Goal: Task Accomplishment & Management: Manage account settings

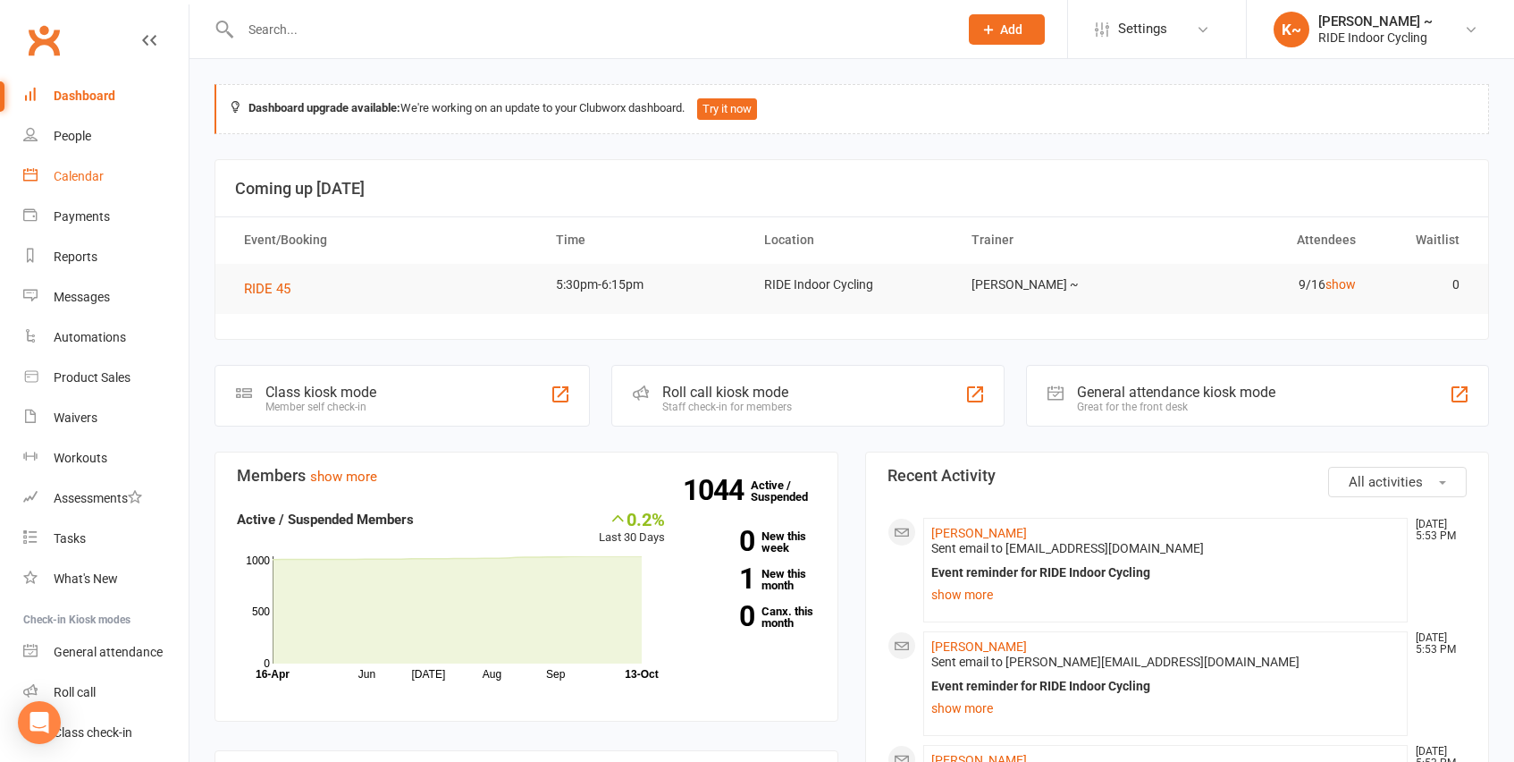
click at [56, 186] on link "Calendar" at bounding box center [105, 176] width 165 height 40
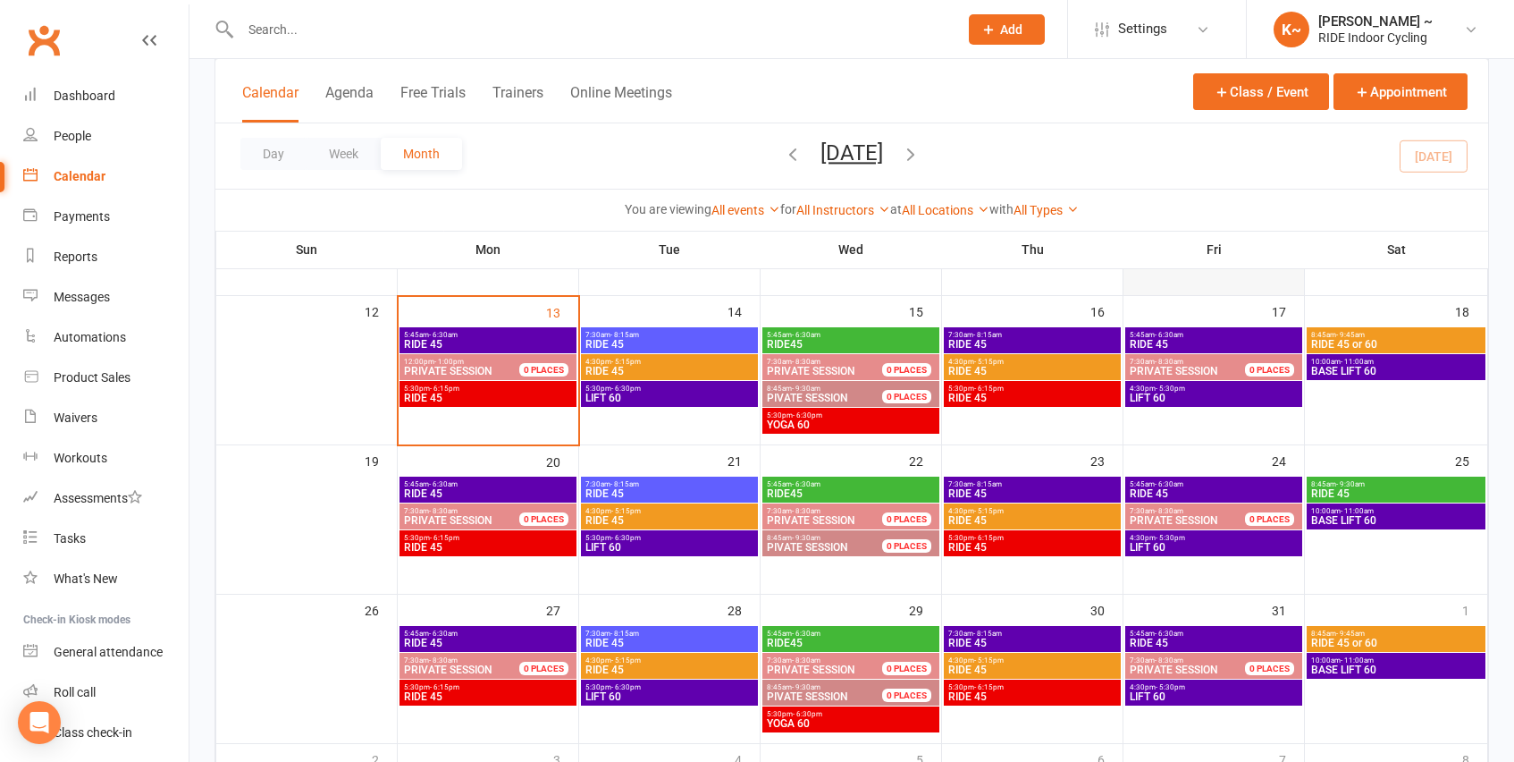
scroll to position [389, 0]
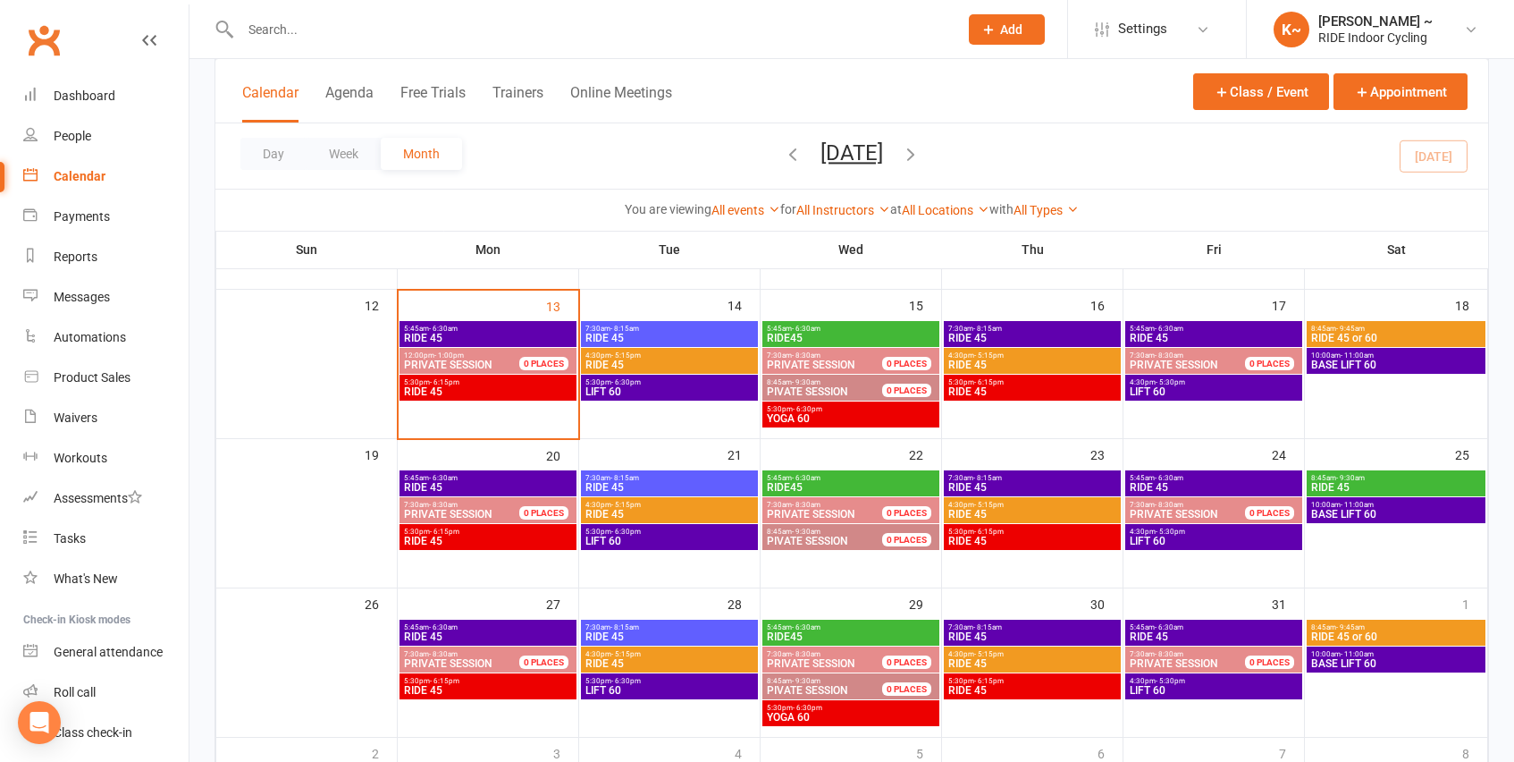
click at [485, 384] on span "5:30pm - 6:15pm" at bounding box center [488, 382] width 170 height 8
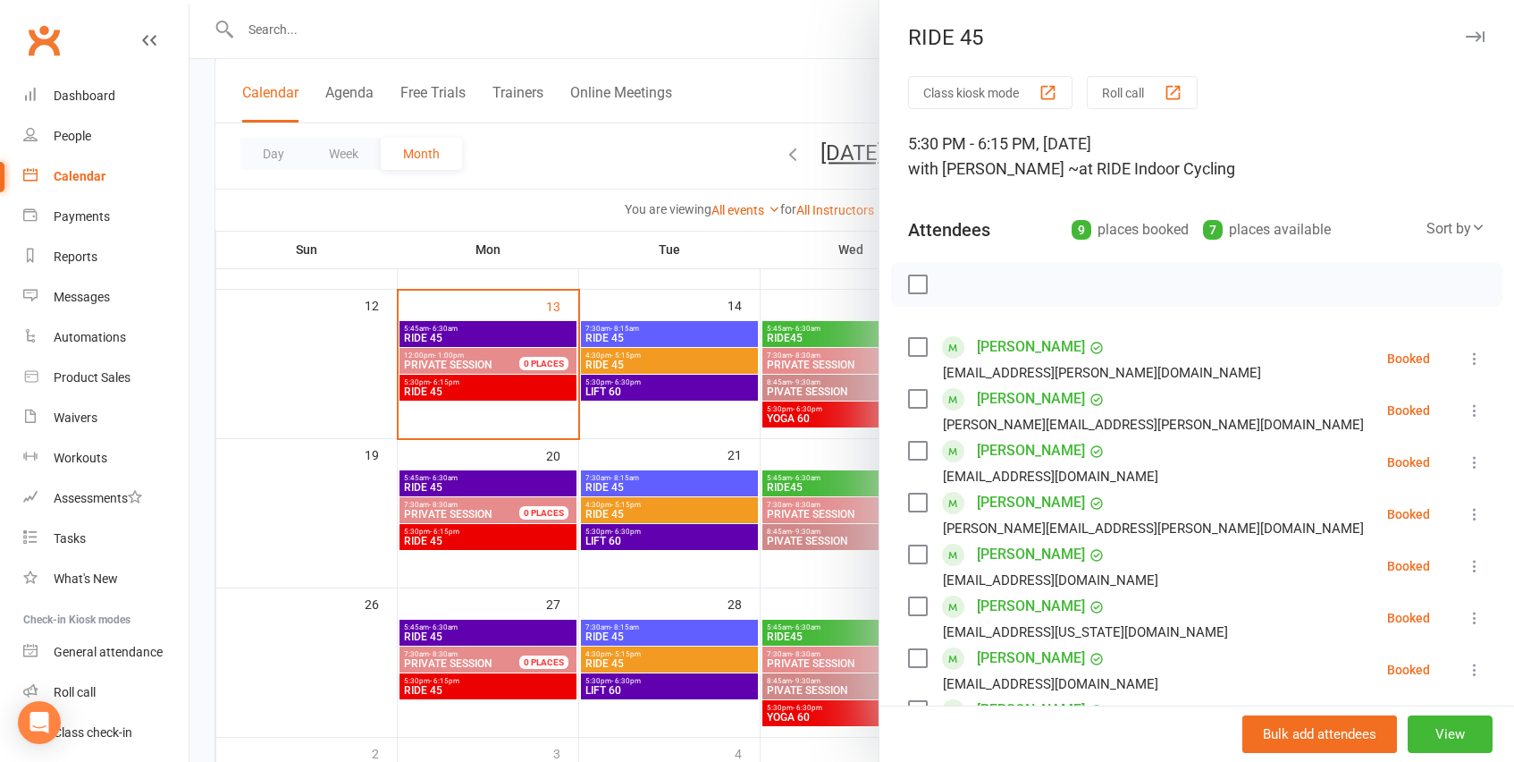
click at [917, 283] on label at bounding box center [917, 284] width 18 height 18
click at [966, 282] on icon "button" at bounding box center [958, 284] width 20 height 20
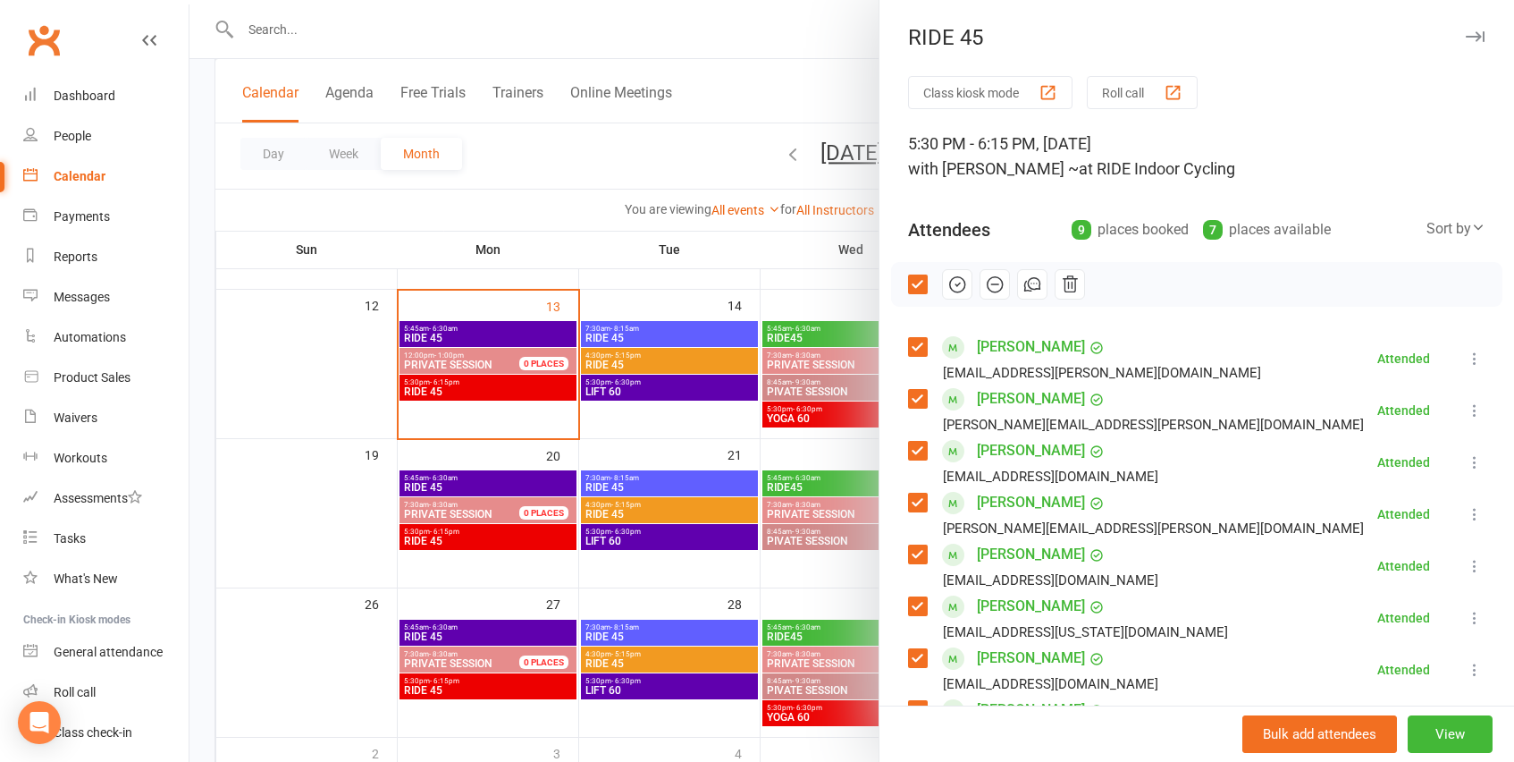
click at [628, 279] on div at bounding box center [852, 381] width 1325 height 762
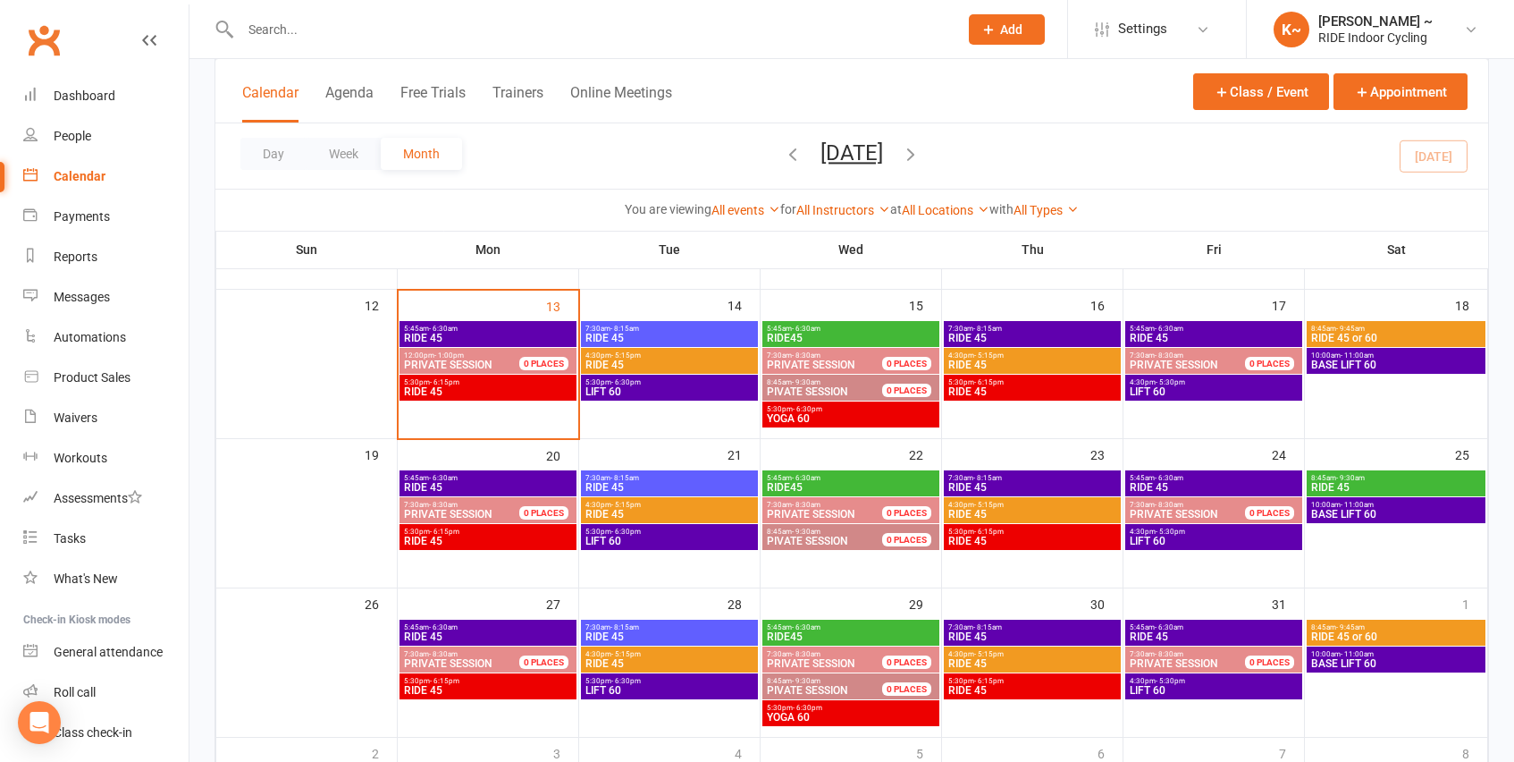
click at [626, 330] on span "- 8:15am" at bounding box center [625, 329] width 29 height 8
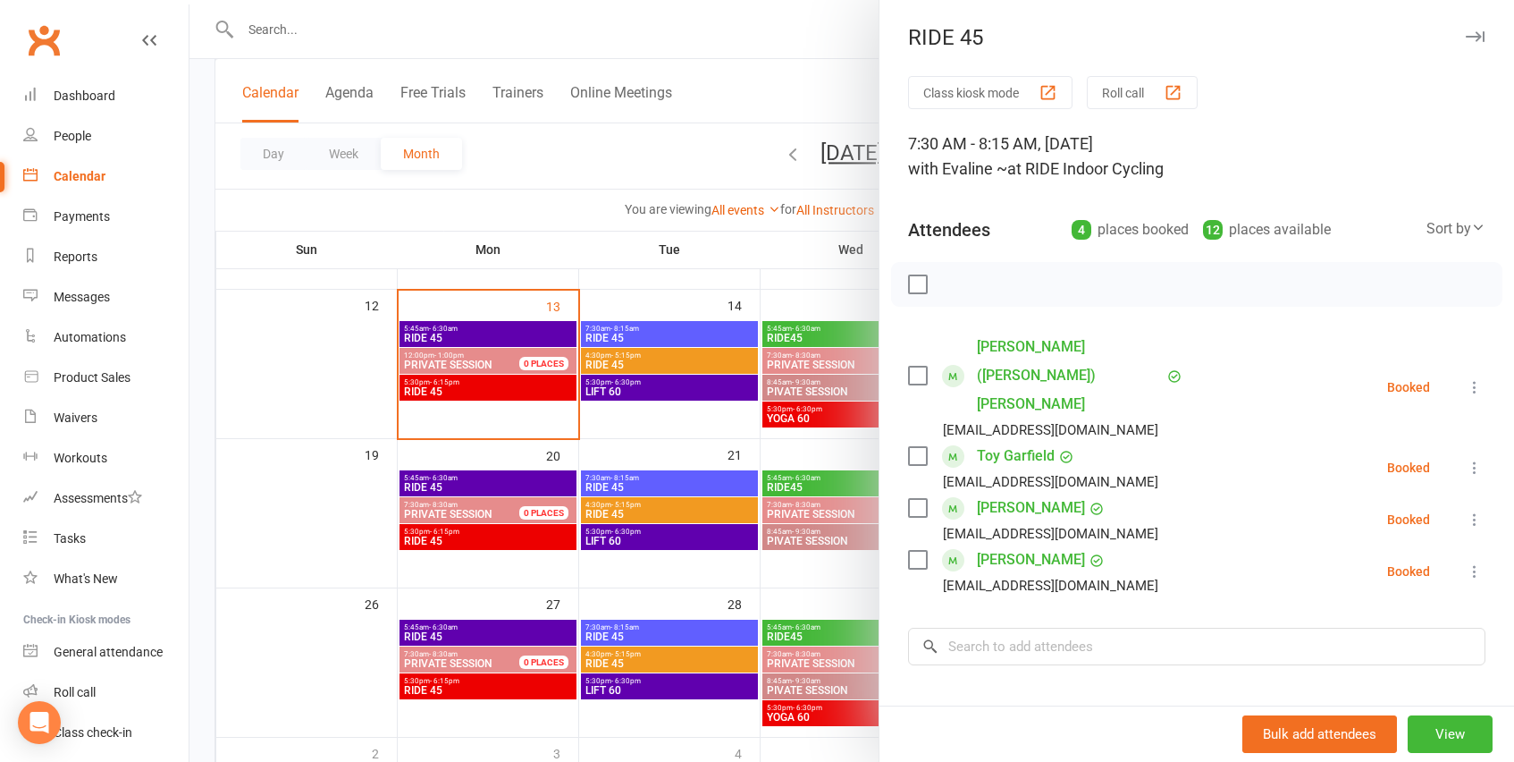
click at [635, 333] on div at bounding box center [852, 381] width 1325 height 762
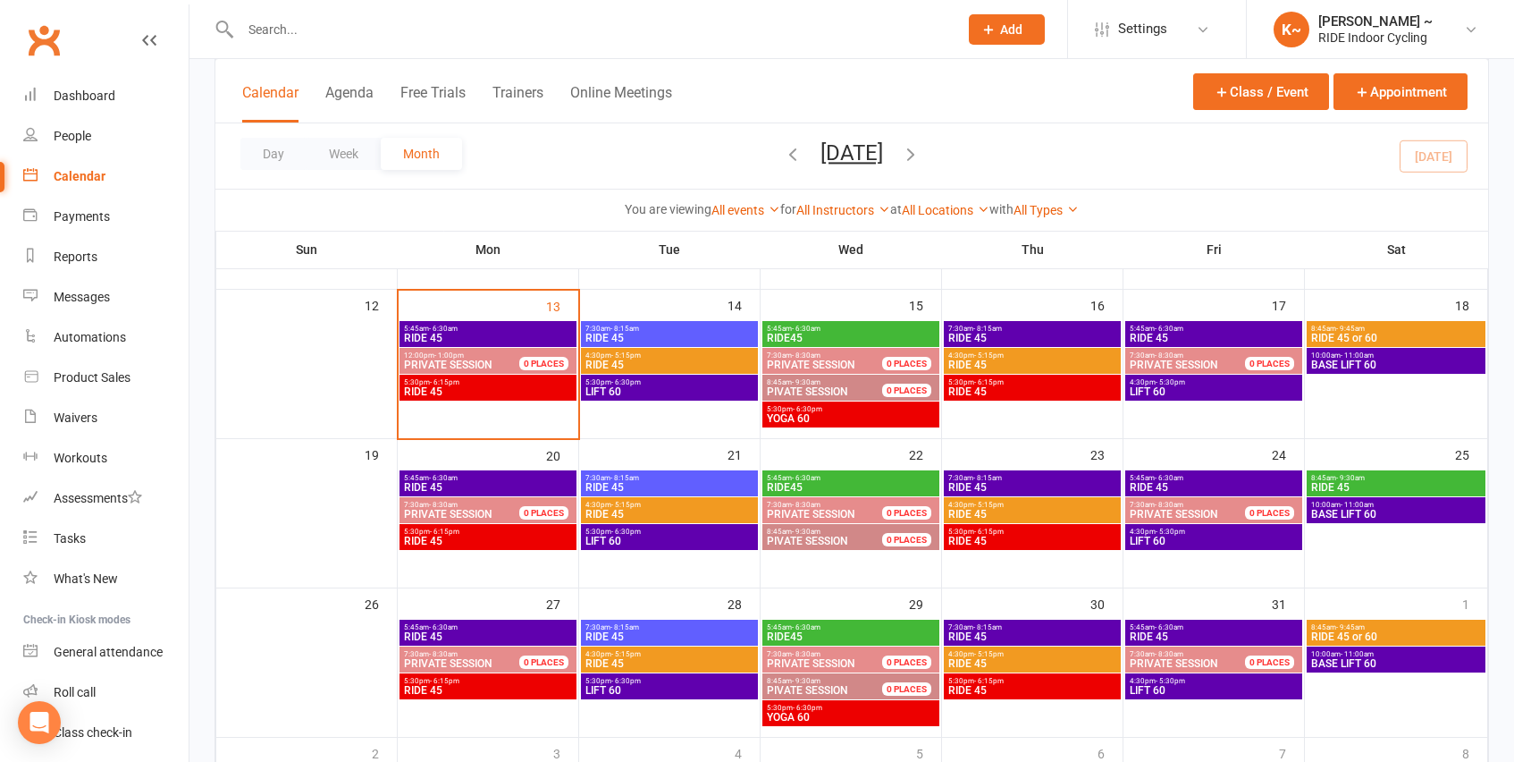
click at [635, 333] on span "RIDE 45" at bounding box center [670, 338] width 170 height 11
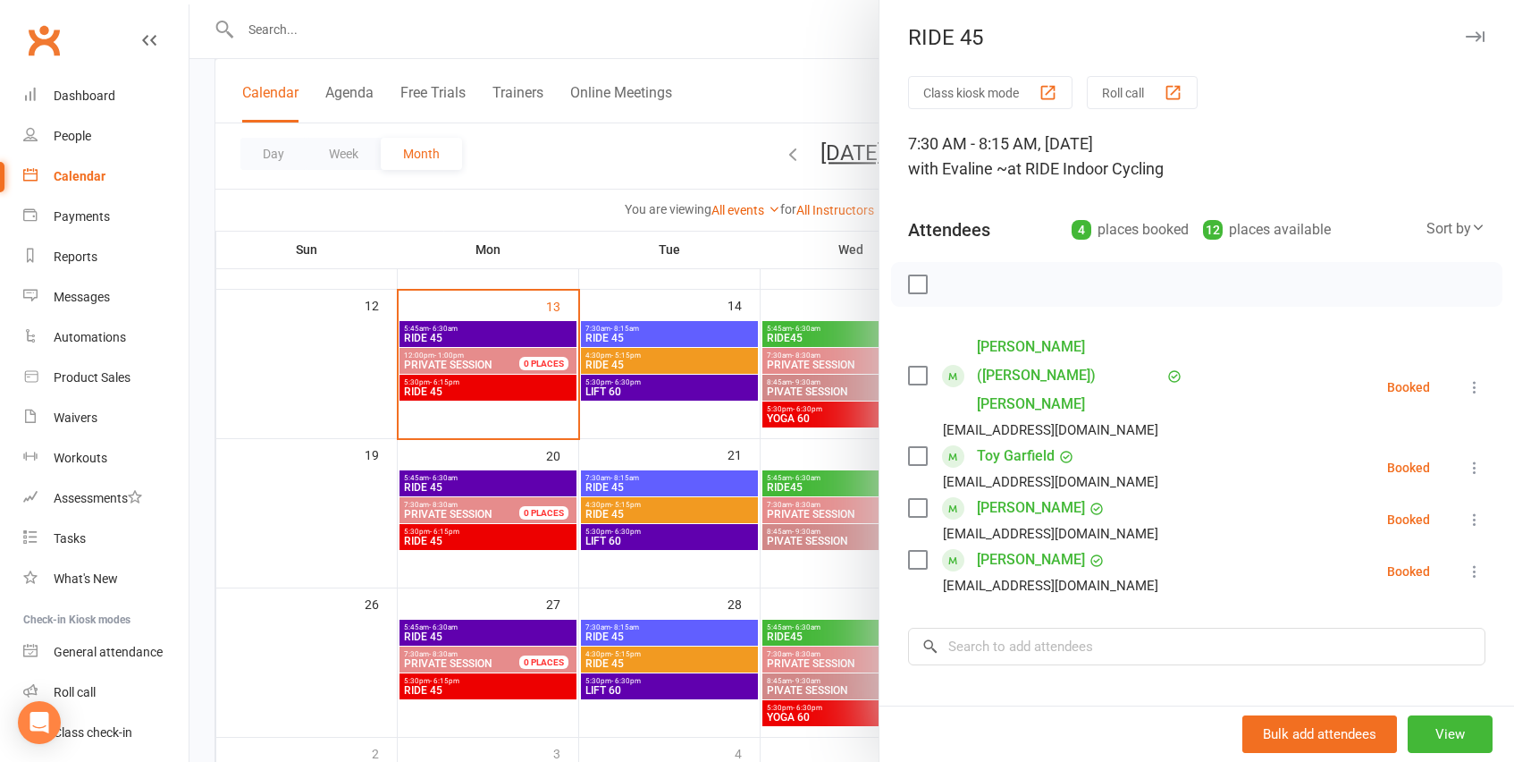
click at [645, 362] on div at bounding box center [852, 381] width 1325 height 762
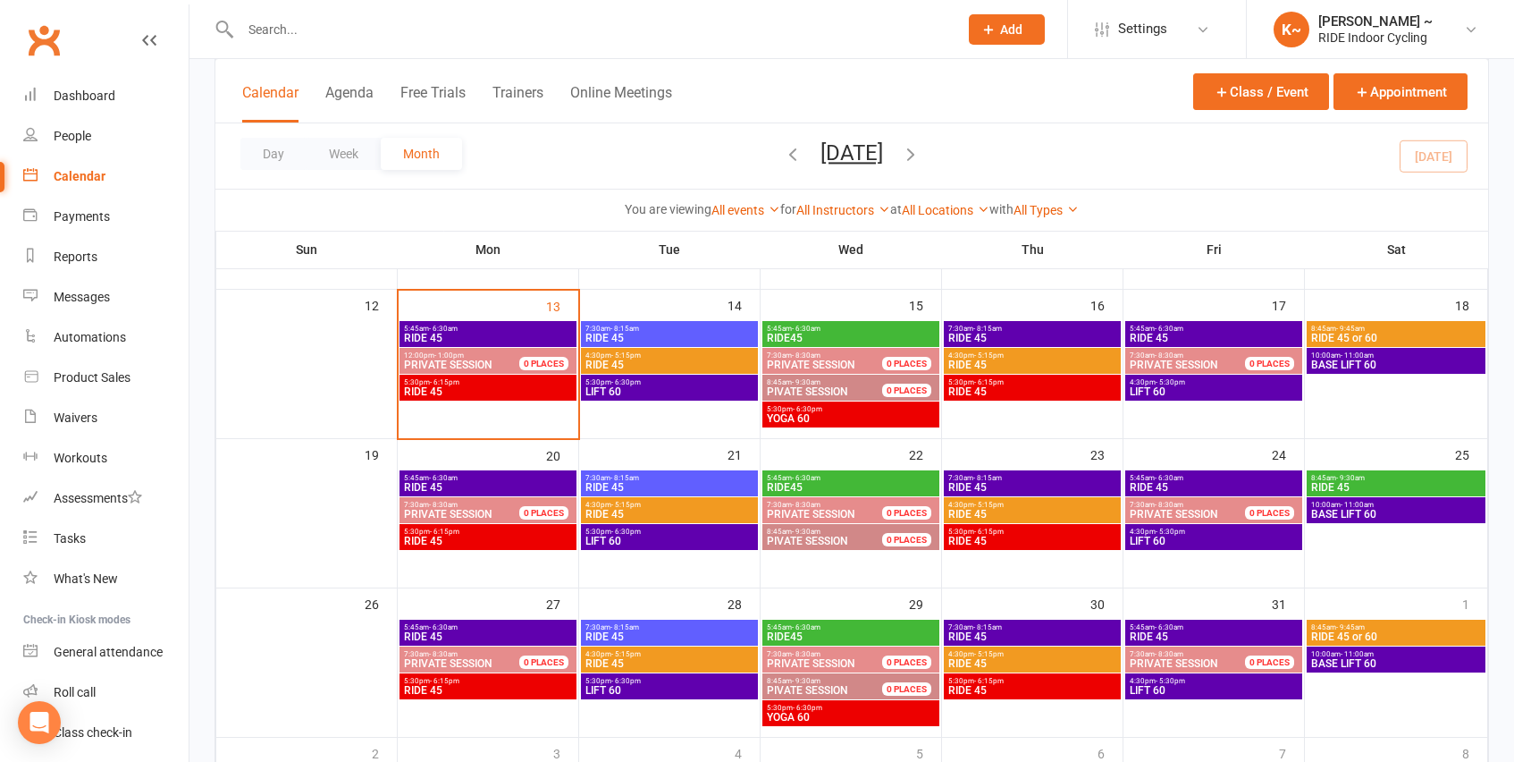
click at [645, 362] on span "RIDE 45" at bounding box center [670, 364] width 170 height 11
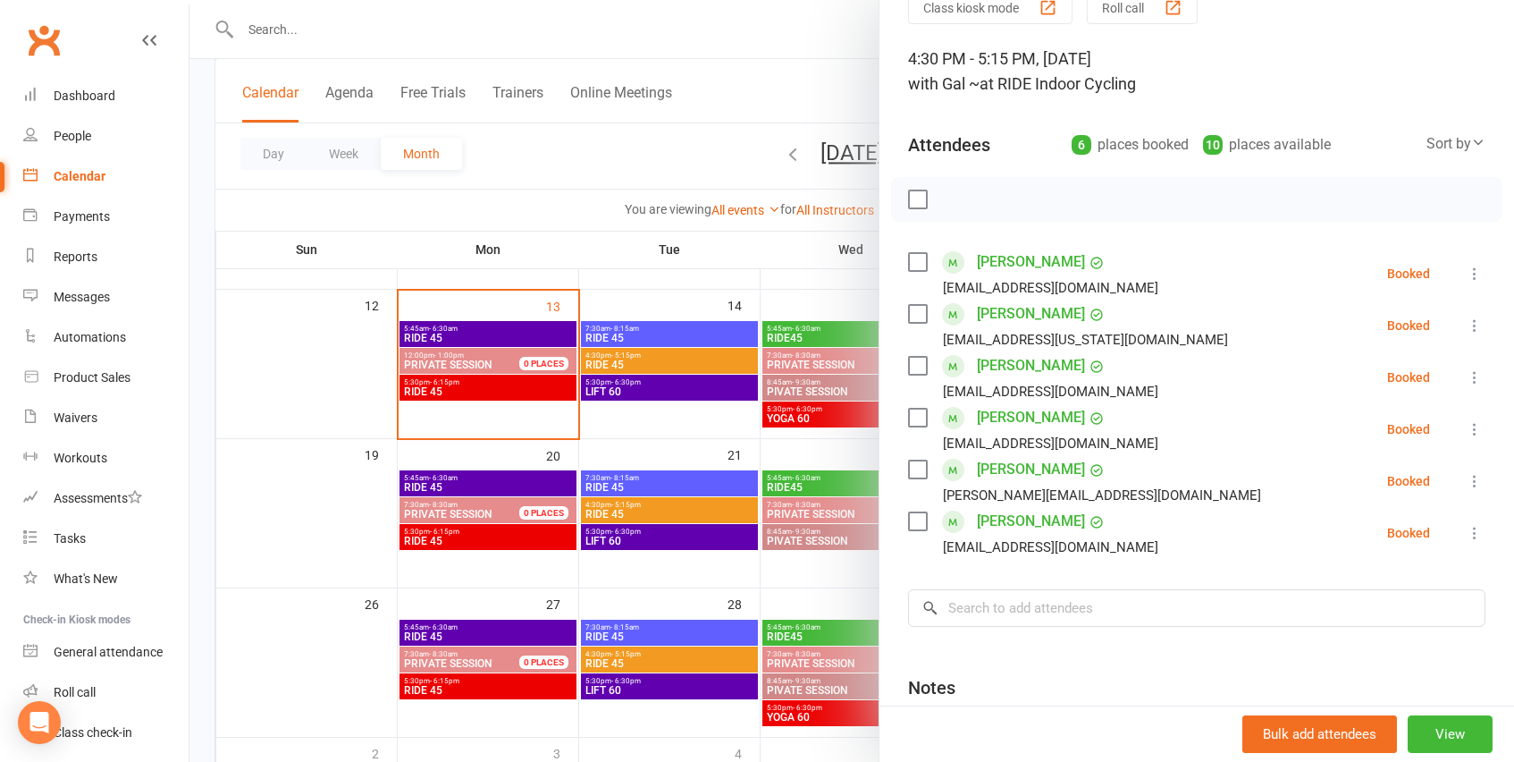
scroll to position [95, 0]
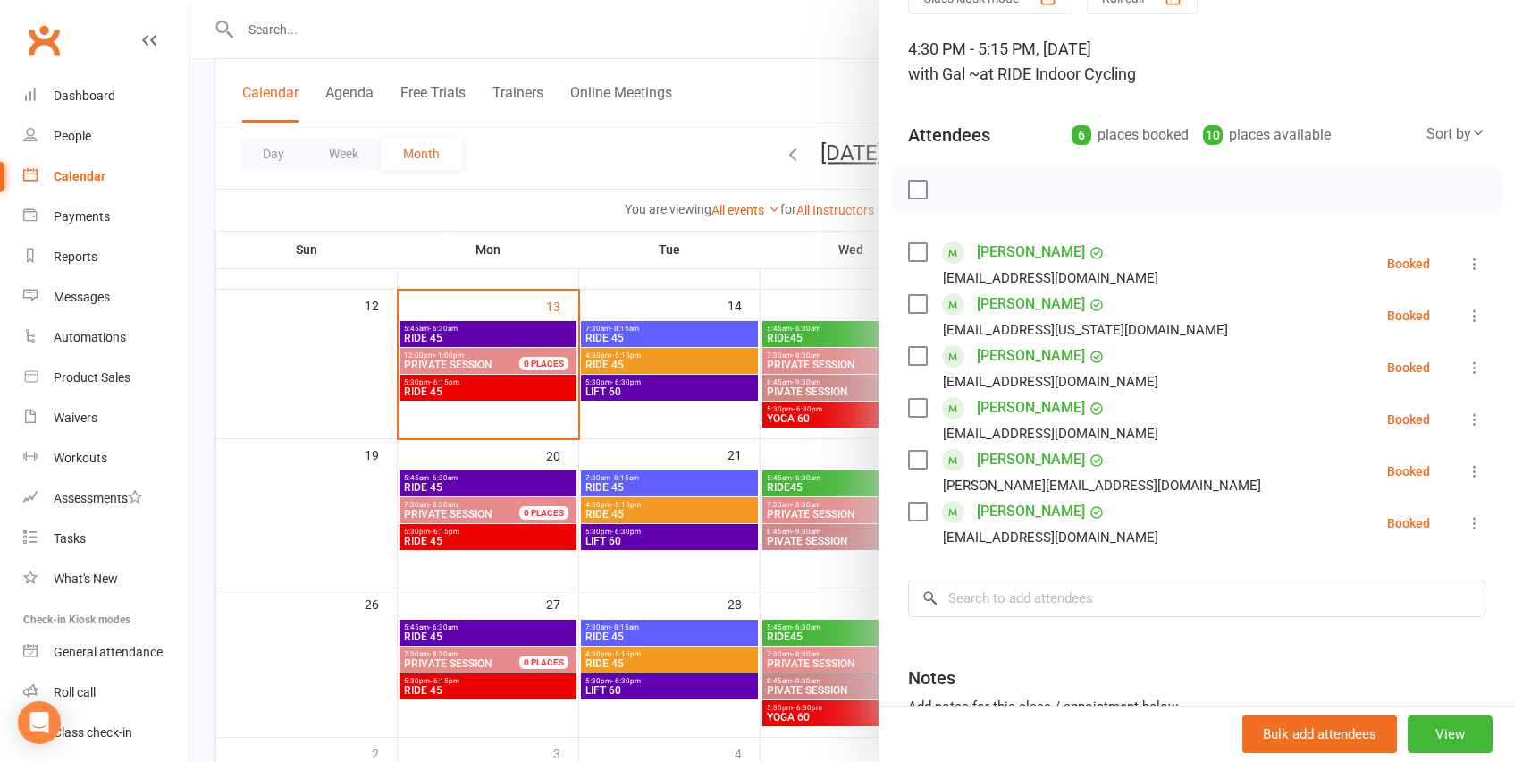
click at [638, 384] on div at bounding box center [852, 381] width 1325 height 762
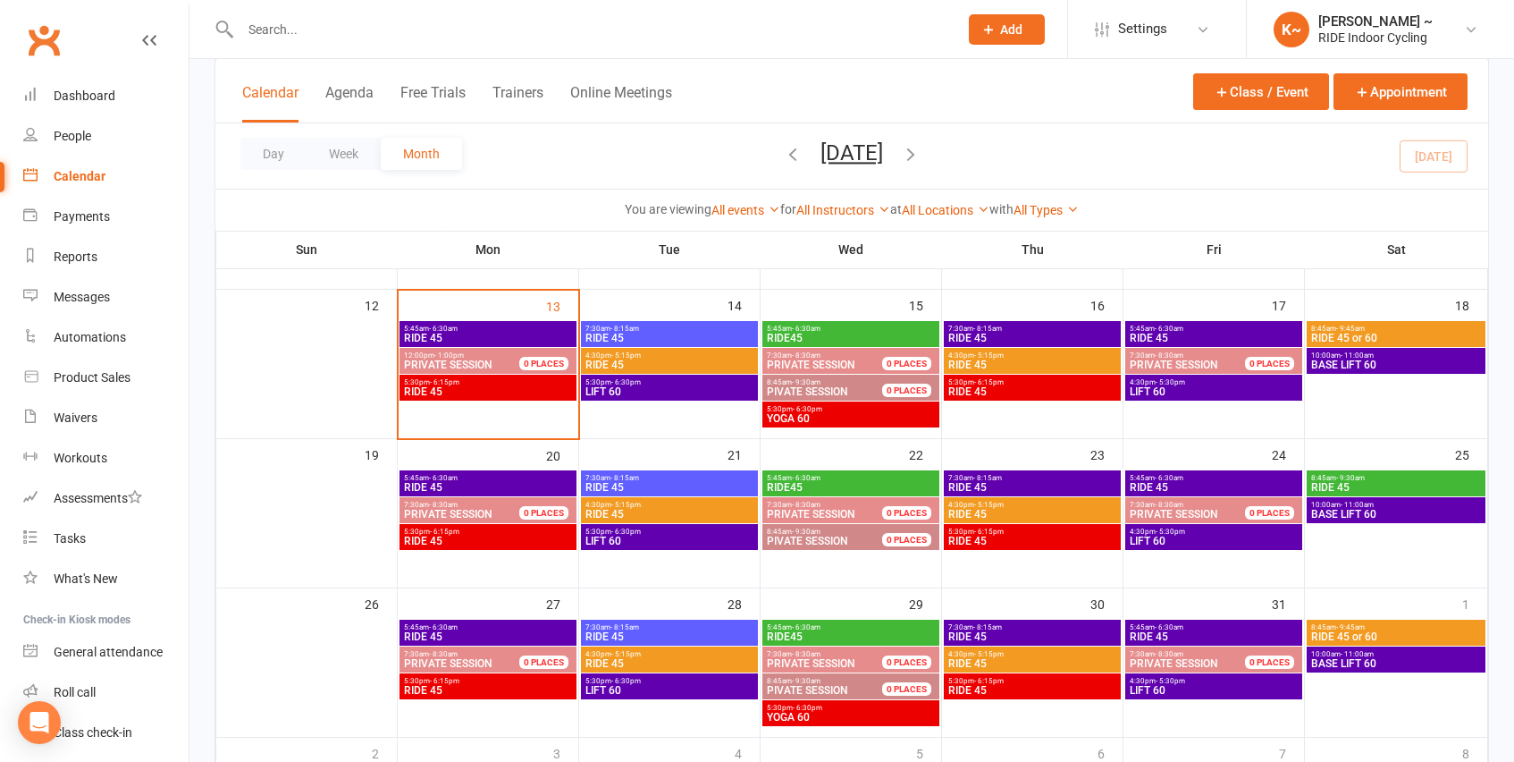
click at [638, 384] on span "- 6:30pm" at bounding box center [626, 382] width 30 height 8
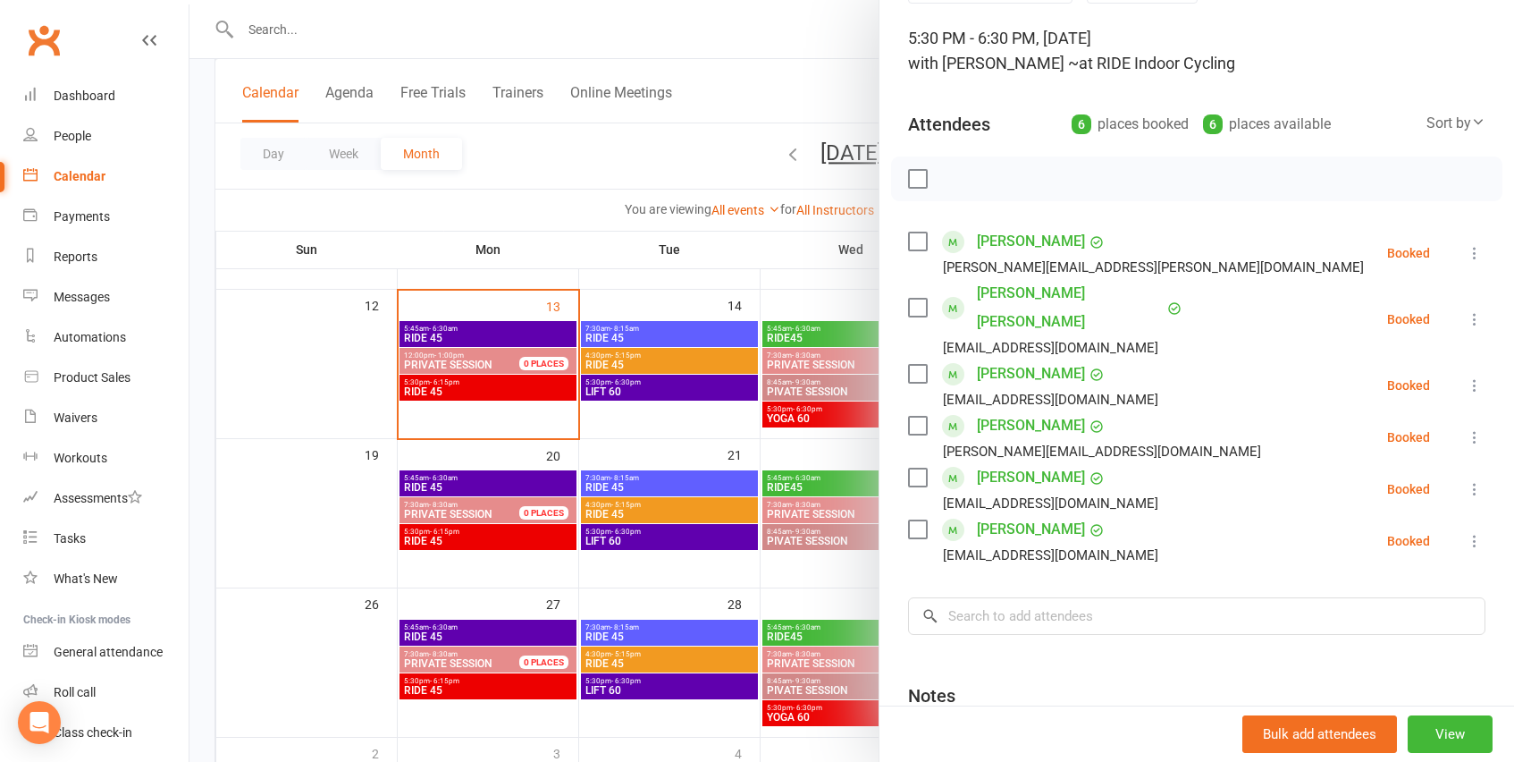
scroll to position [108, 0]
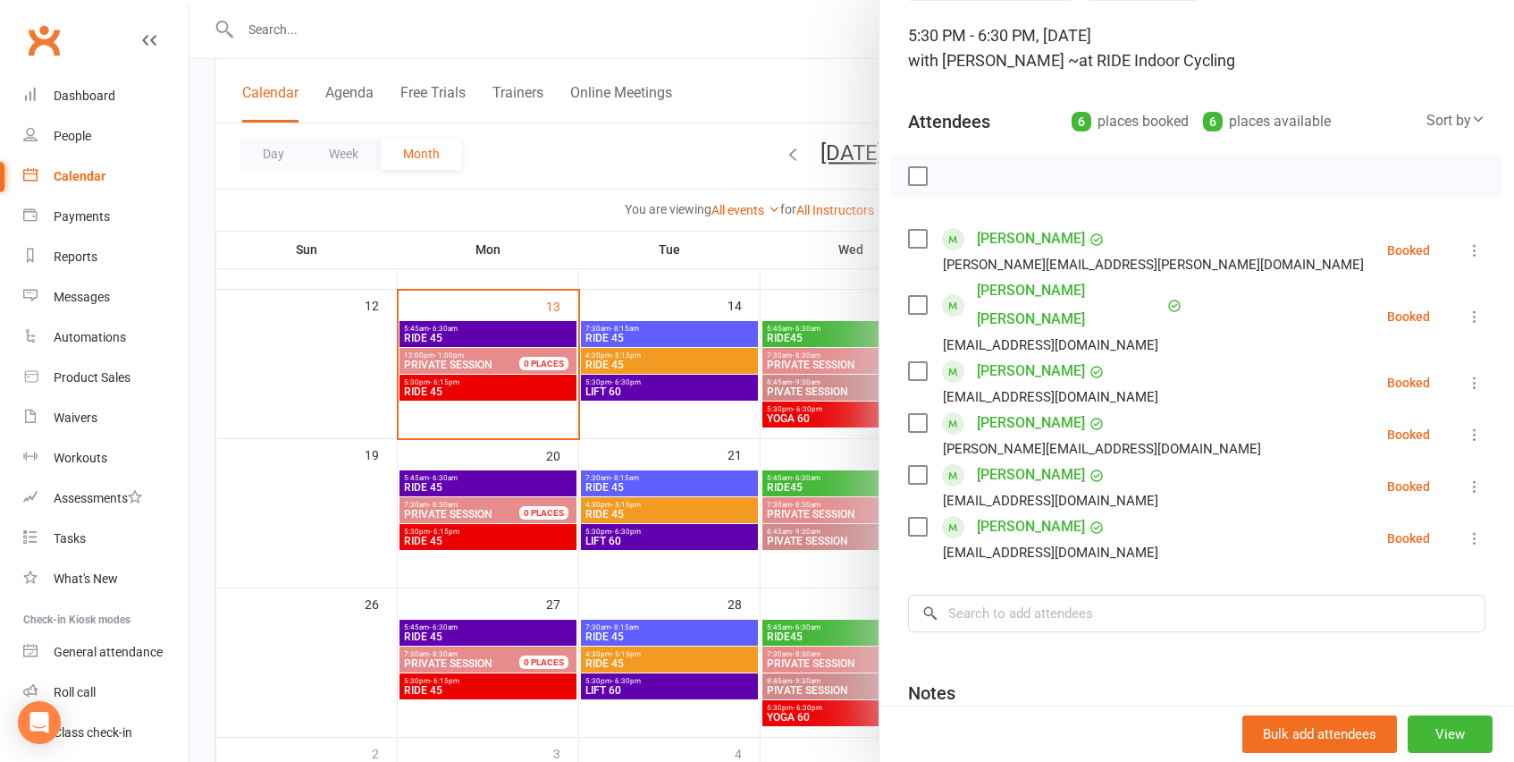
click at [841, 335] on div at bounding box center [852, 381] width 1325 height 762
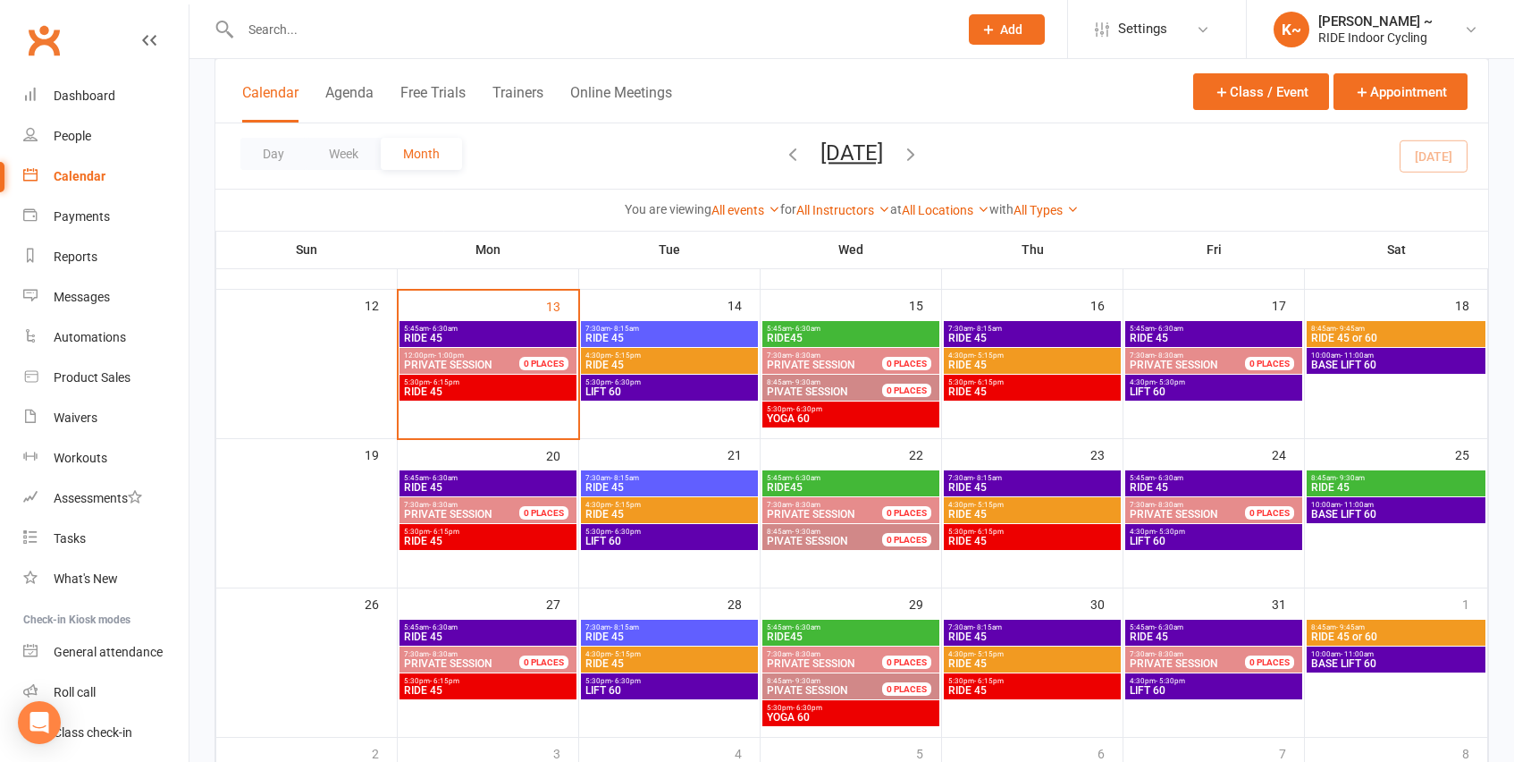
click at [841, 335] on span "RIDE45" at bounding box center [851, 338] width 170 height 11
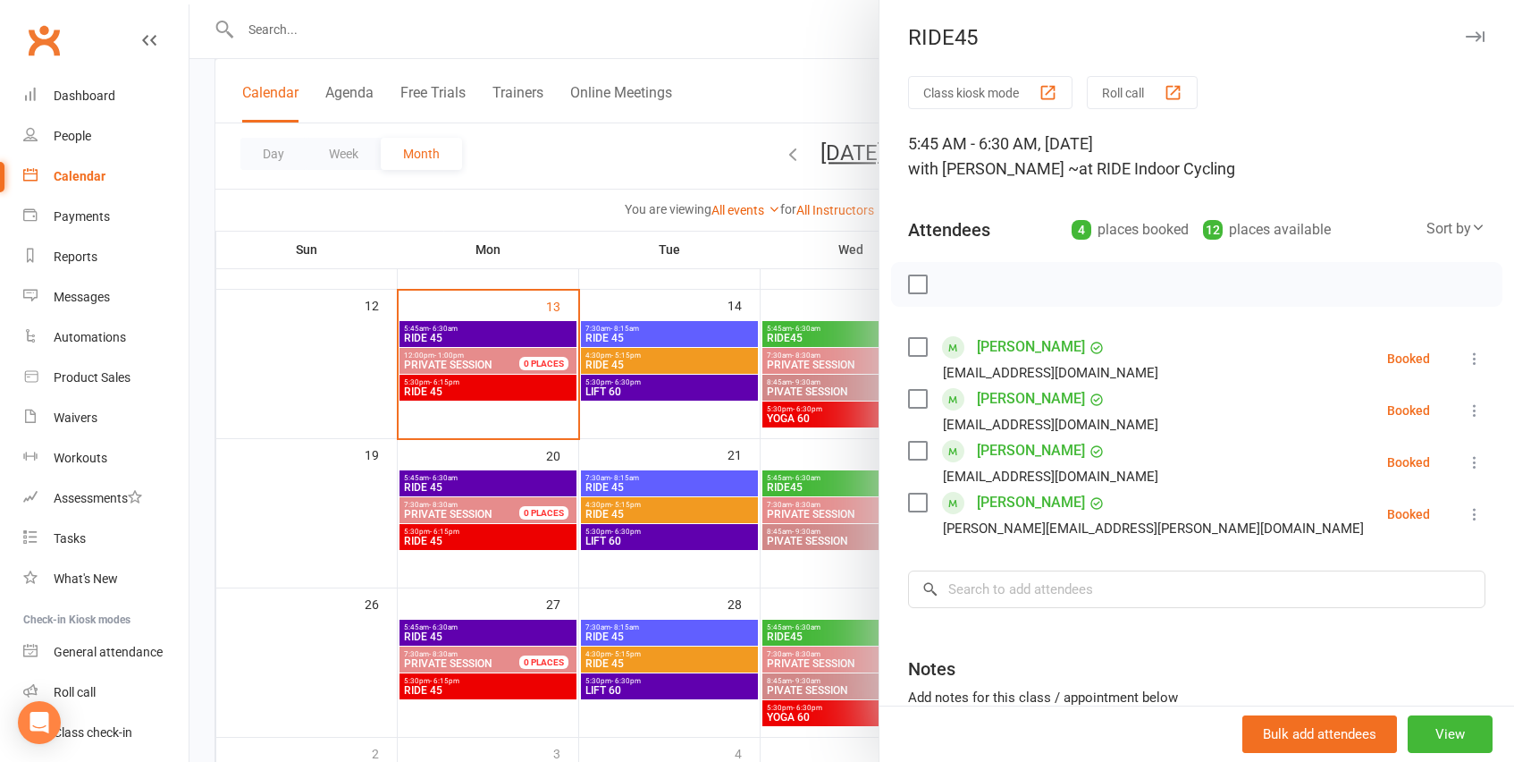
click at [791, 262] on div at bounding box center [852, 381] width 1325 height 762
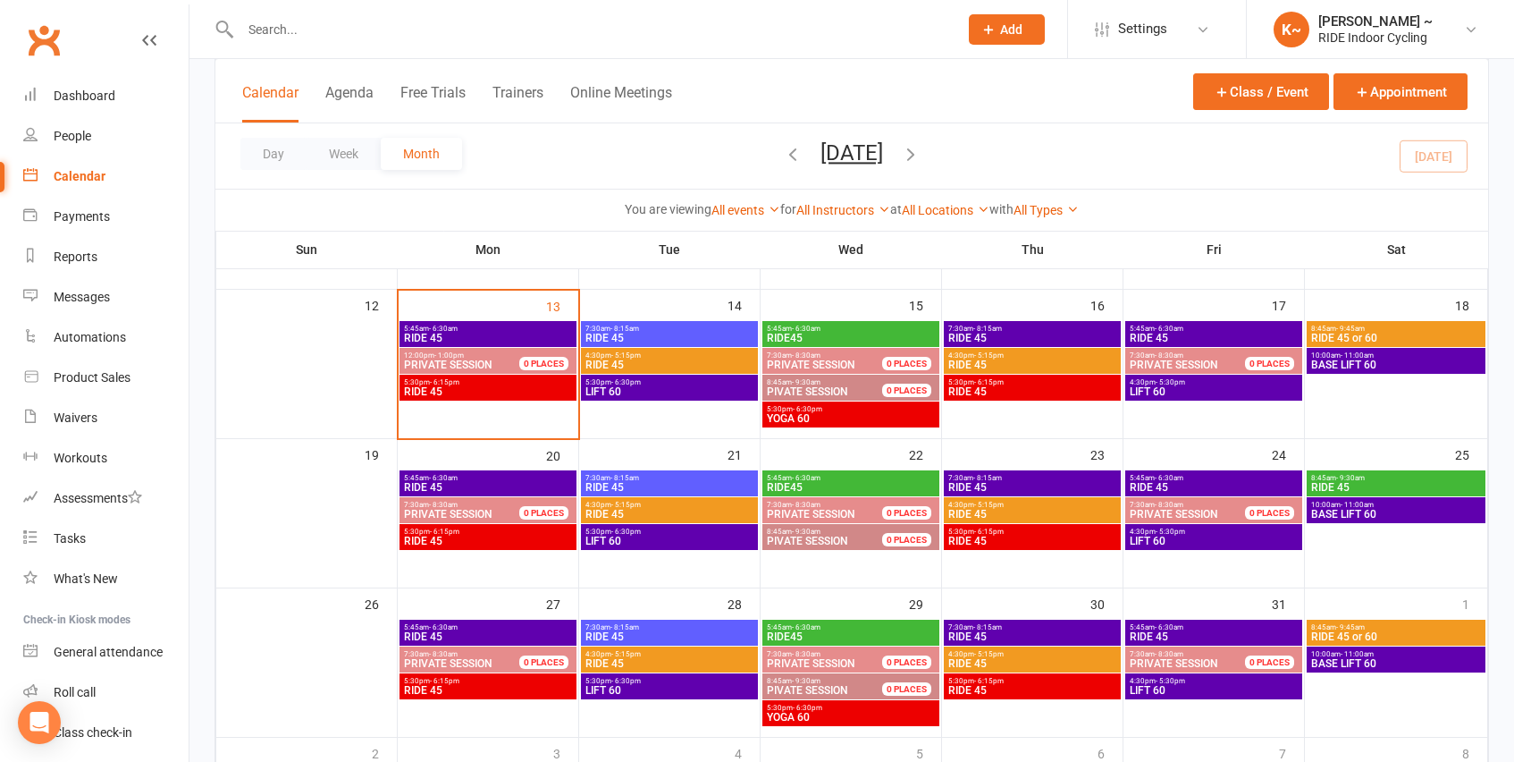
click at [830, 382] on span "8:45am - 9:30am" at bounding box center [835, 382] width 138 height 8
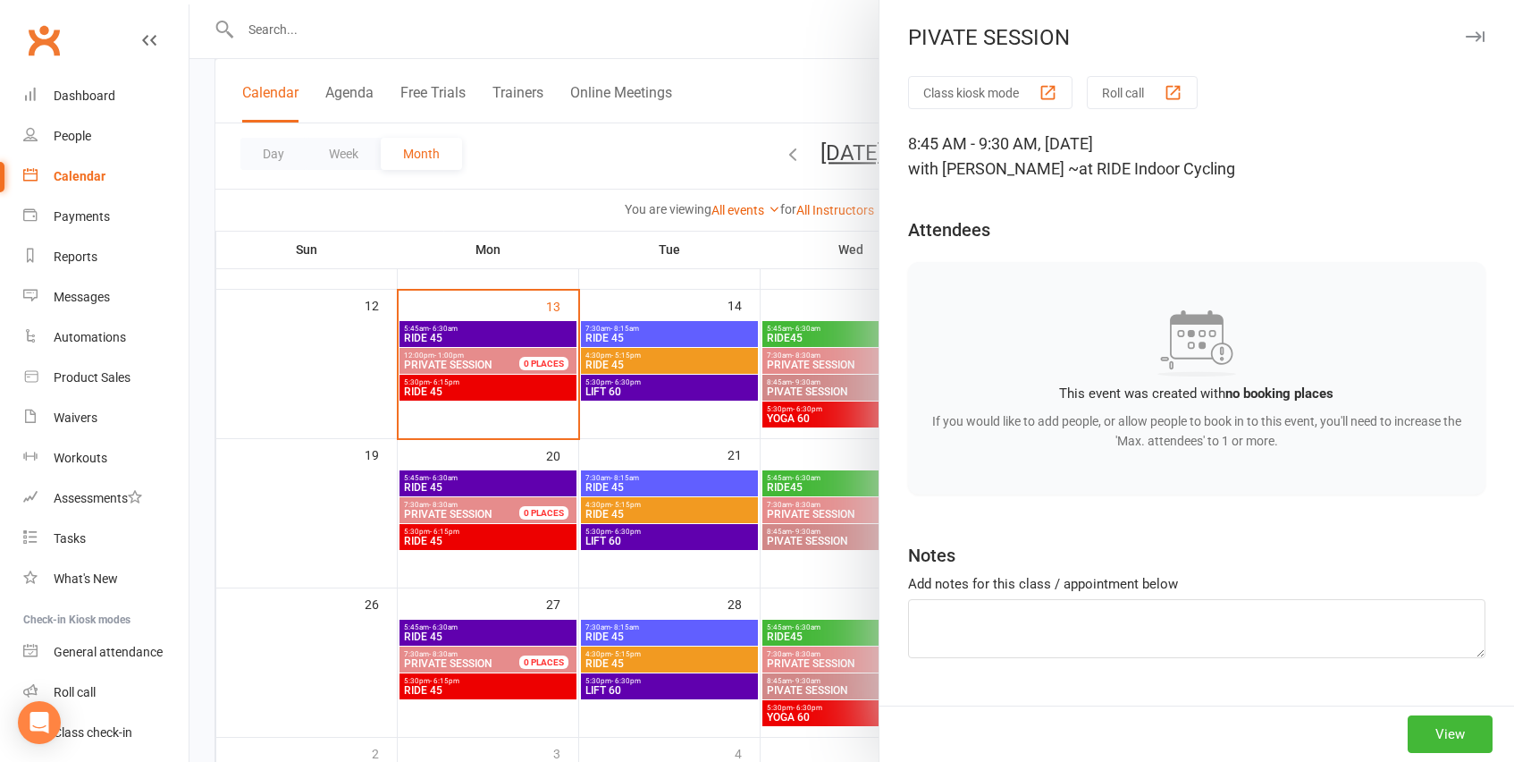
click at [775, 248] on div at bounding box center [852, 381] width 1325 height 762
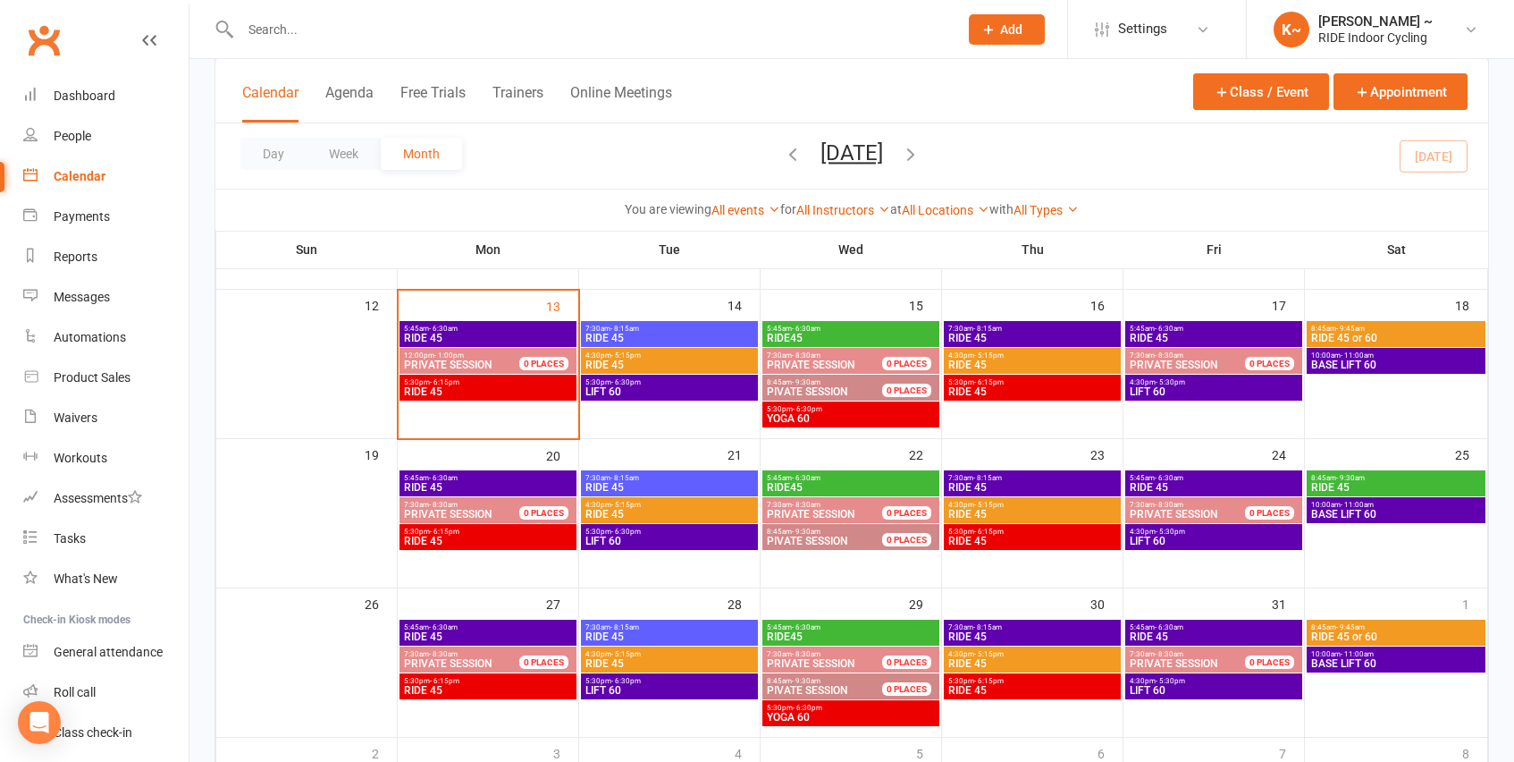
click at [833, 413] on span "YOGA 60" at bounding box center [851, 418] width 170 height 11
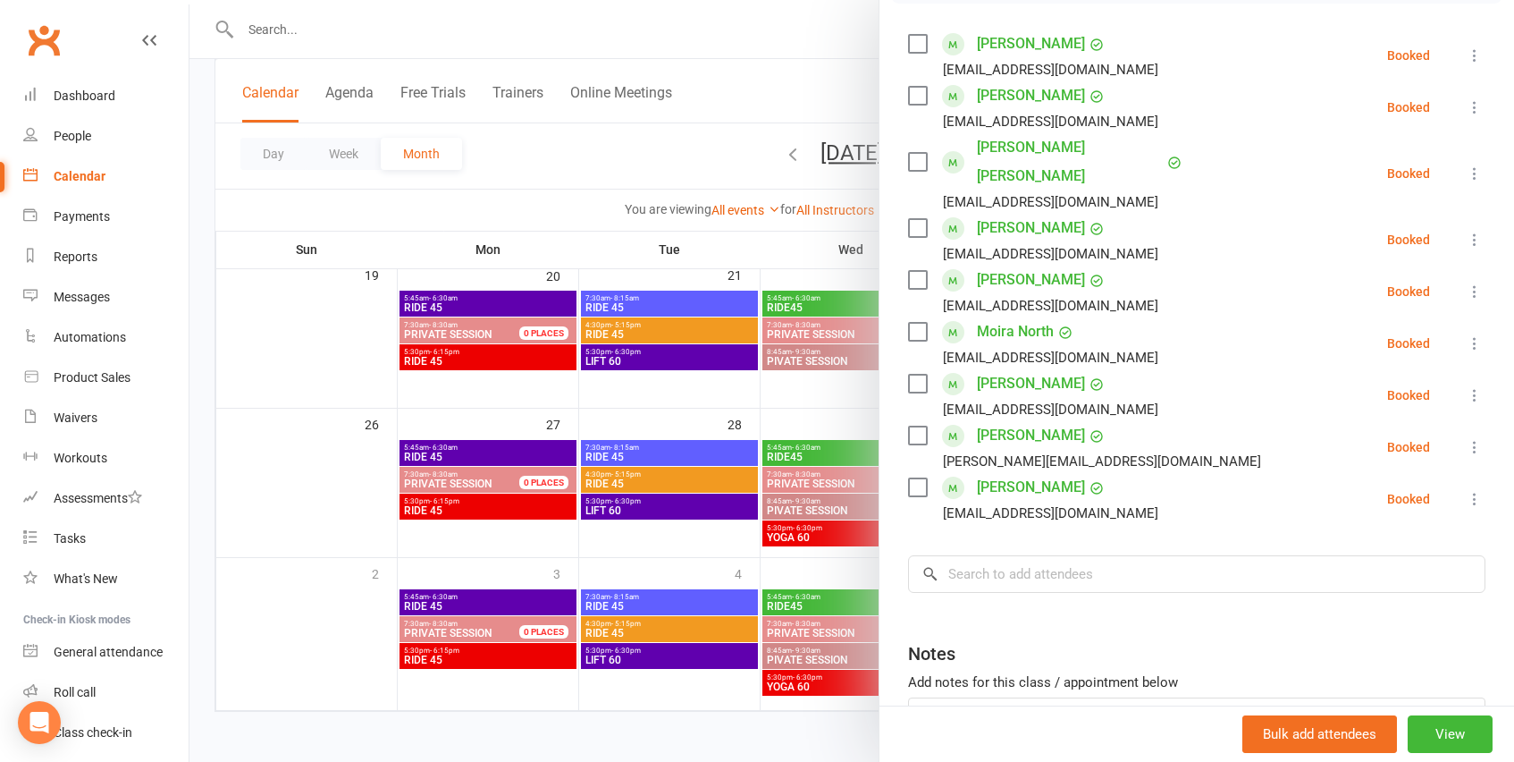
scroll to position [302, 0]
click at [758, 223] on div at bounding box center [852, 381] width 1325 height 762
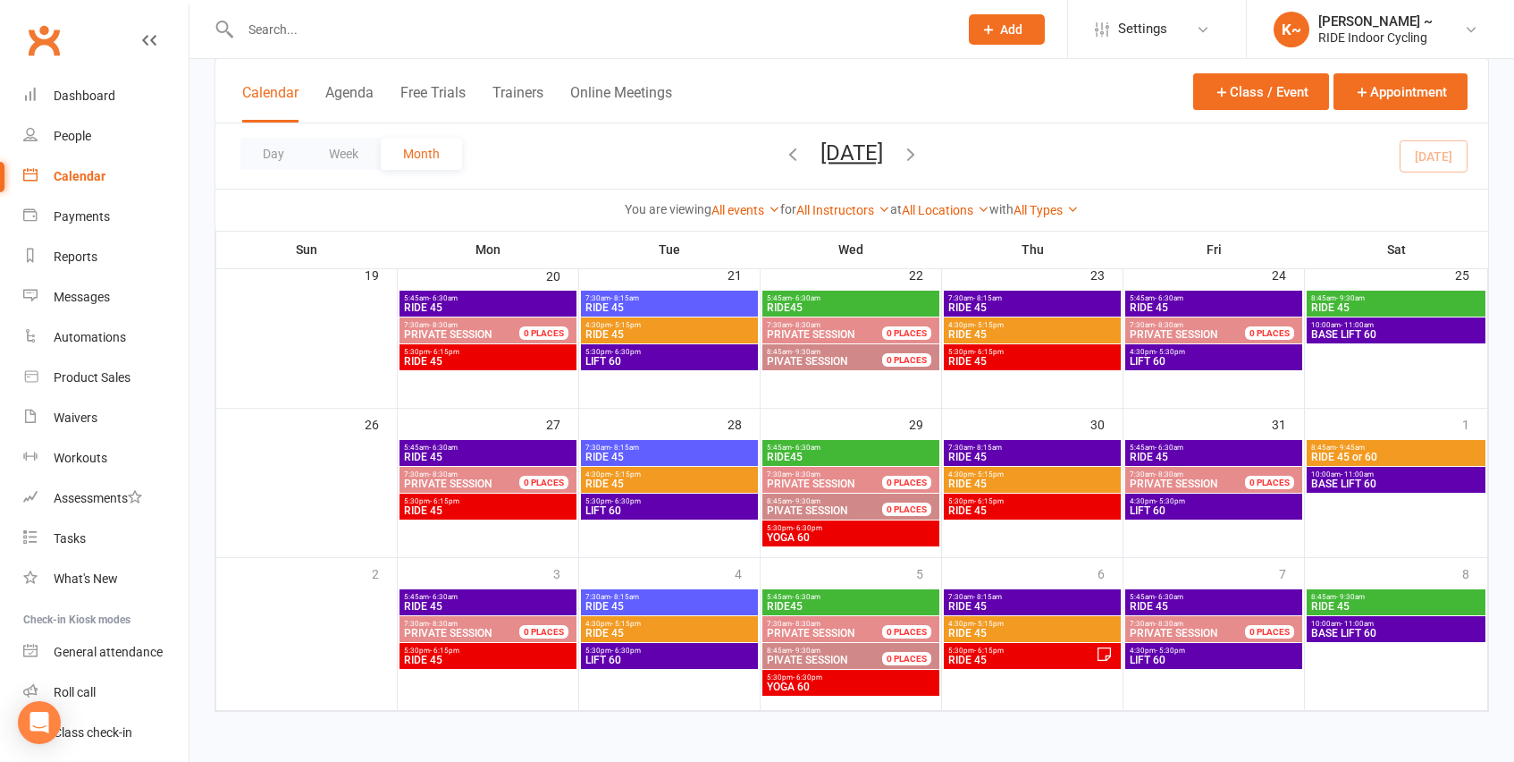
click at [1049, 298] on span "7:30am - 8:15am" at bounding box center [1033, 298] width 170 height 8
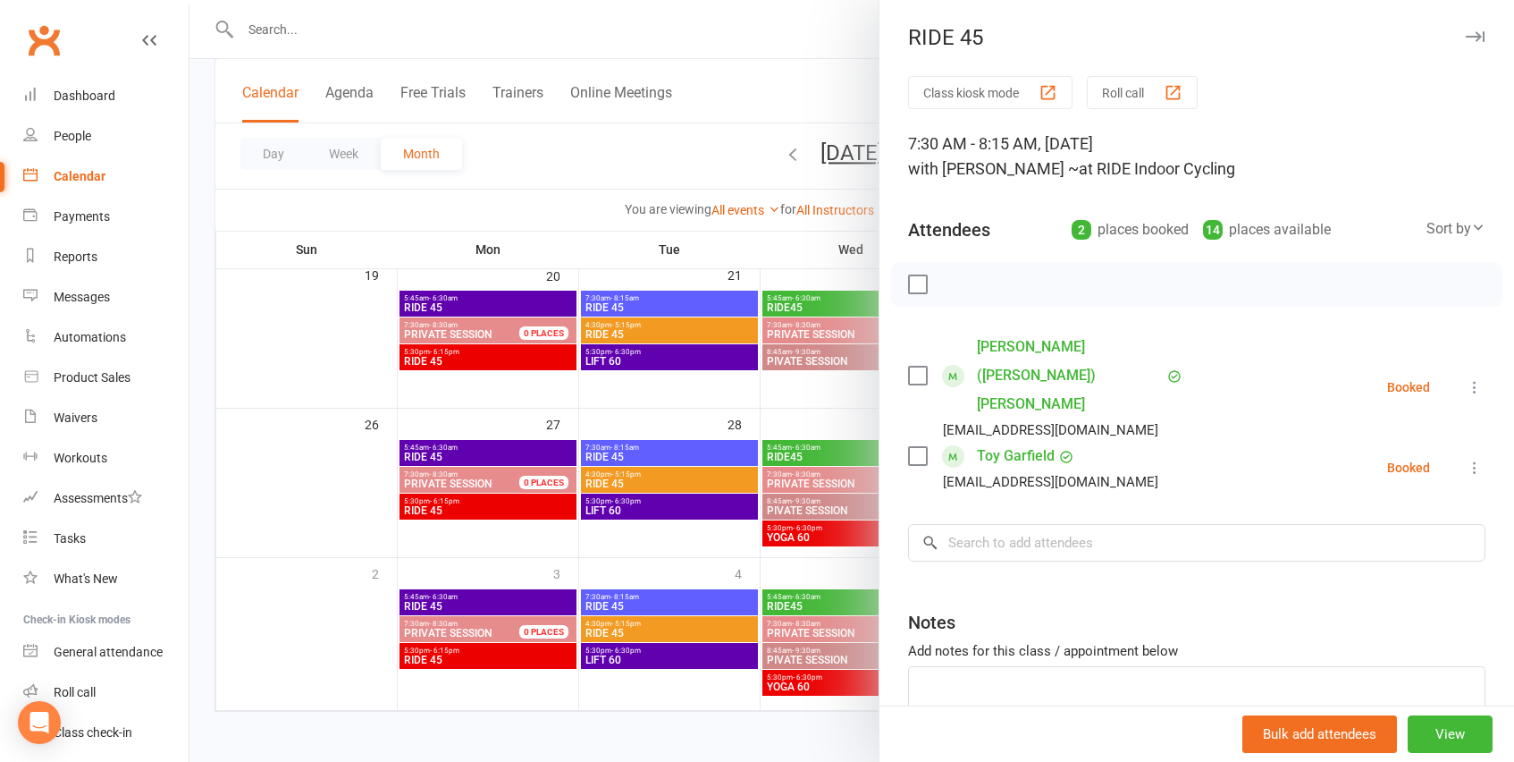
click at [765, 232] on div at bounding box center [852, 381] width 1325 height 762
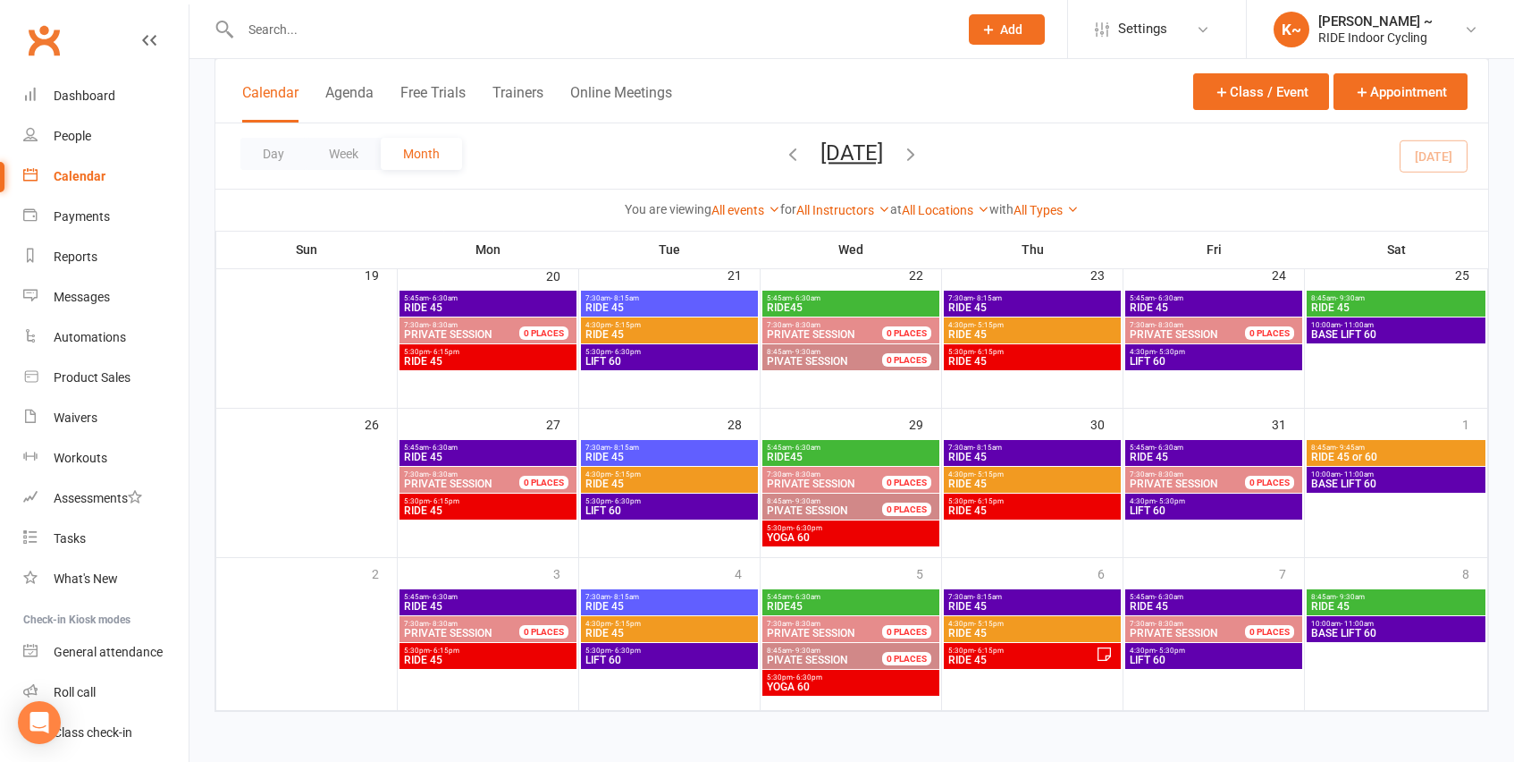
click at [1049, 329] on span "RIDE 45" at bounding box center [1033, 334] width 170 height 11
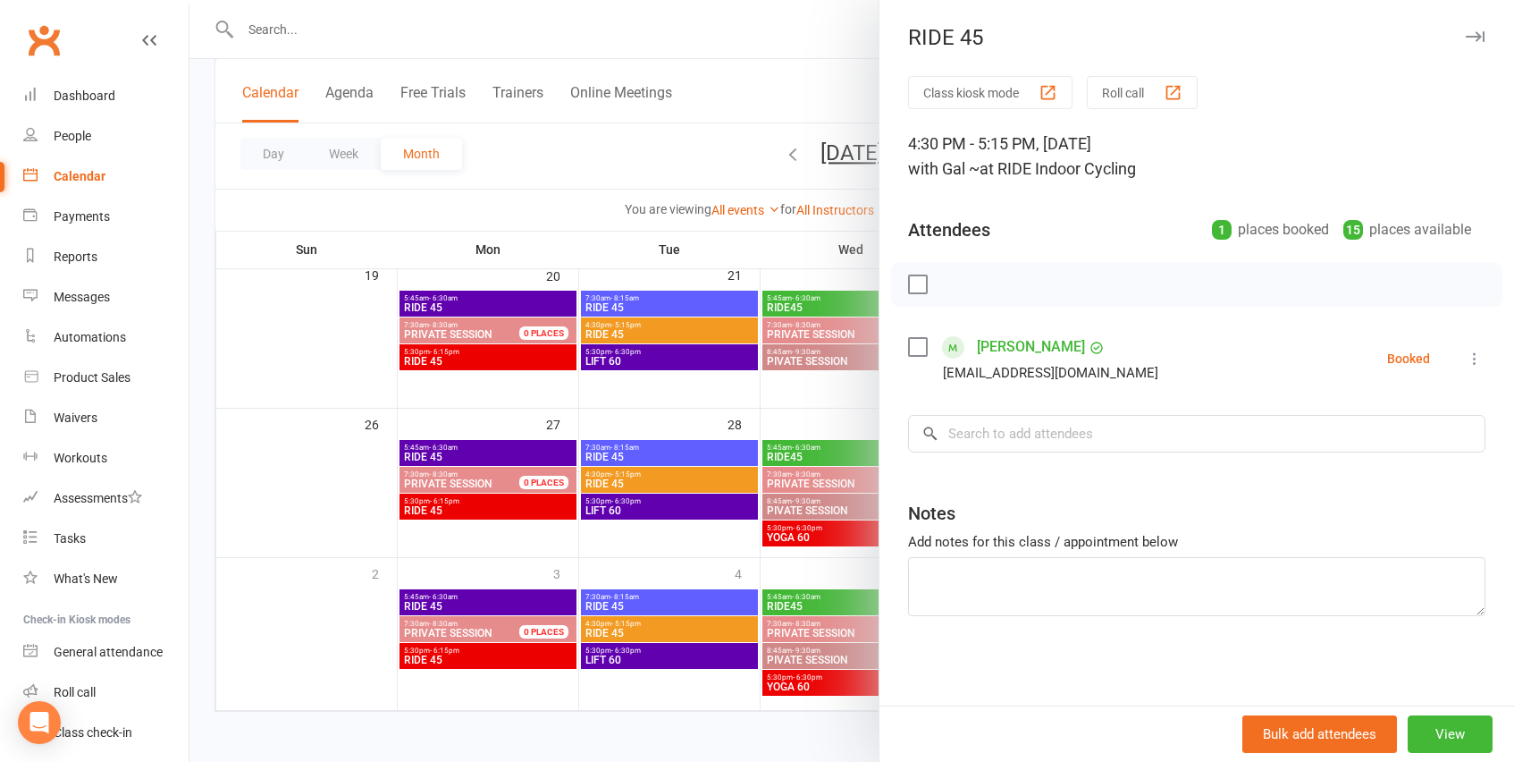
click at [815, 241] on div at bounding box center [852, 381] width 1325 height 762
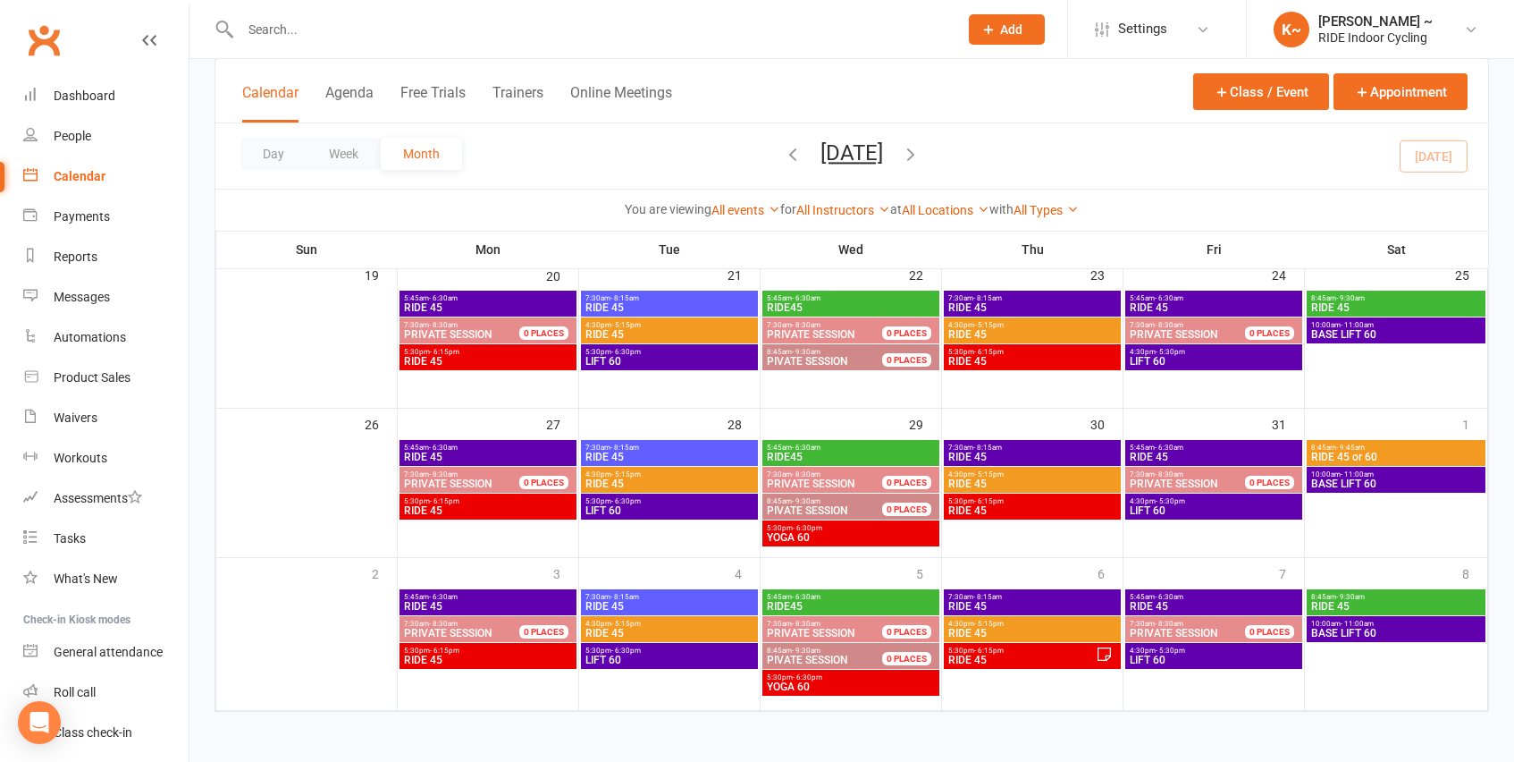
click at [1046, 358] on span "RIDE 45" at bounding box center [1033, 361] width 170 height 11
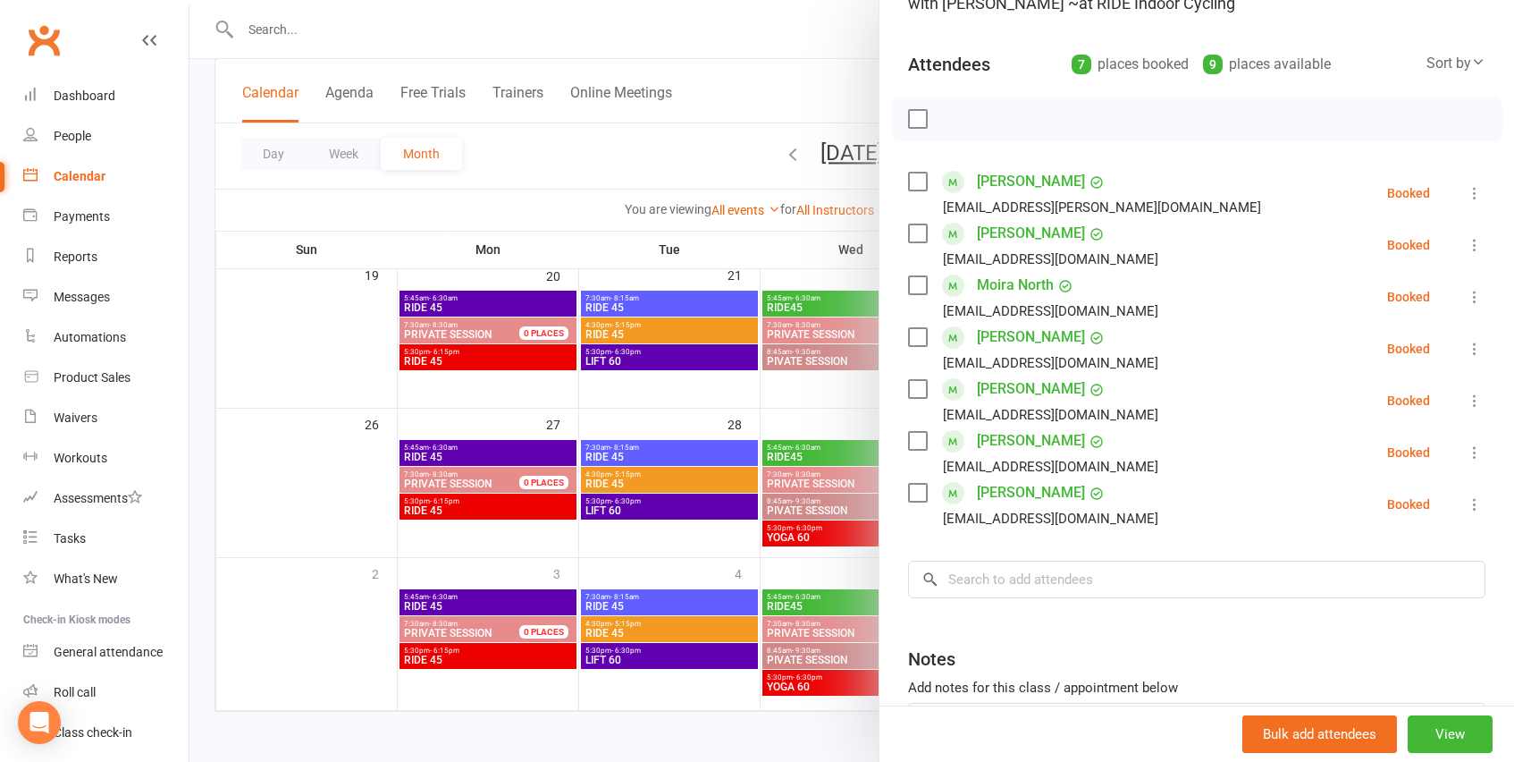
scroll to position [166, 0]
click at [793, 236] on div at bounding box center [852, 381] width 1325 height 762
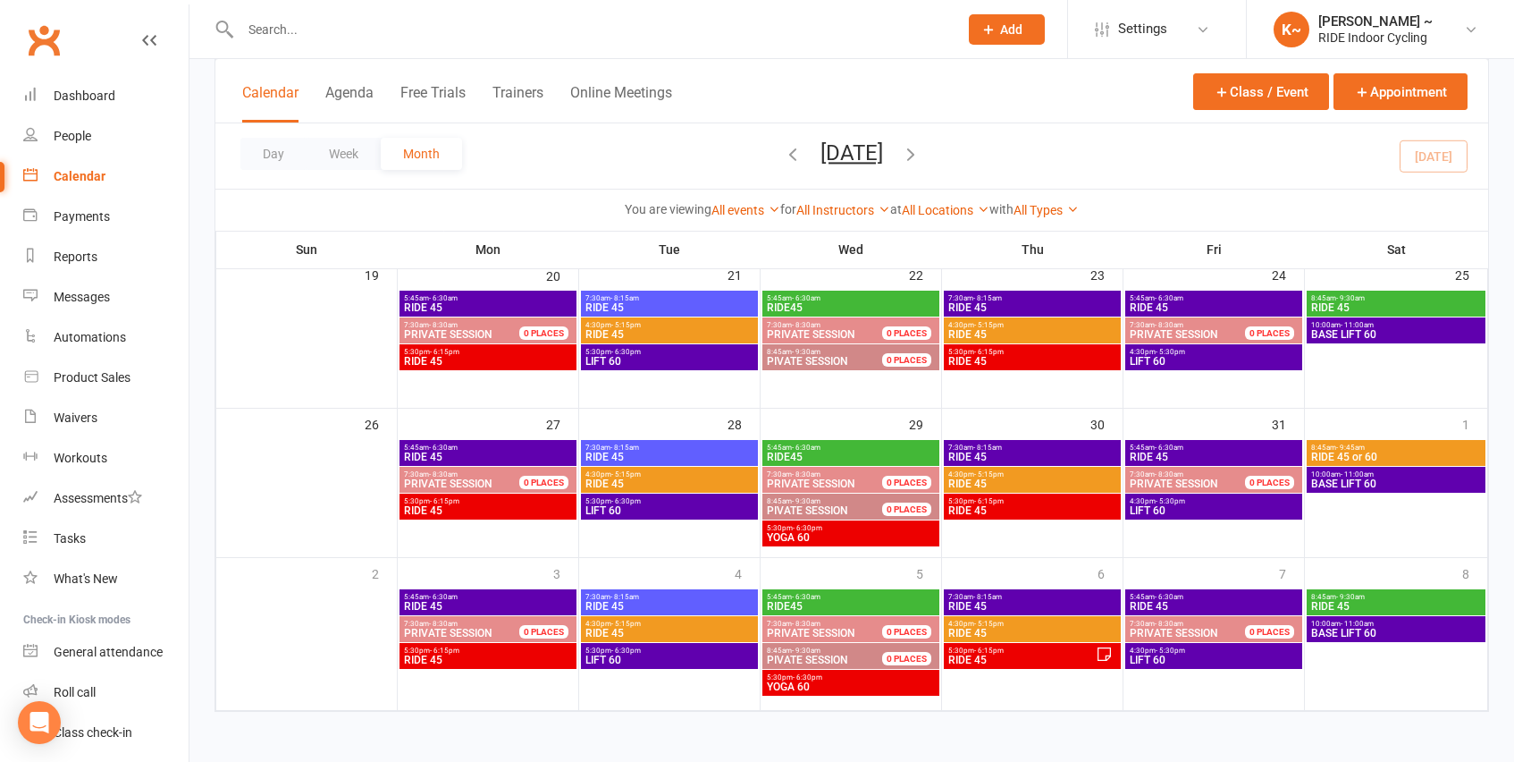
click at [680, 490] on div "4:30pm - 5:15pm RIDE 45" at bounding box center [669, 480] width 177 height 26
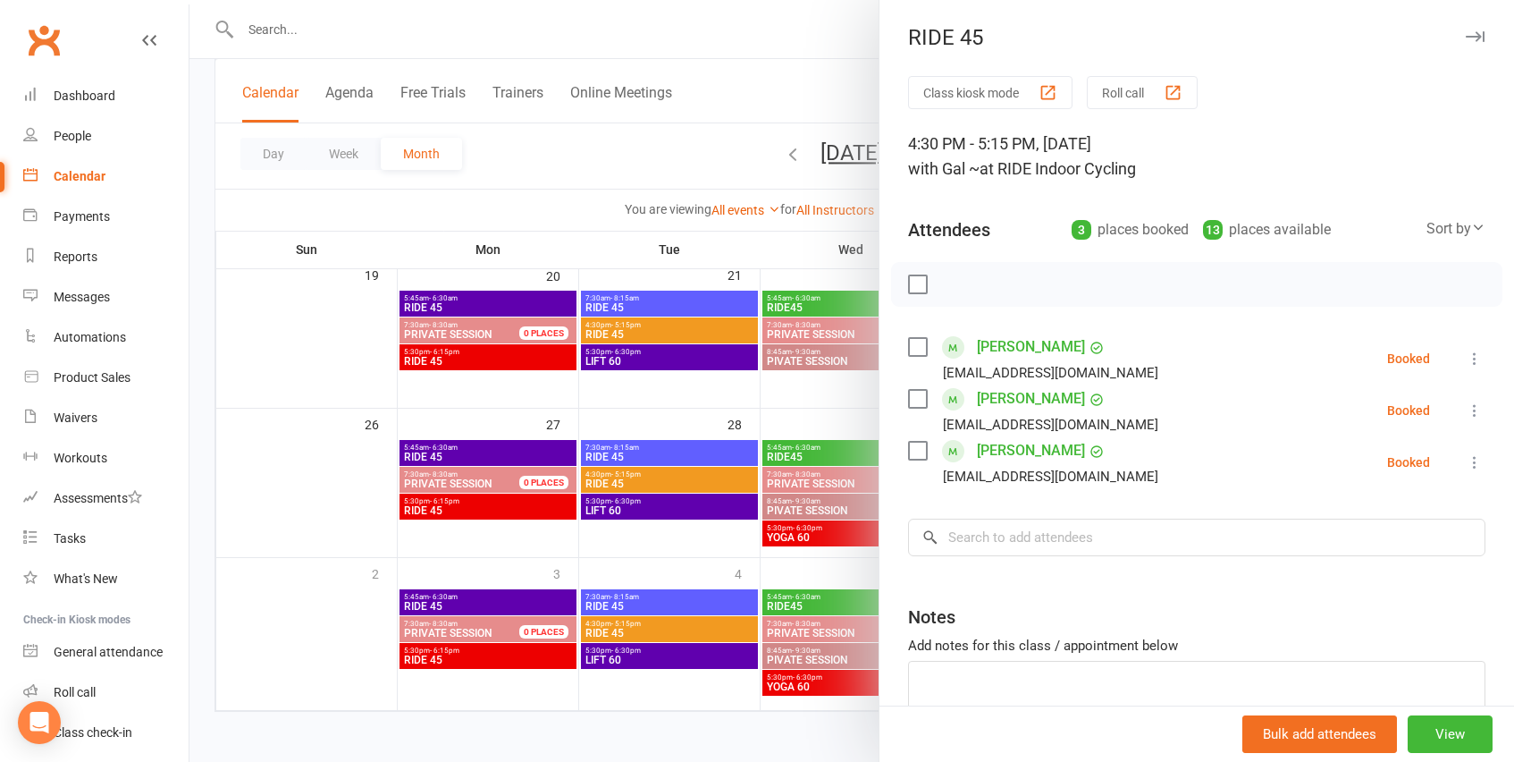
click at [682, 512] on div at bounding box center [852, 381] width 1325 height 762
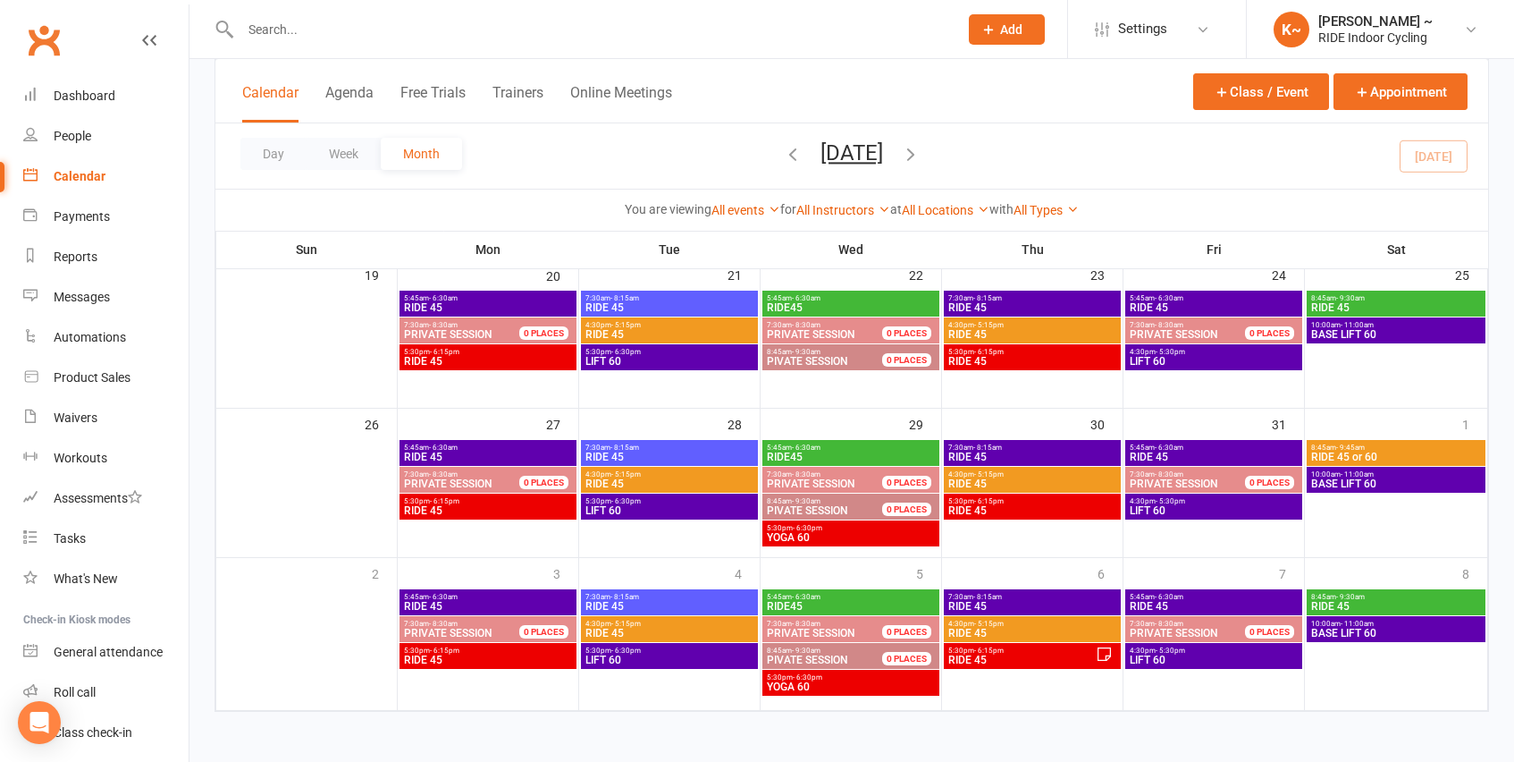
click at [682, 512] on span "LIFT 60" at bounding box center [670, 510] width 170 height 11
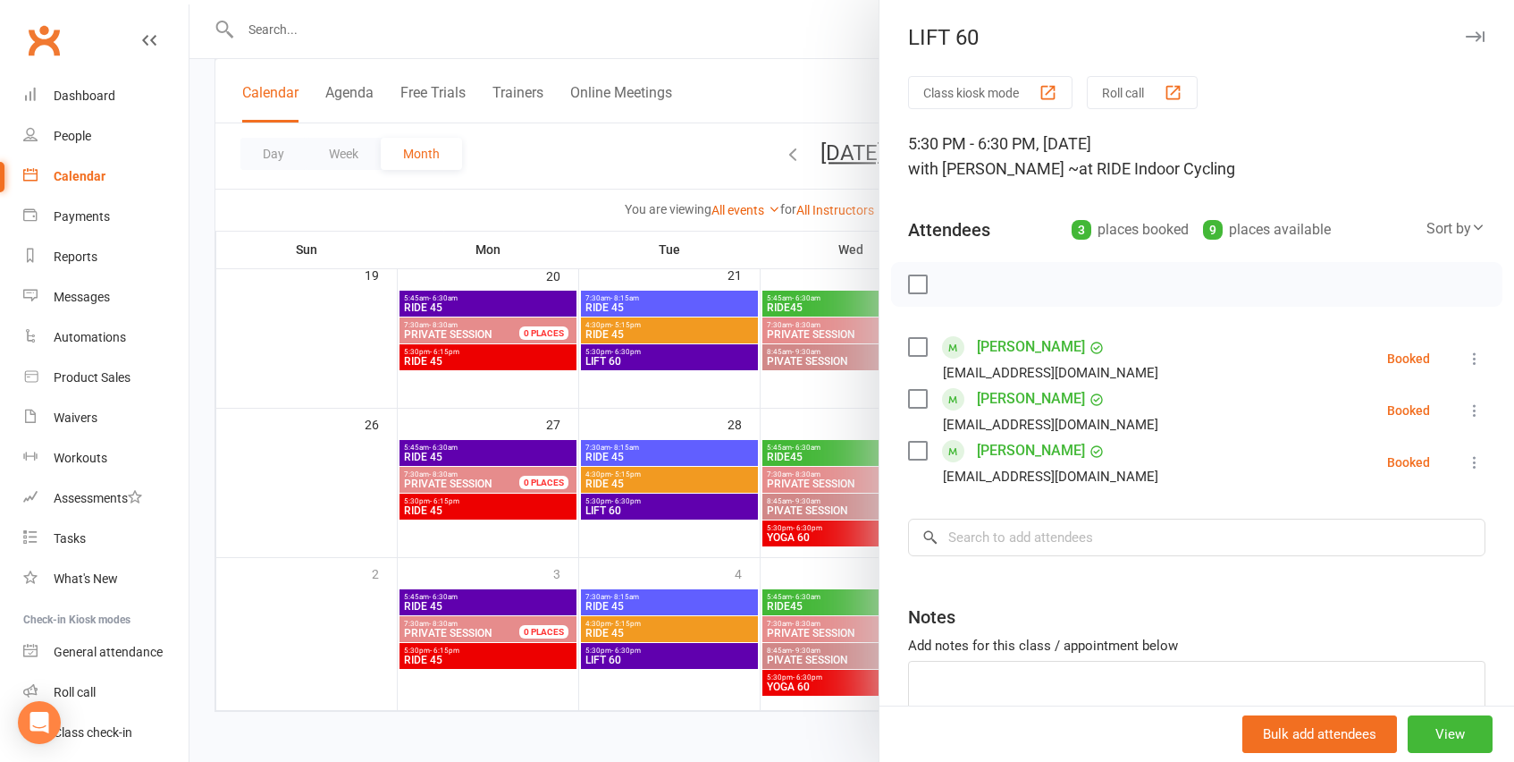
click at [500, 502] on div at bounding box center [852, 381] width 1325 height 762
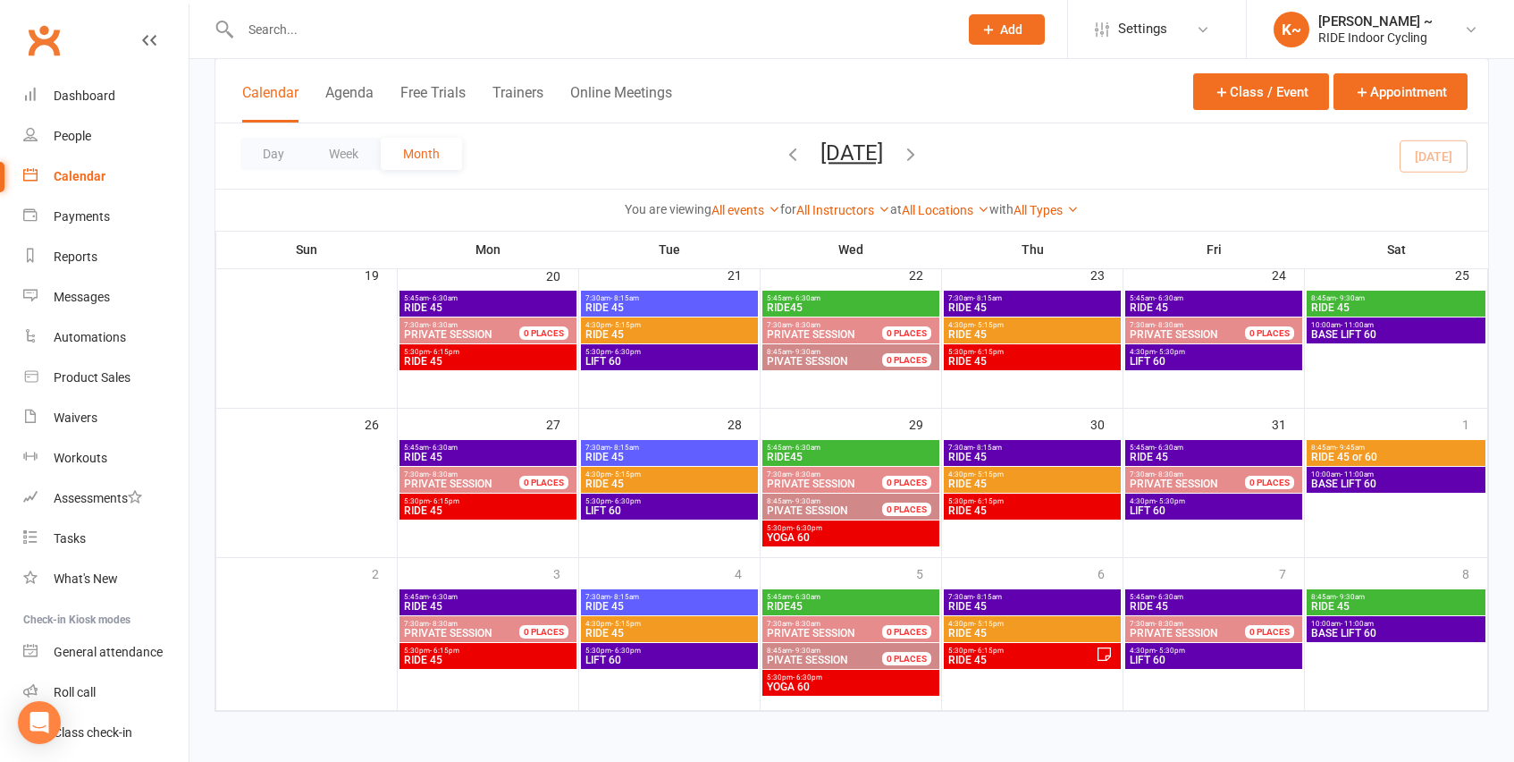
click at [500, 502] on span "5:30pm - 6:15pm" at bounding box center [488, 501] width 170 height 8
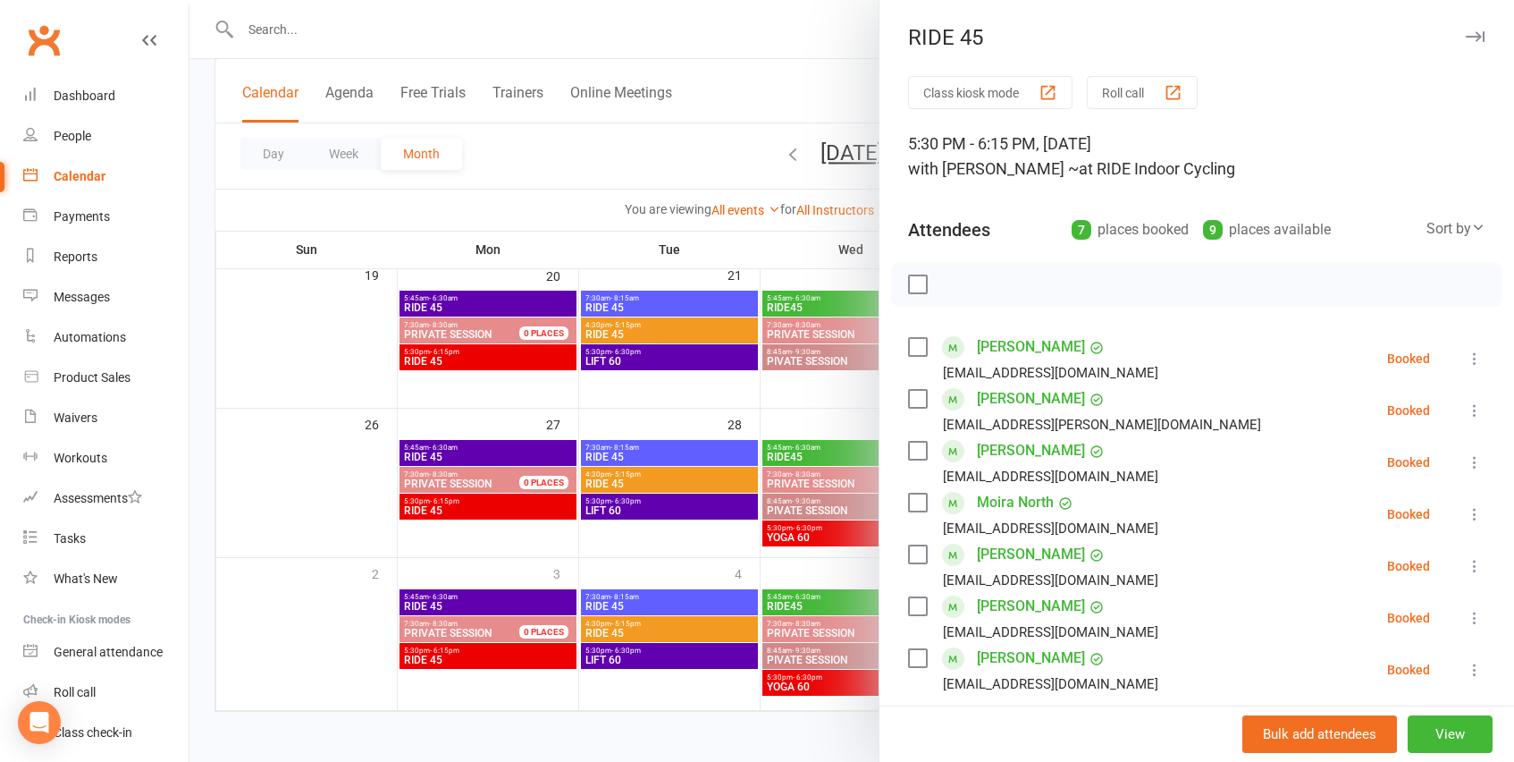
click at [845, 530] on div at bounding box center [852, 381] width 1325 height 762
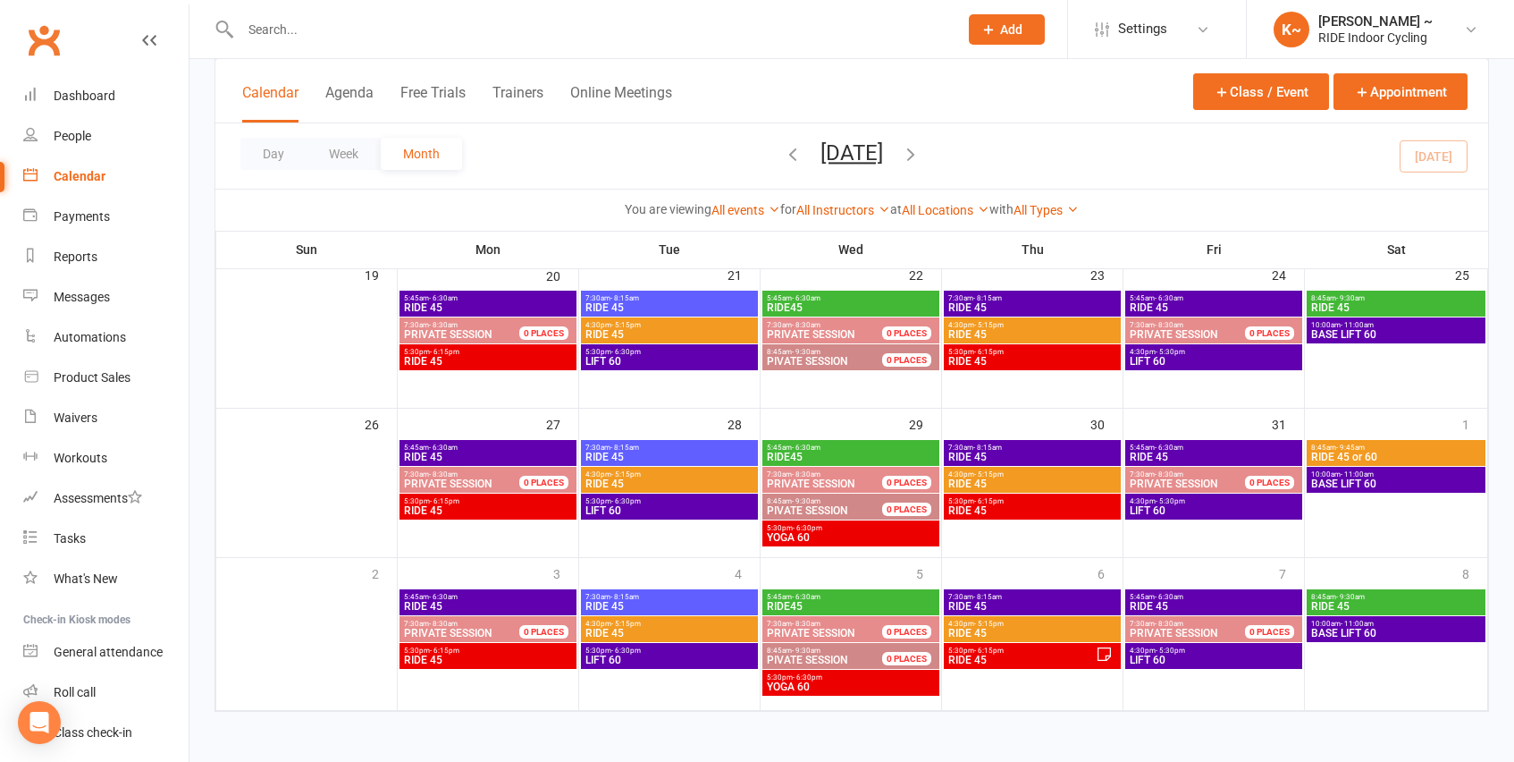
click at [845, 530] on span "5:30pm - 6:30pm" at bounding box center [851, 528] width 170 height 8
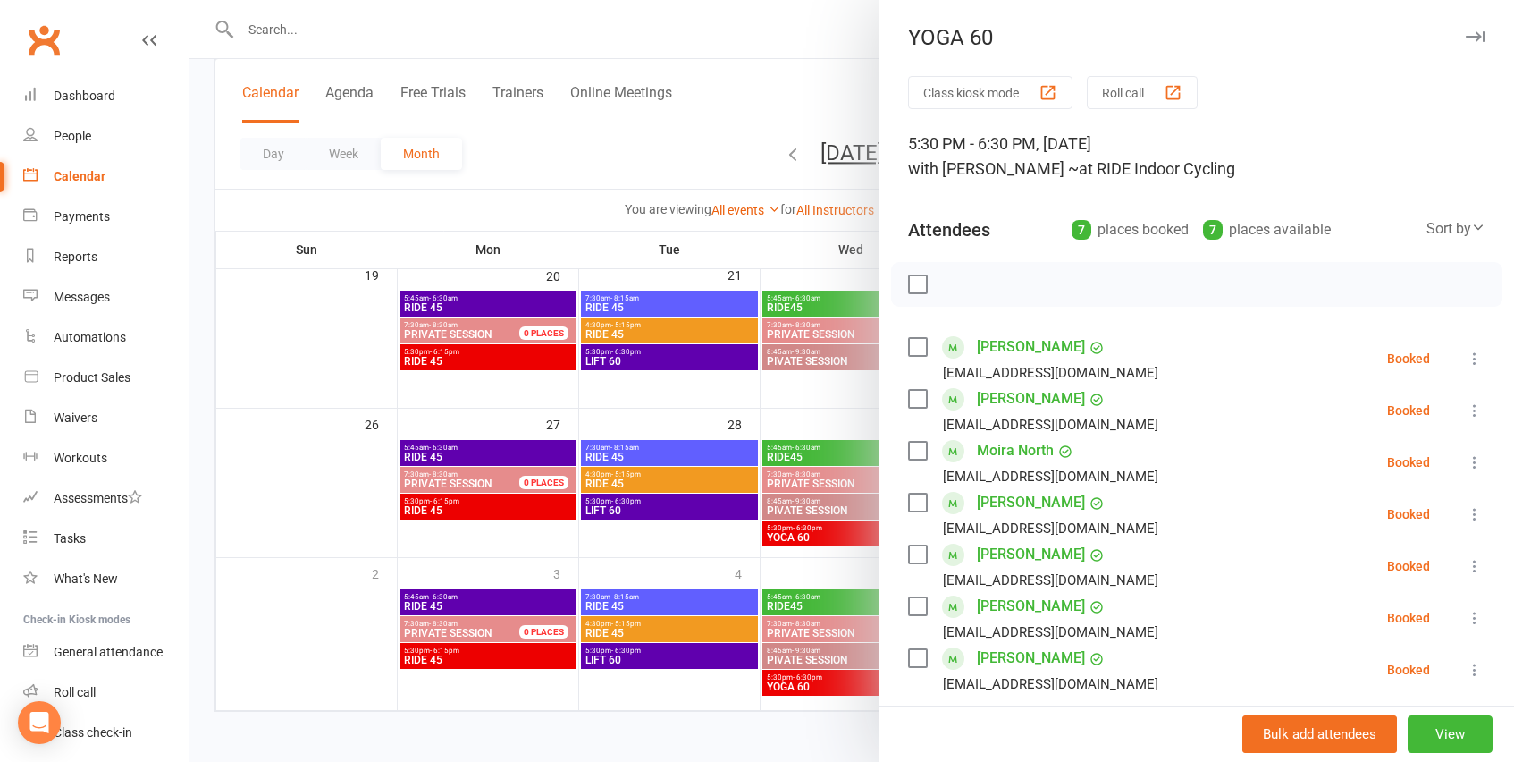
click at [623, 162] on div at bounding box center [852, 381] width 1325 height 762
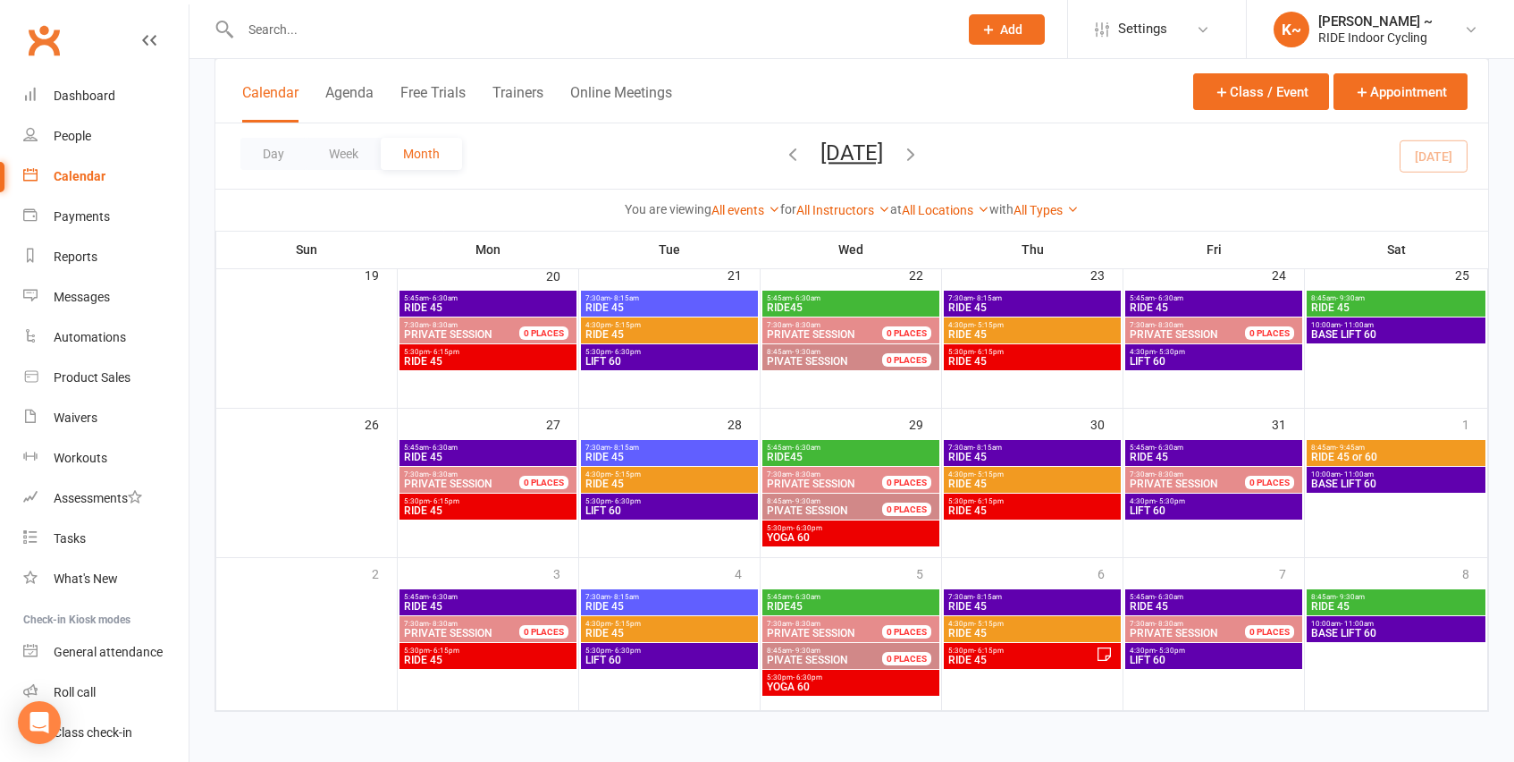
click at [867, 689] on span "YOGA 60" at bounding box center [851, 686] width 170 height 11
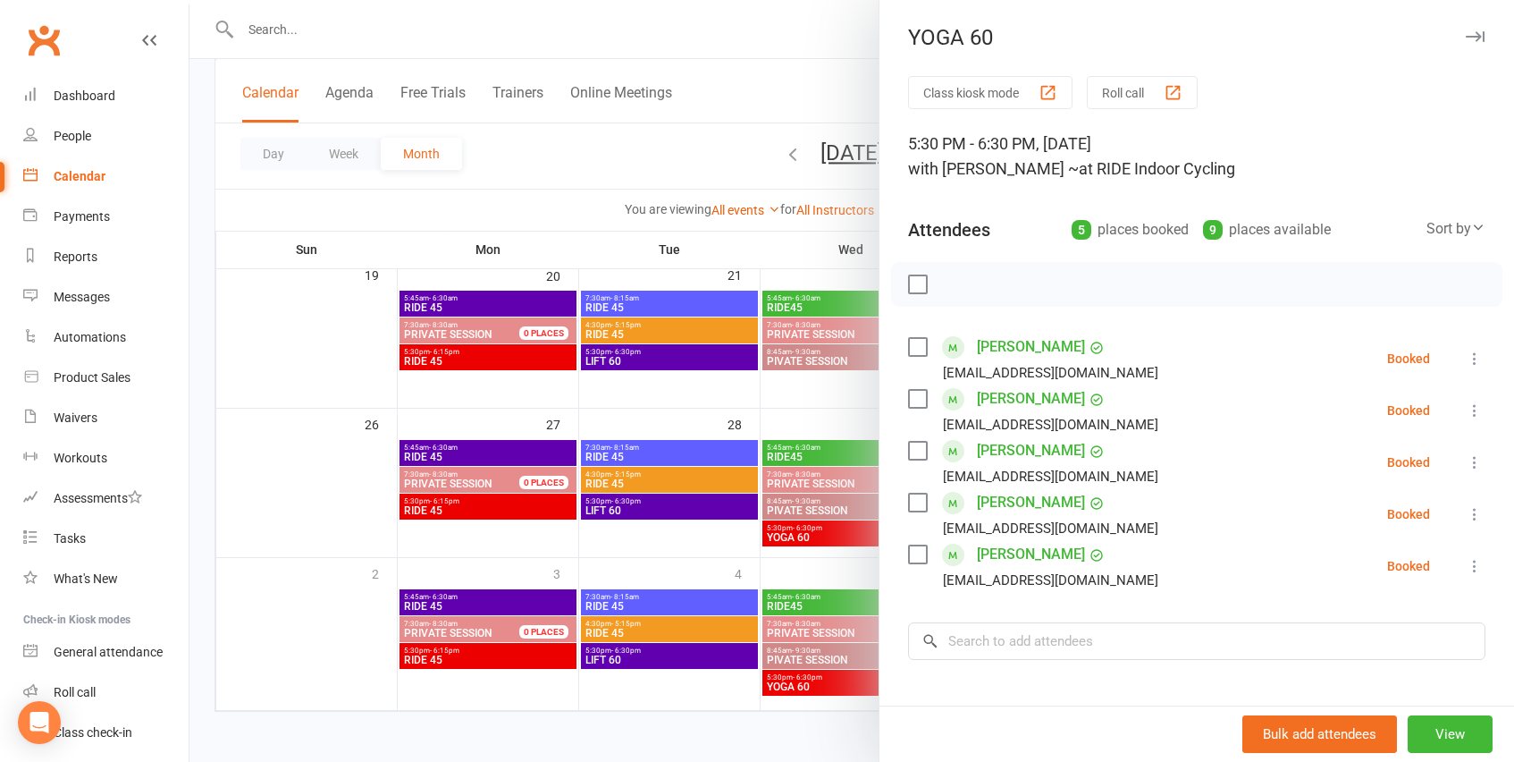
click at [650, 161] on div at bounding box center [852, 381] width 1325 height 762
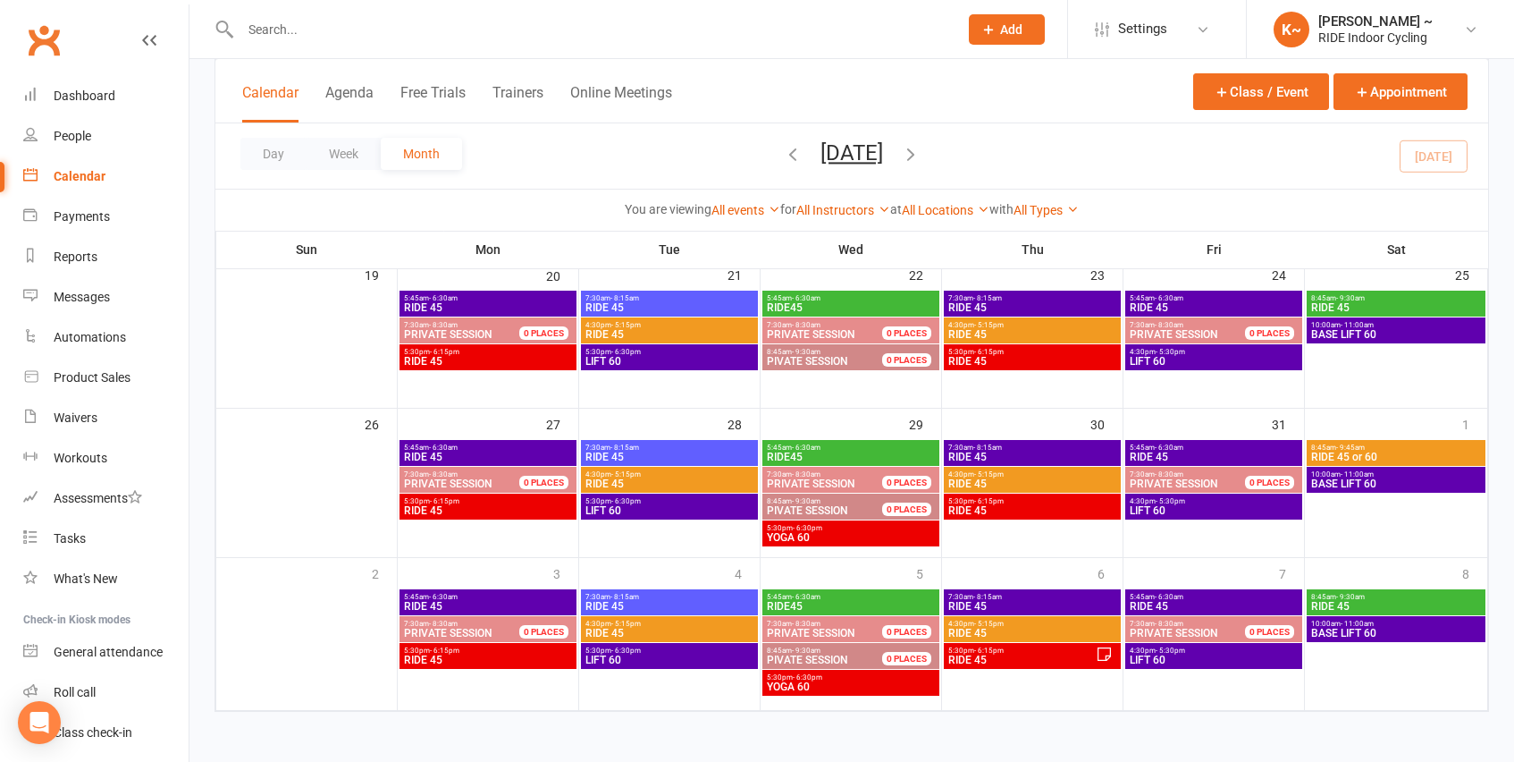
click at [921, 158] on icon "button" at bounding box center [911, 154] width 20 height 20
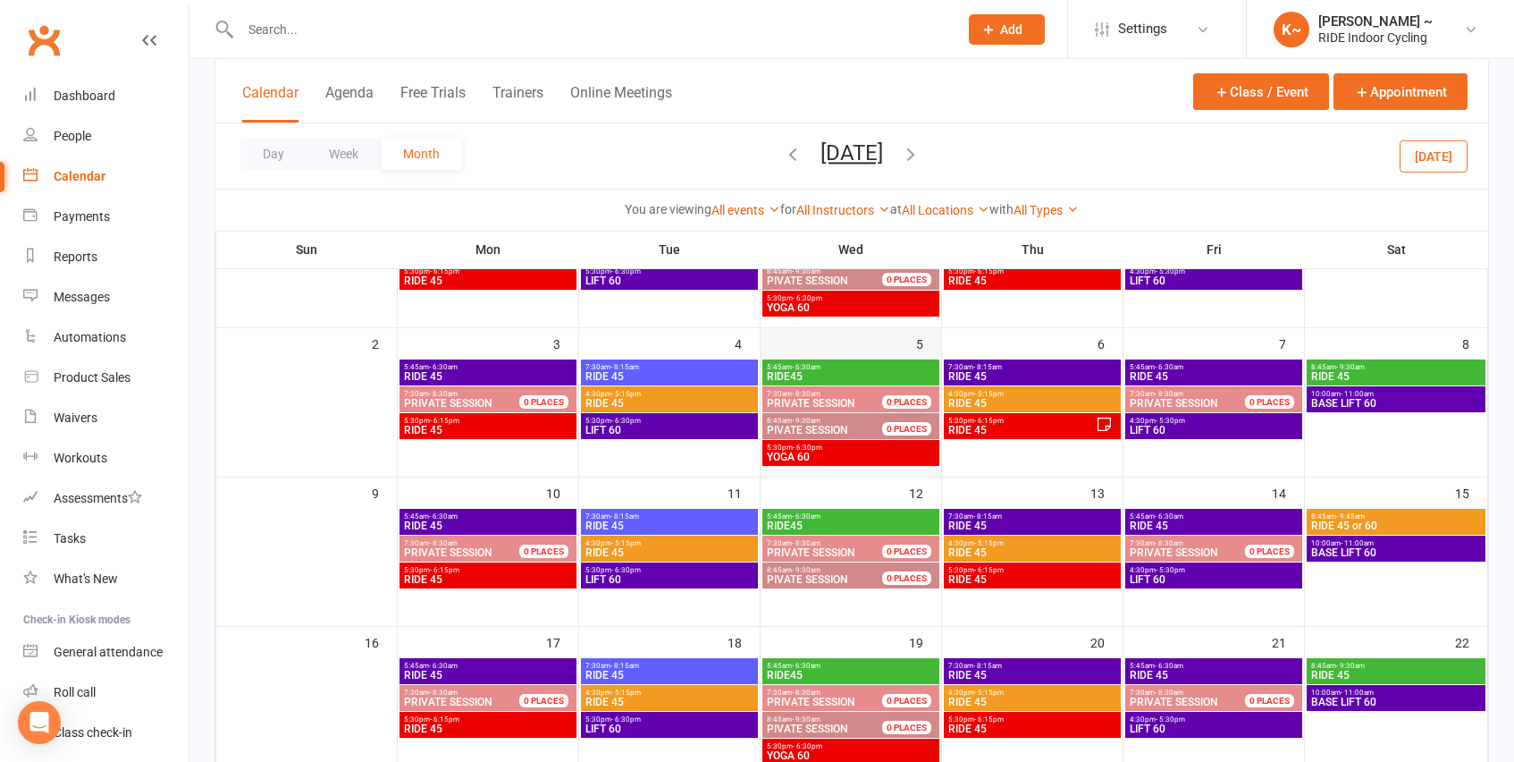
scroll to position [0, 0]
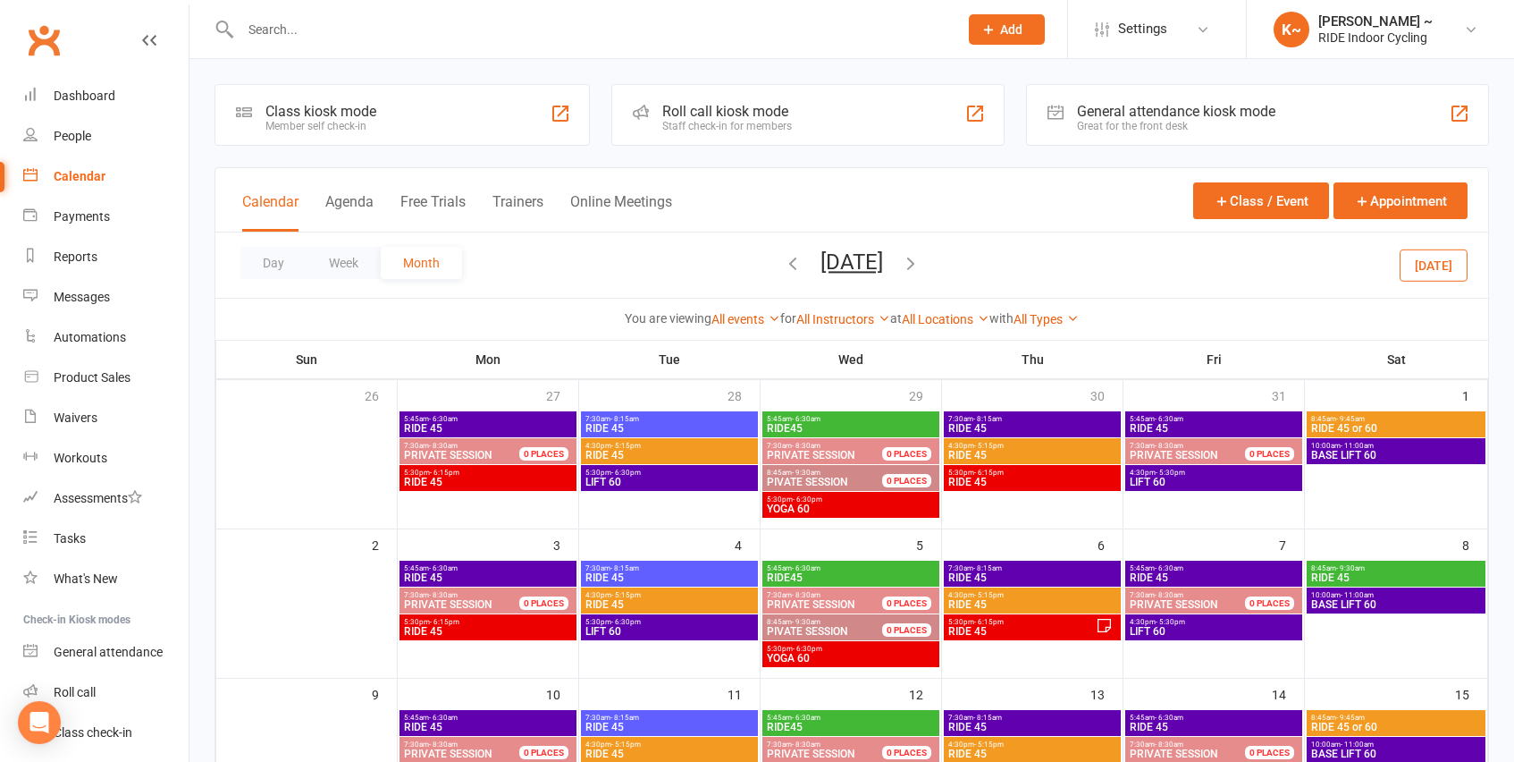
click at [783, 265] on icon "button" at bounding box center [793, 263] width 20 height 20
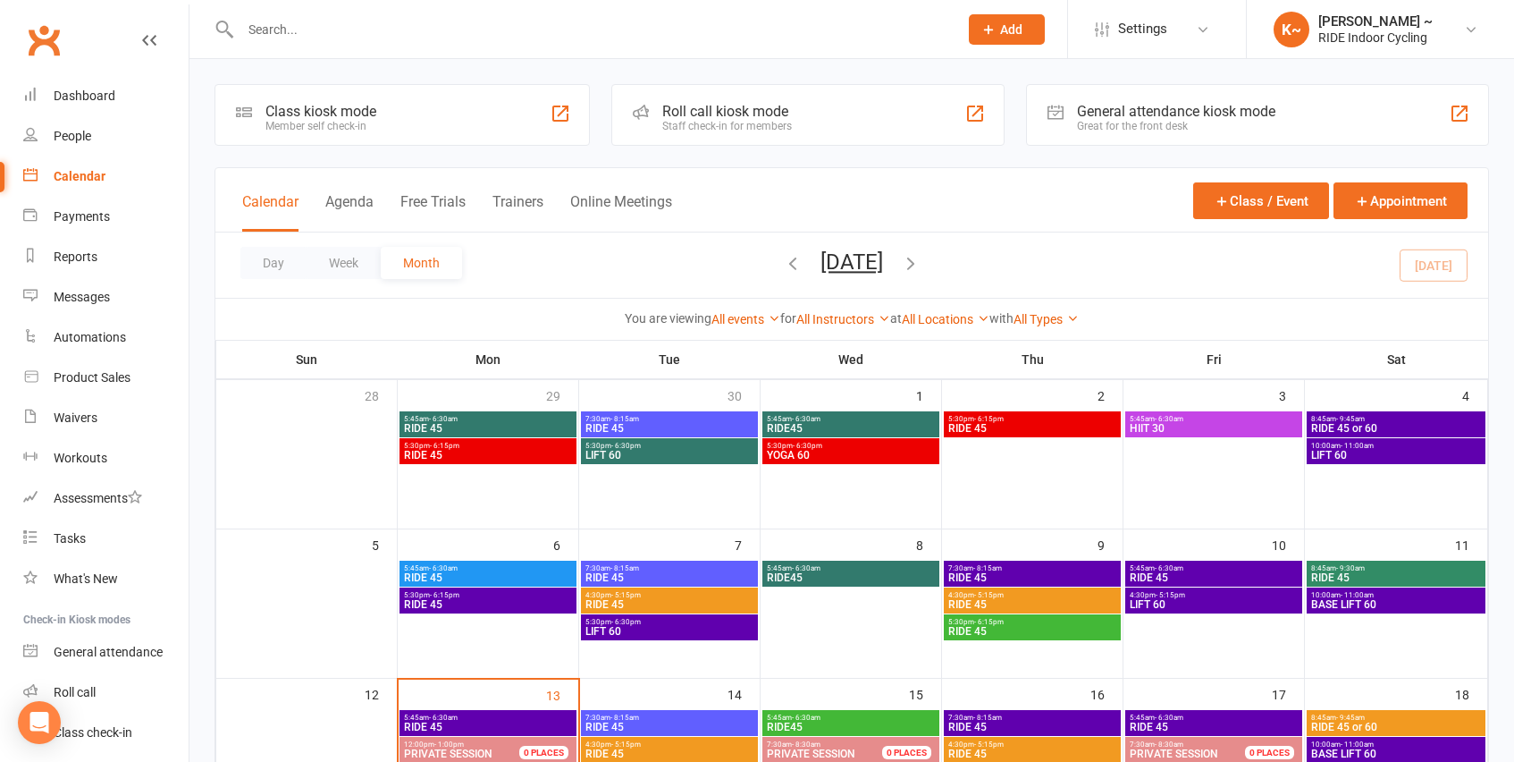
click at [921, 266] on icon "button" at bounding box center [911, 263] width 20 height 20
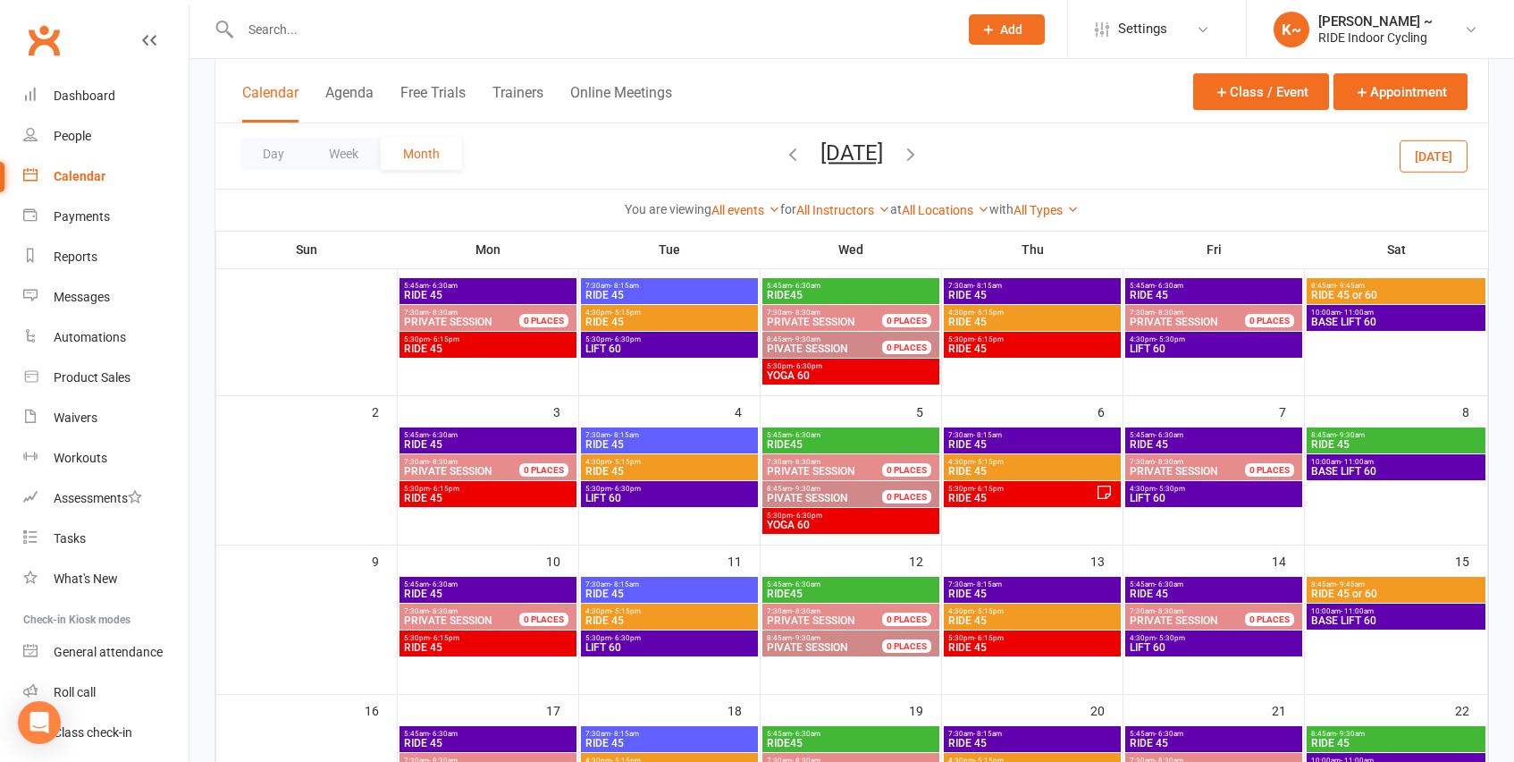
scroll to position [142, 0]
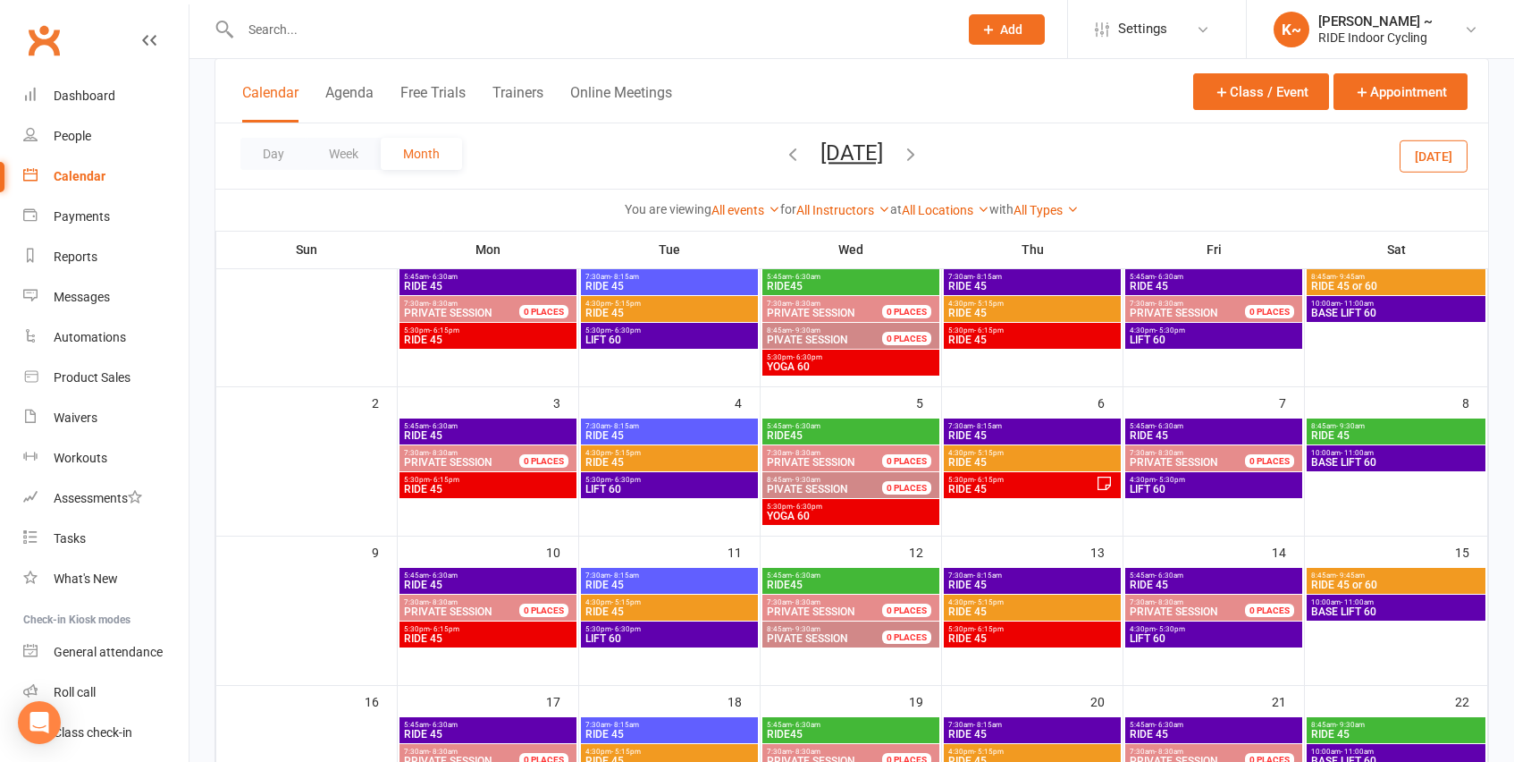
click at [783, 155] on icon "button" at bounding box center [793, 154] width 20 height 20
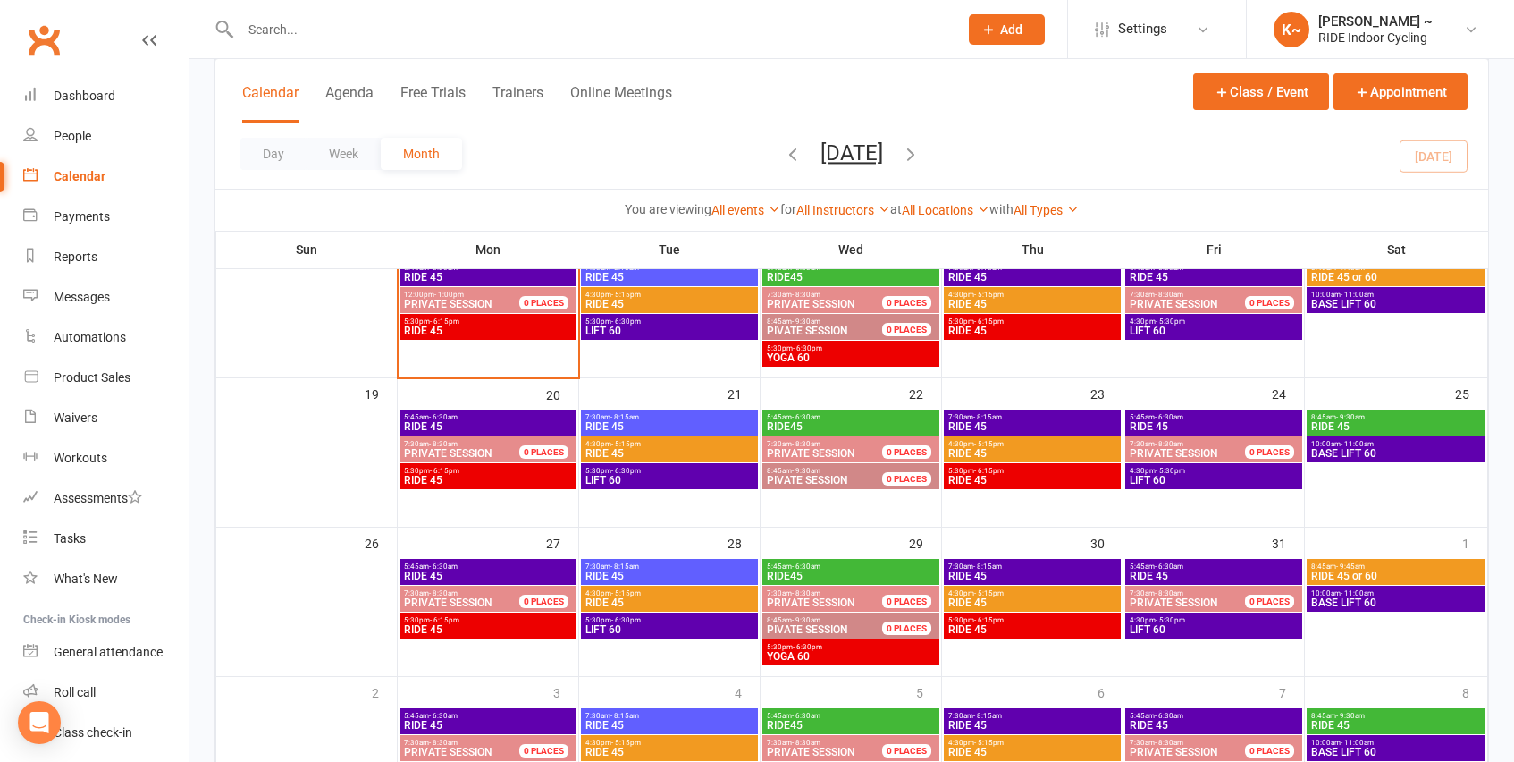
scroll to position [485, 0]
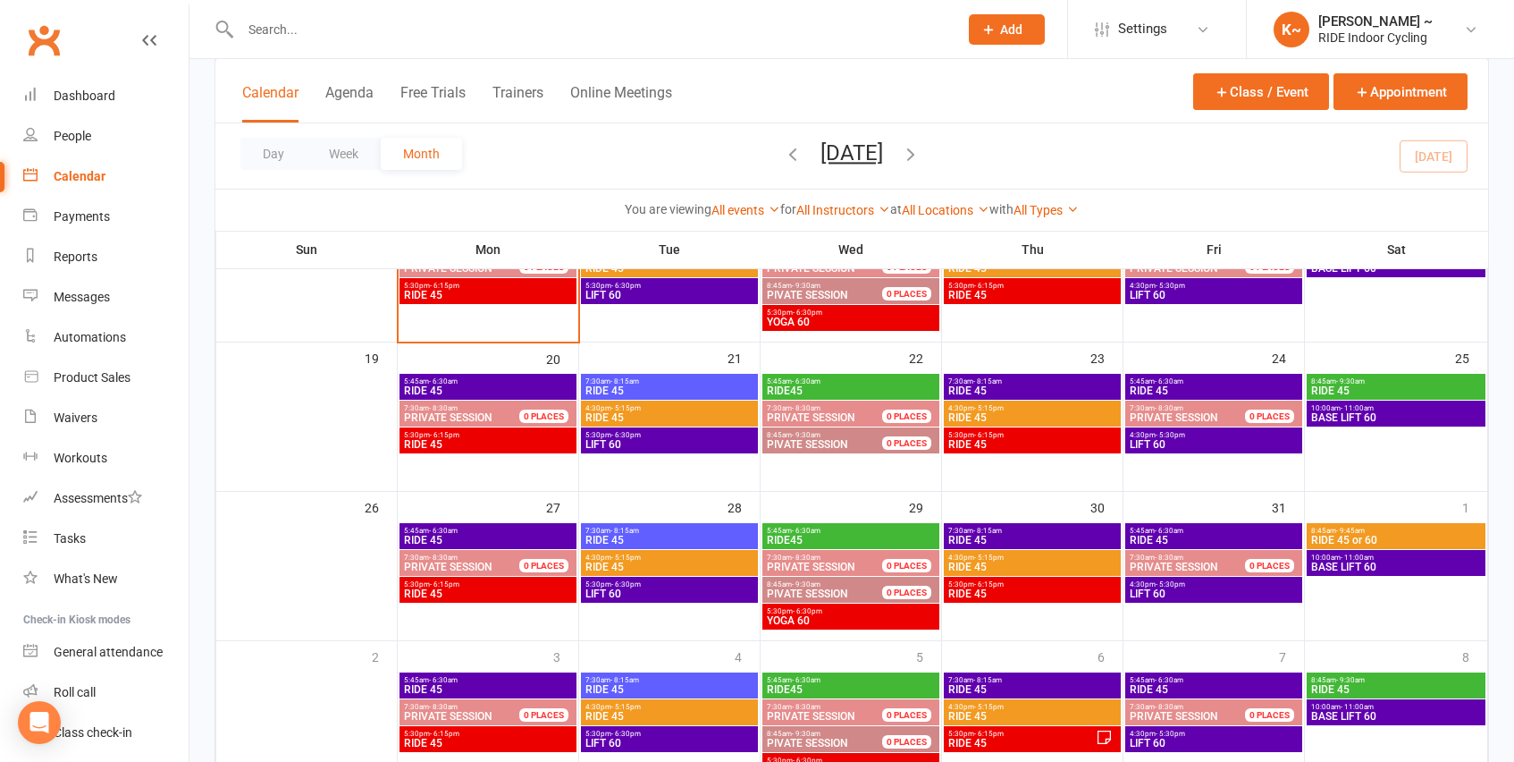
click at [859, 602] on div "8:45am - 9:30am PIVATE SESSION 0 PLACES" at bounding box center [851, 590] width 177 height 26
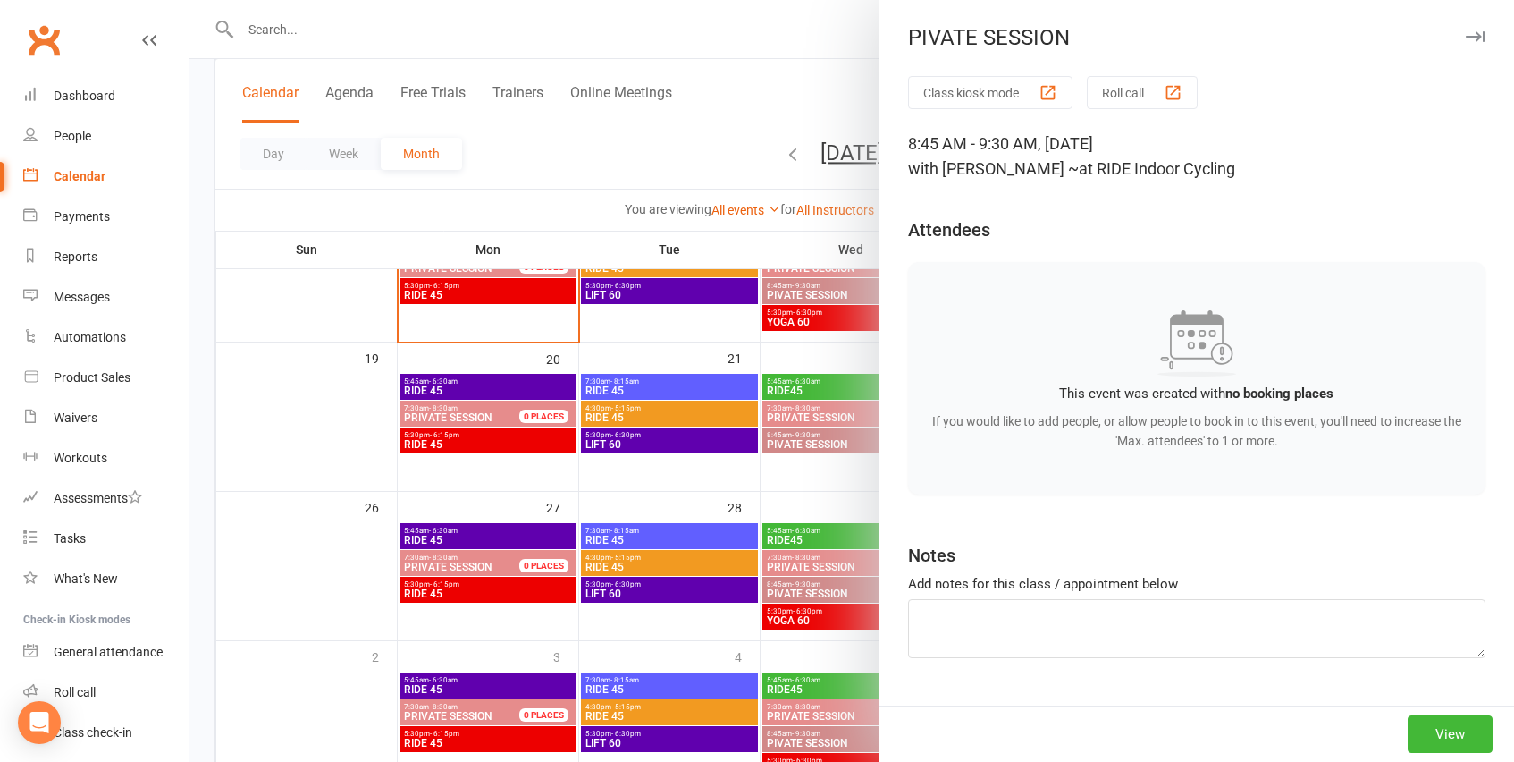
click at [821, 615] on div at bounding box center [852, 381] width 1325 height 762
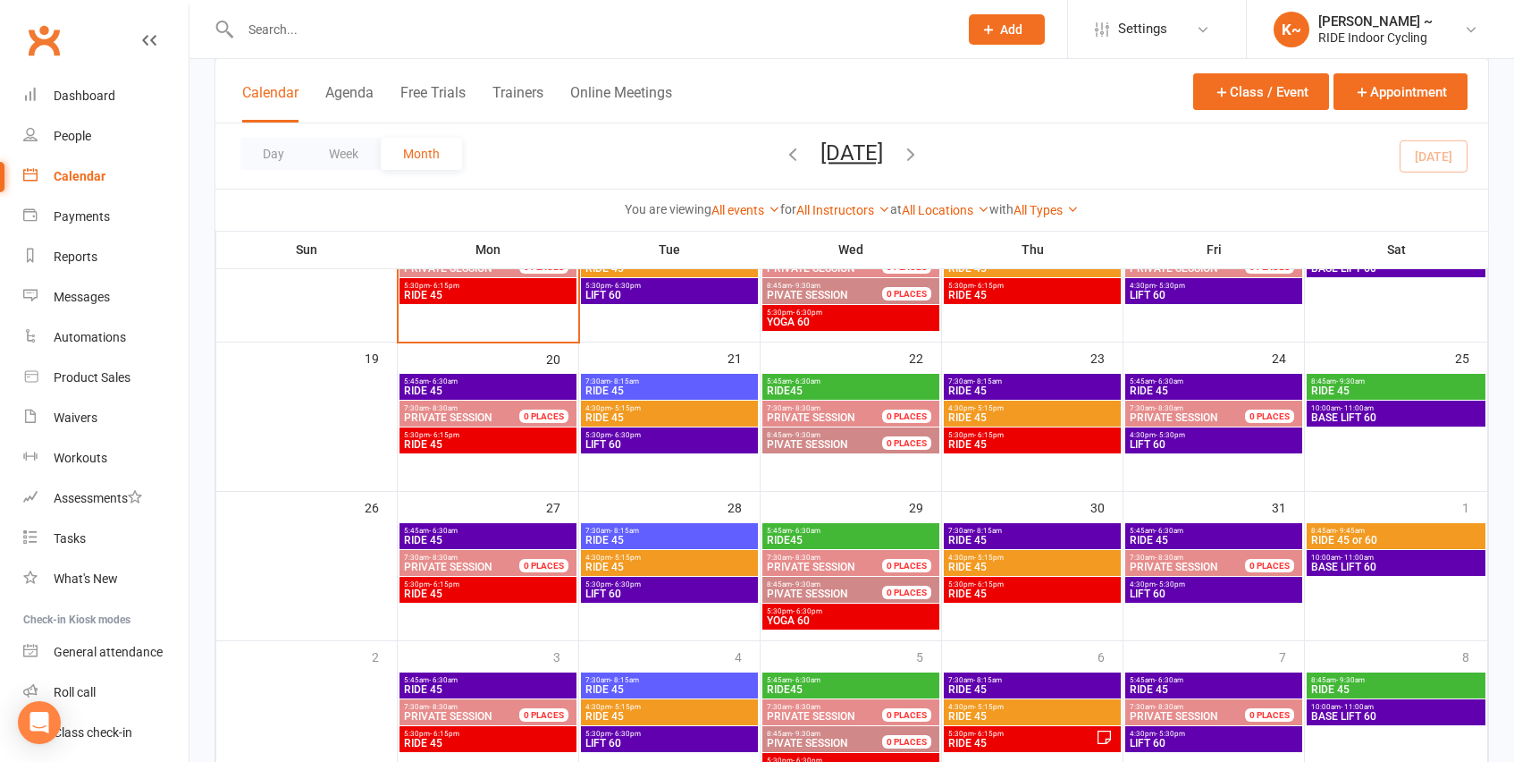
click at [898, 615] on span "YOGA 60" at bounding box center [851, 620] width 170 height 11
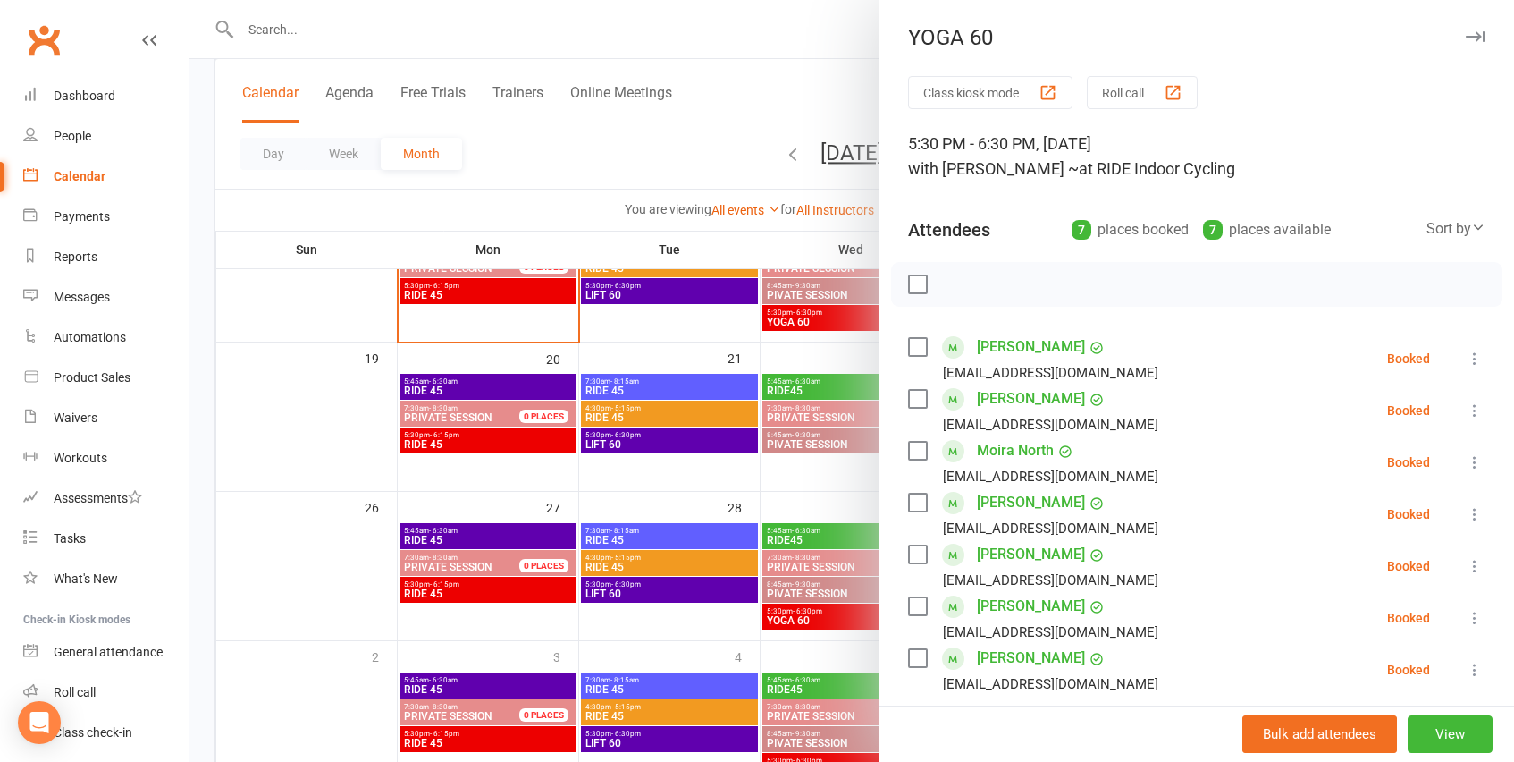
click at [731, 111] on div at bounding box center [852, 381] width 1325 height 762
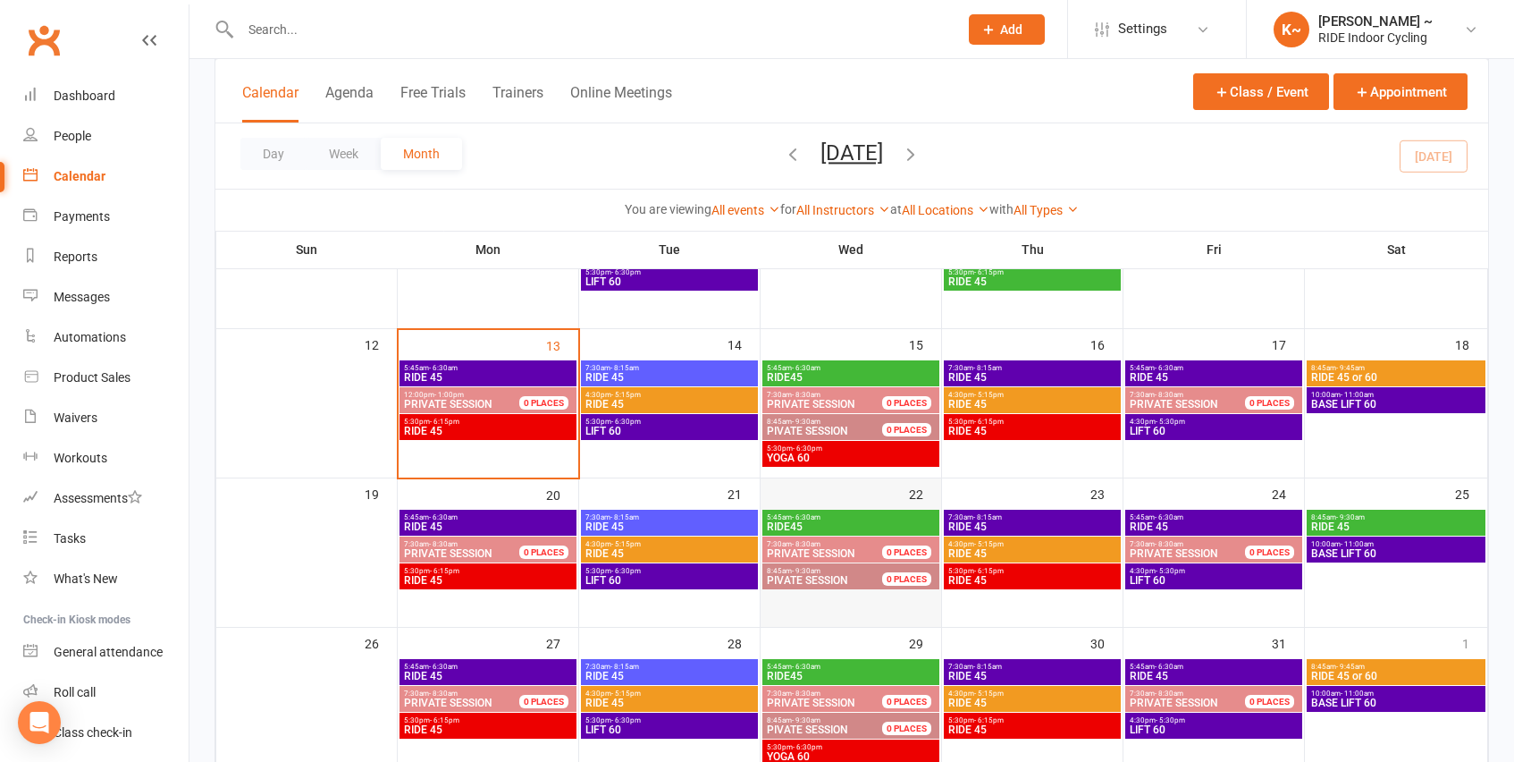
scroll to position [239, 0]
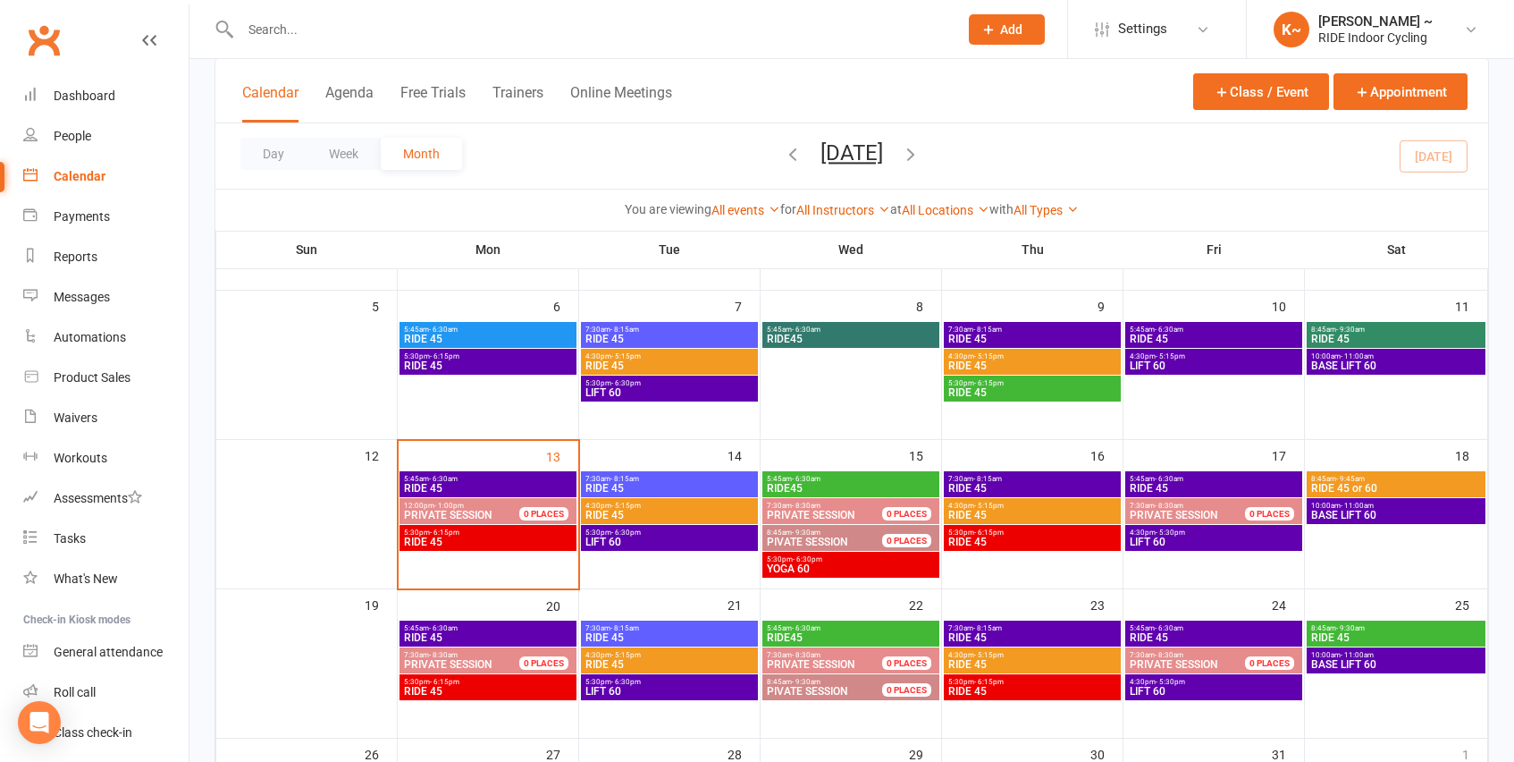
click at [834, 560] on span "5:30pm - 6:30pm" at bounding box center [851, 559] width 170 height 8
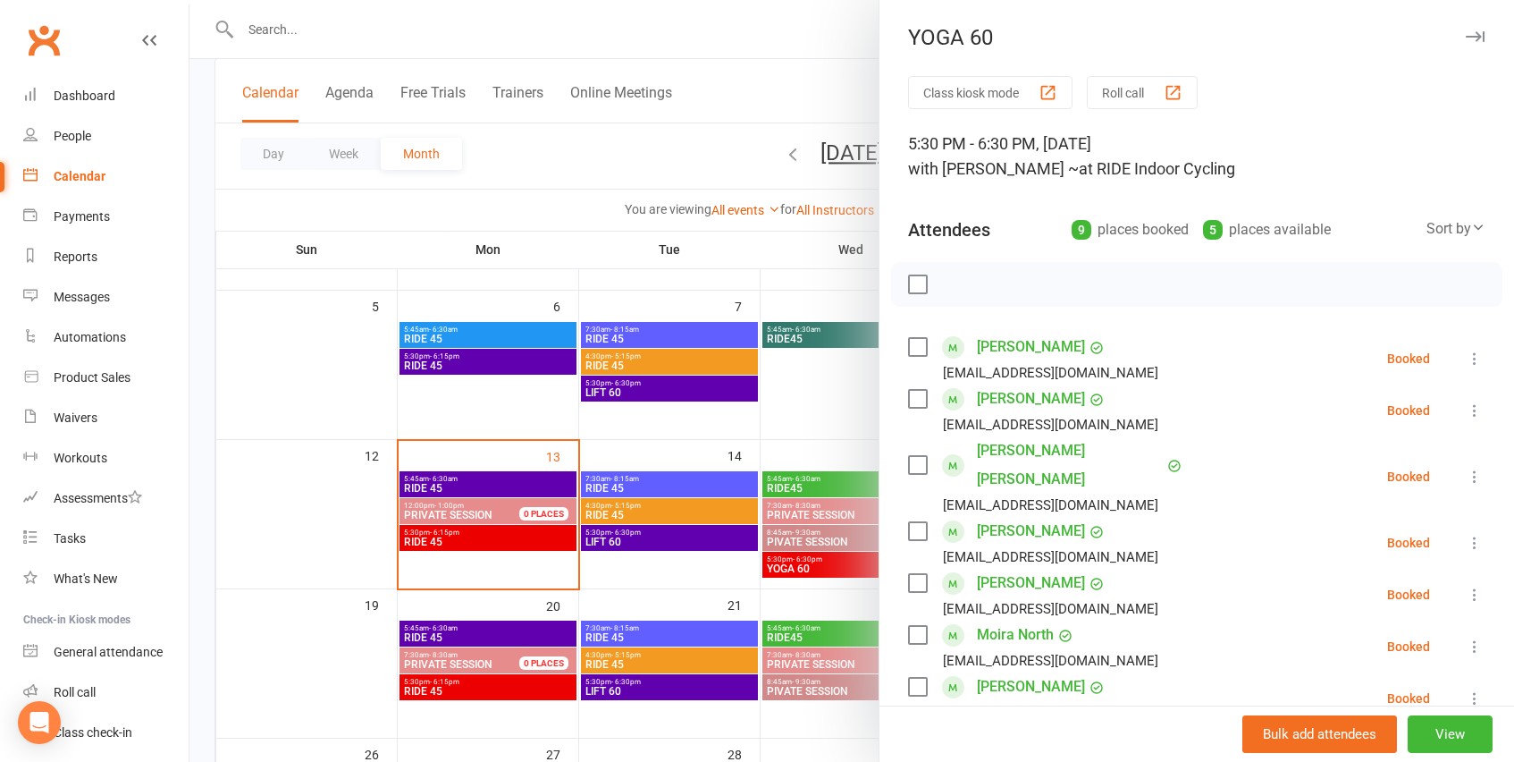
click at [744, 130] on div at bounding box center [852, 381] width 1325 height 762
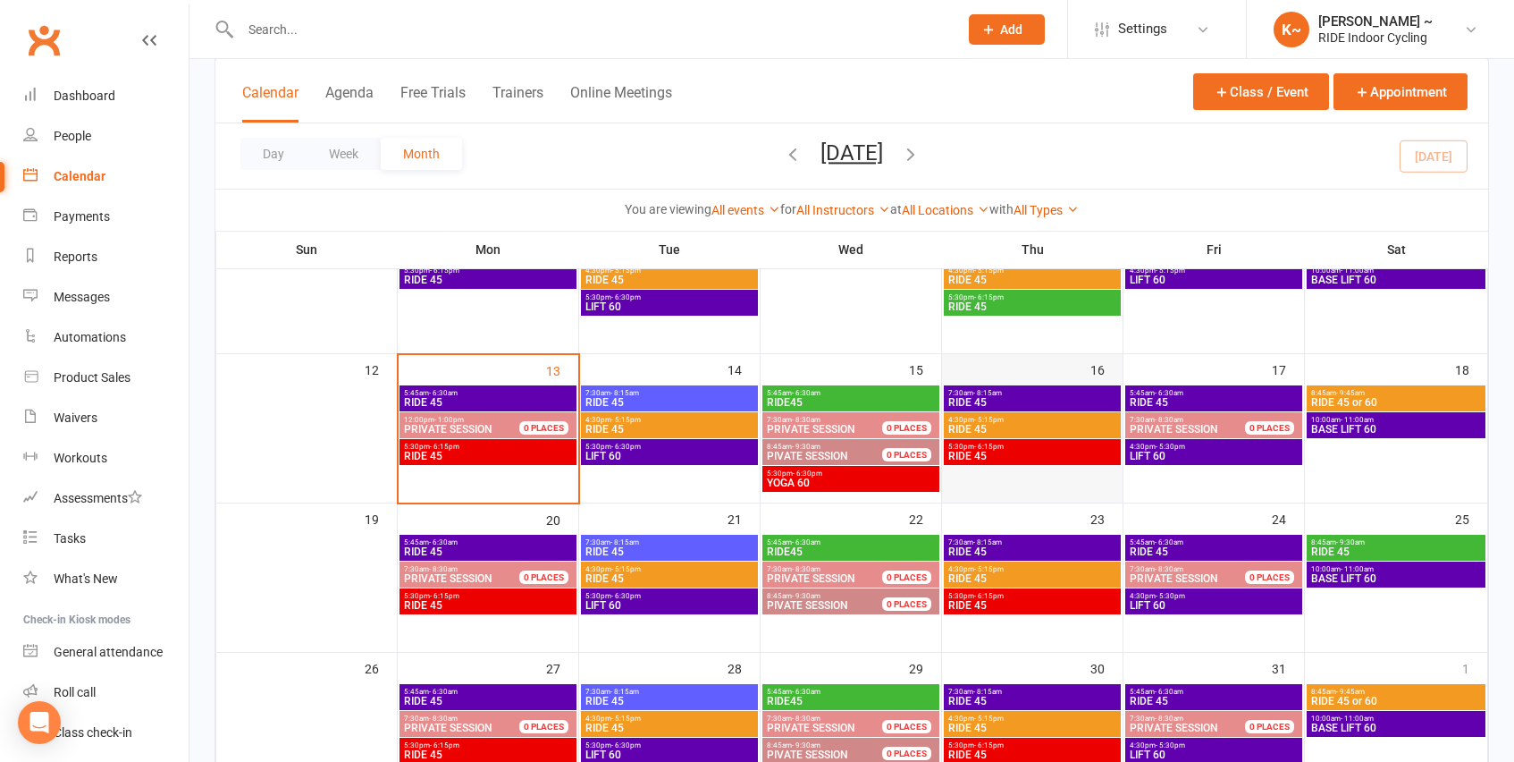
scroll to position [460, 0]
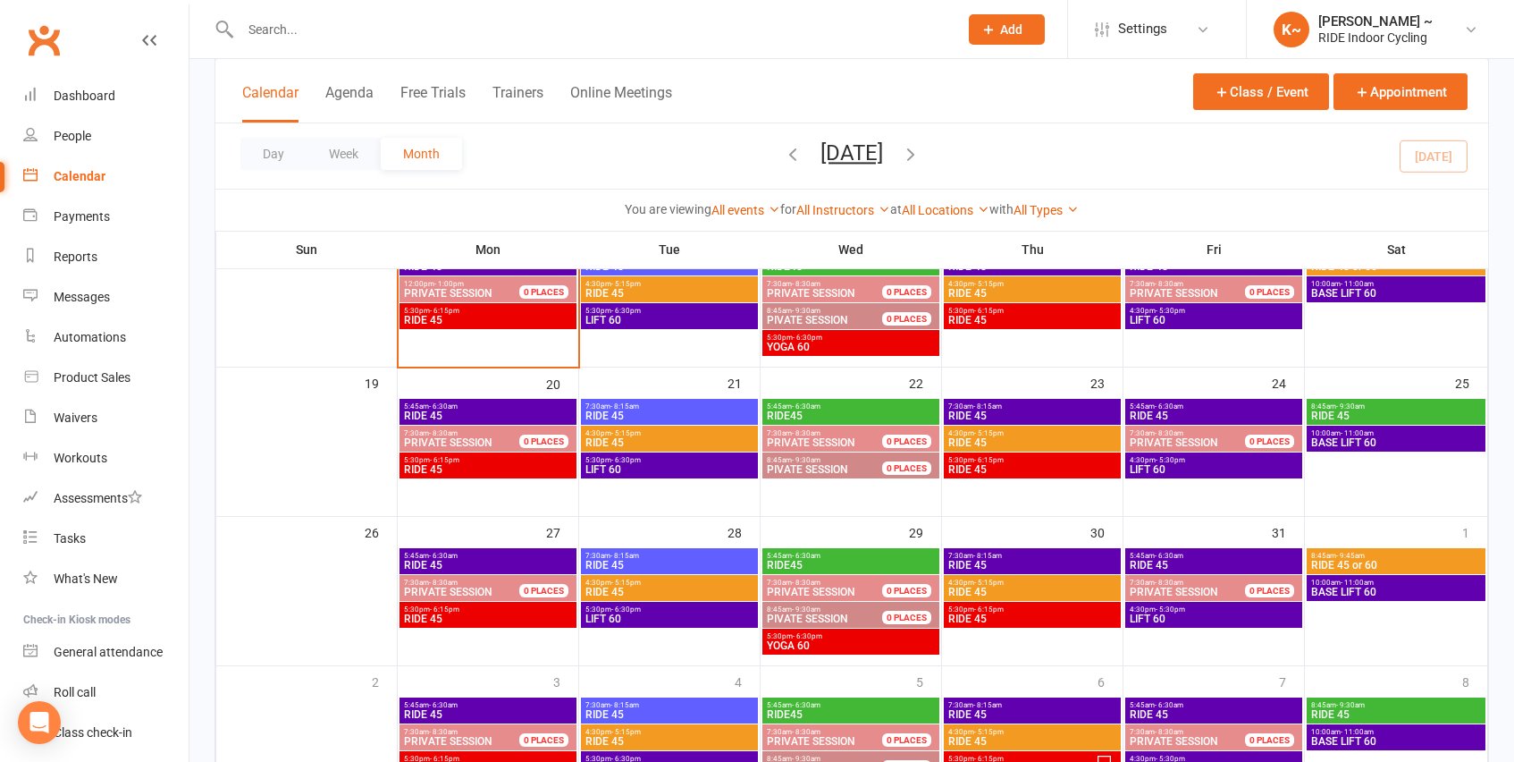
click at [830, 638] on span "5:30pm - 6:30pm" at bounding box center [851, 636] width 170 height 8
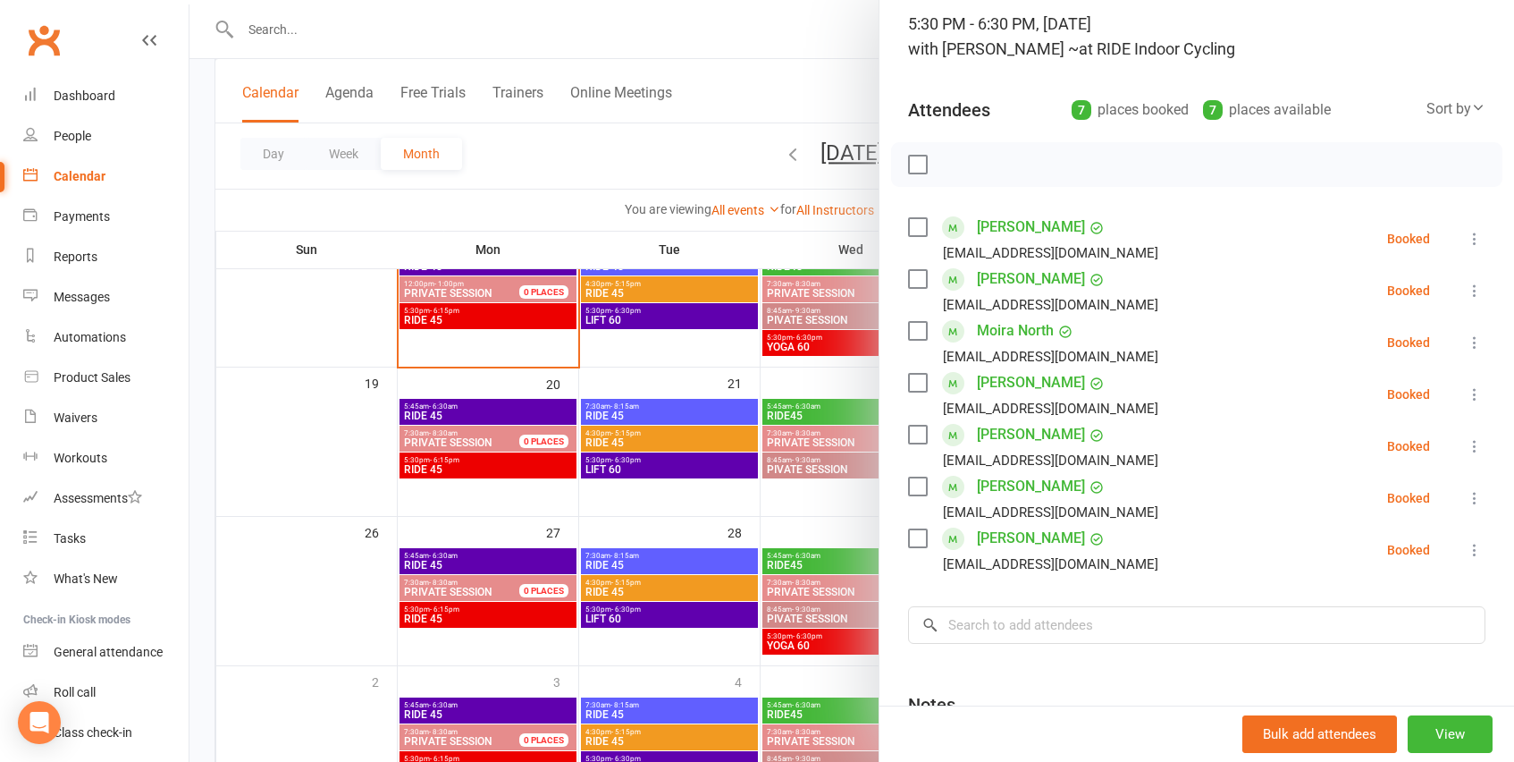
scroll to position [0, 0]
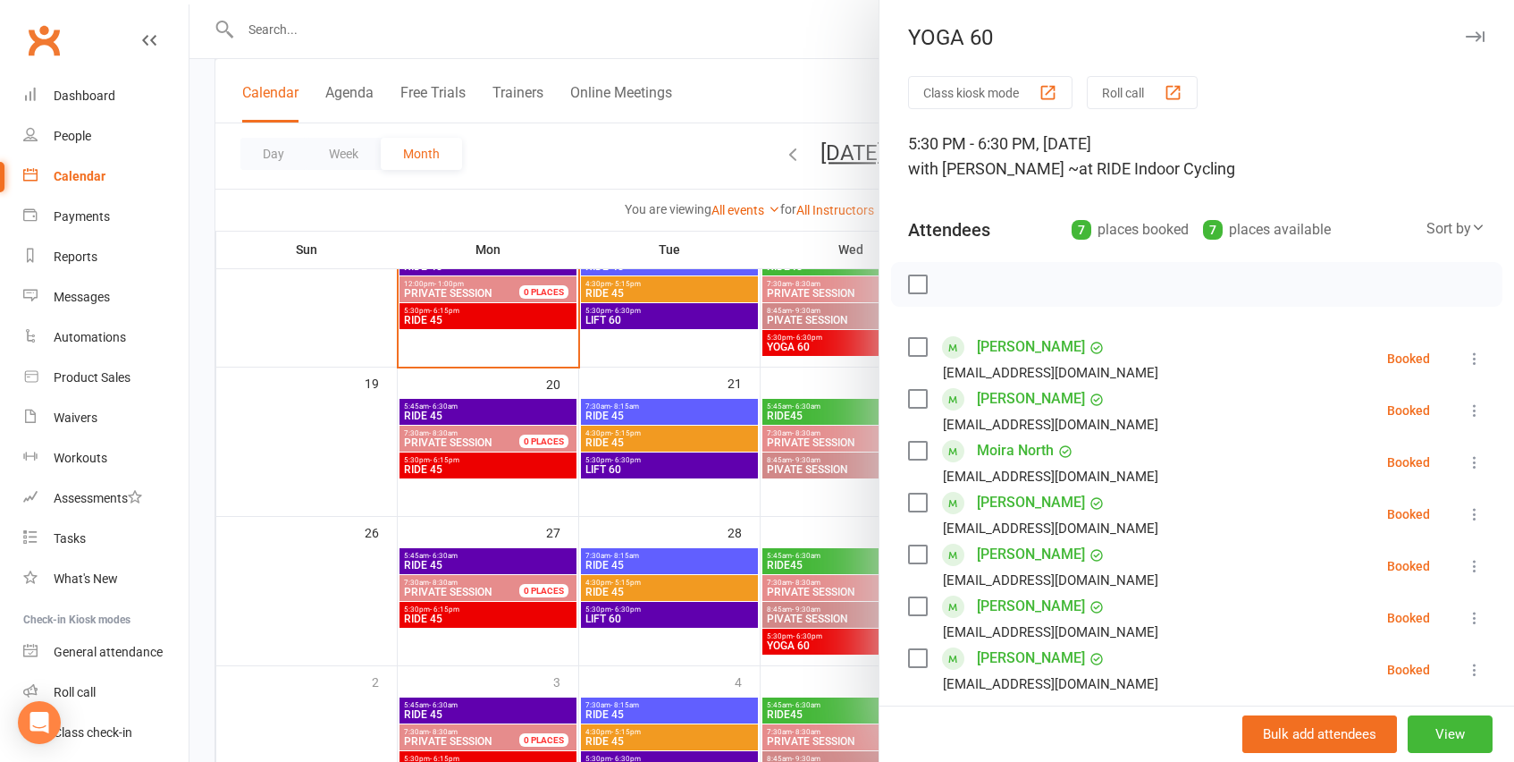
click at [1475, 356] on icon at bounding box center [1475, 359] width 18 height 18
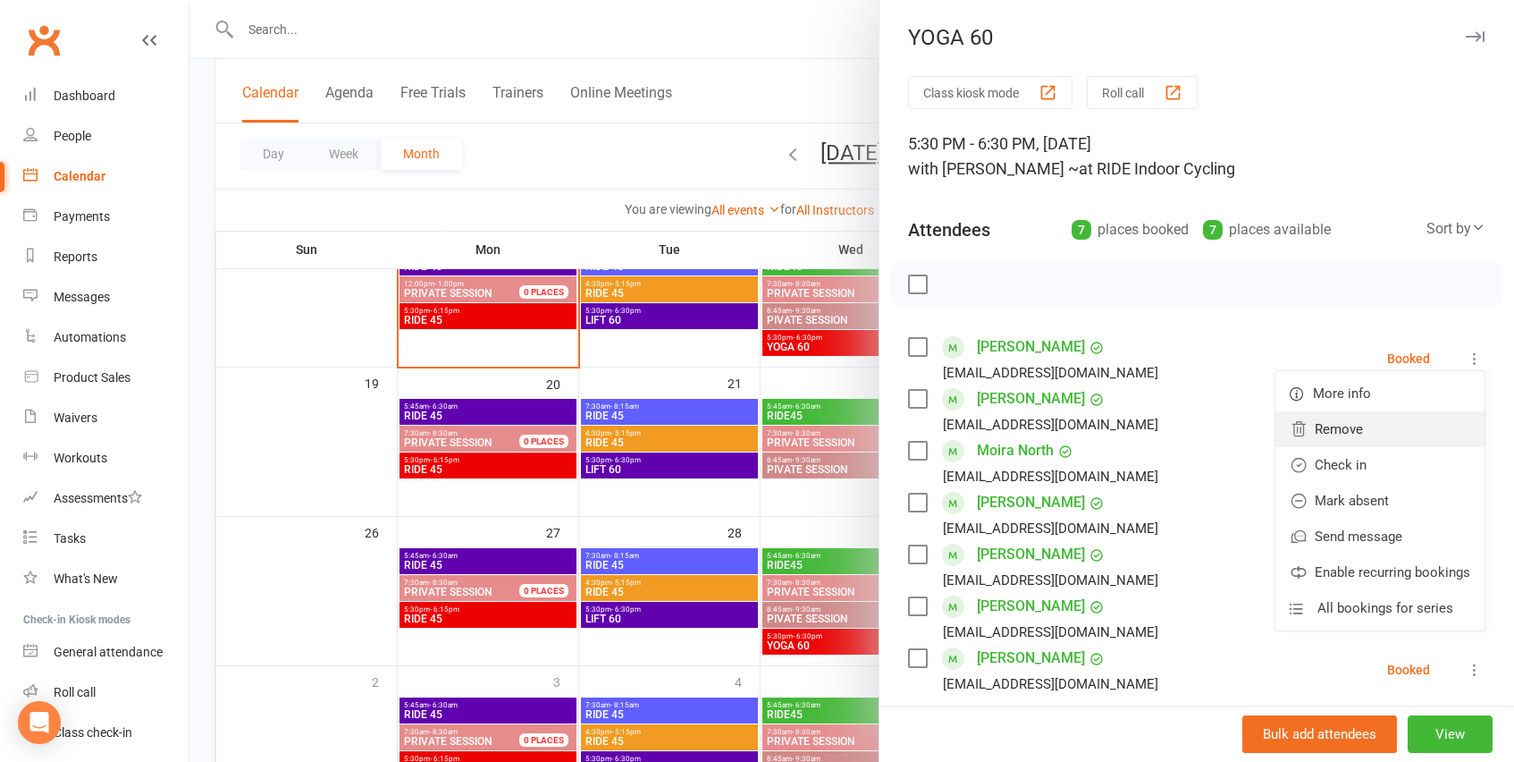
click at [1398, 434] on link "Remove" at bounding box center [1380, 429] width 209 height 36
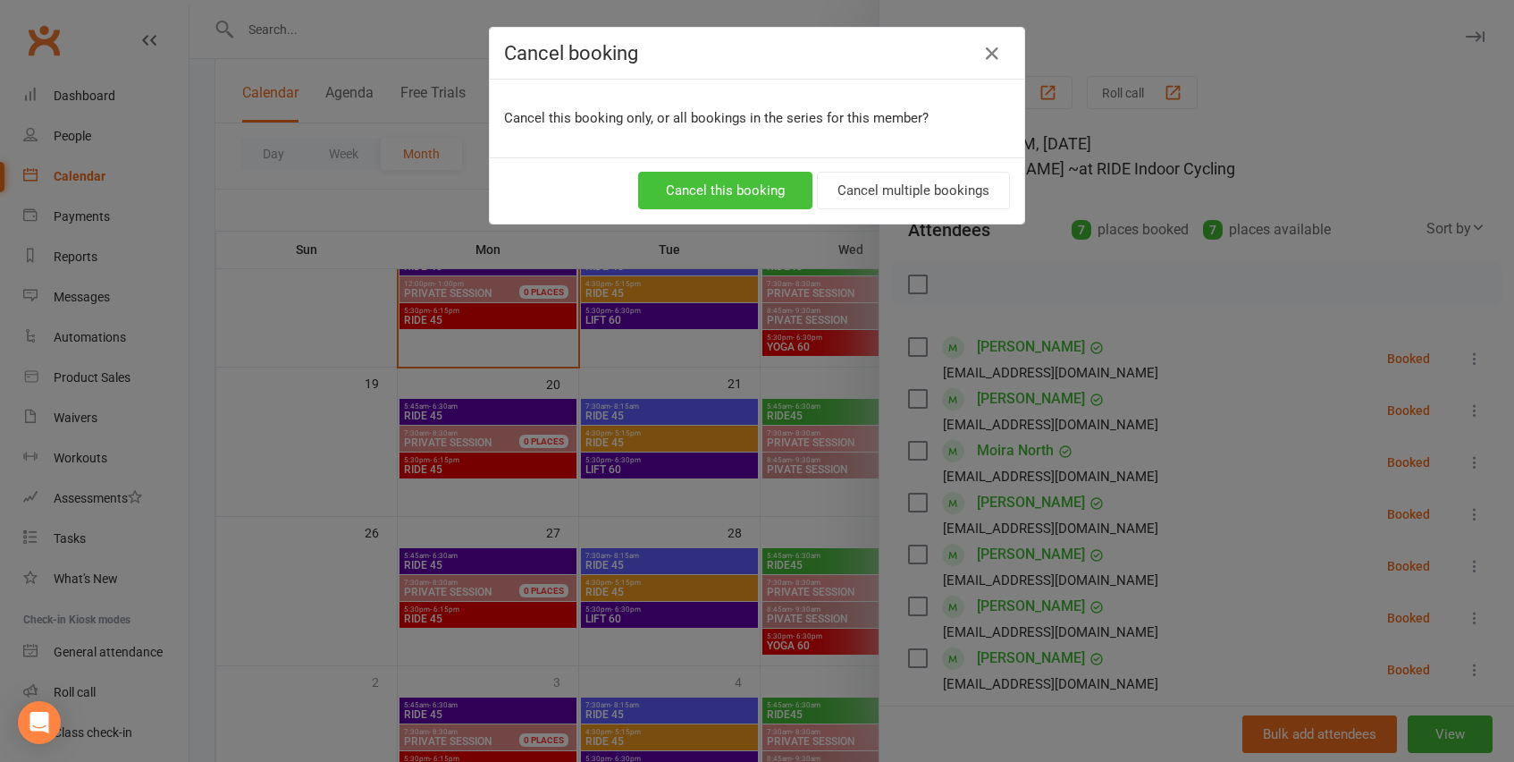
click at [736, 196] on button "Cancel this booking" at bounding box center [725, 191] width 174 height 38
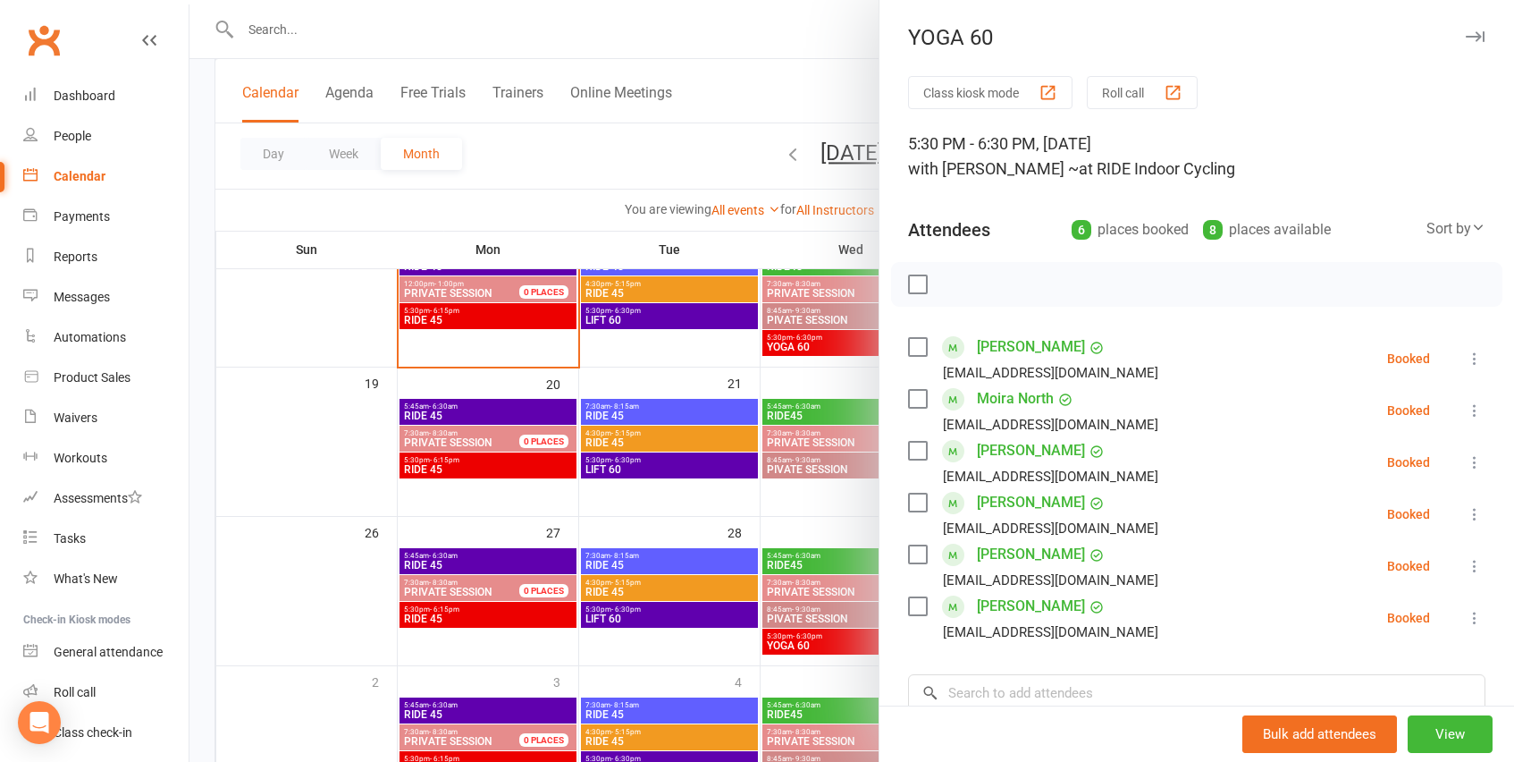
click at [1480, 415] on icon at bounding box center [1475, 410] width 18 height 18
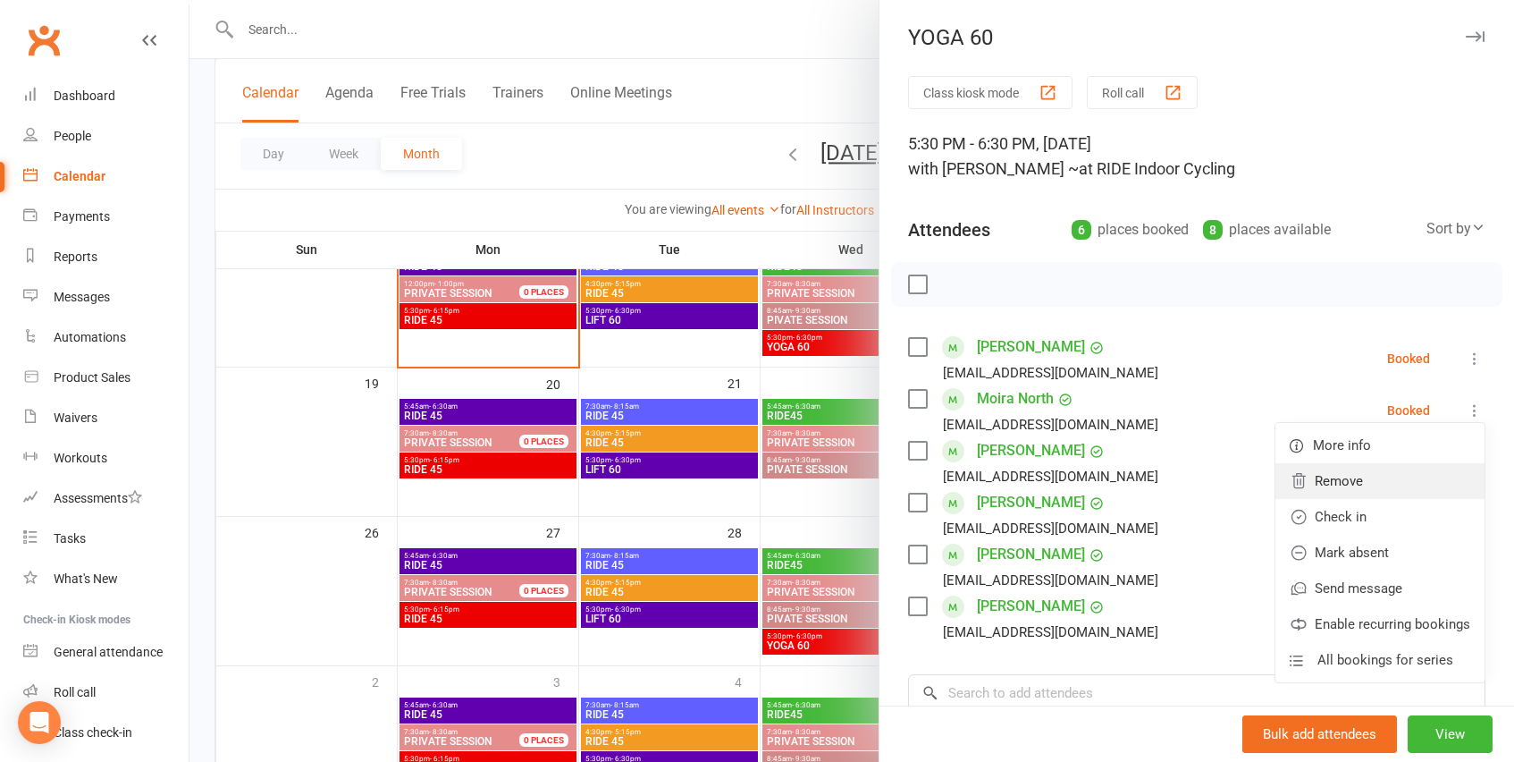
click at [1419, 472] on link "Remove" at bounding box center [1380, 481] width 209 height 36
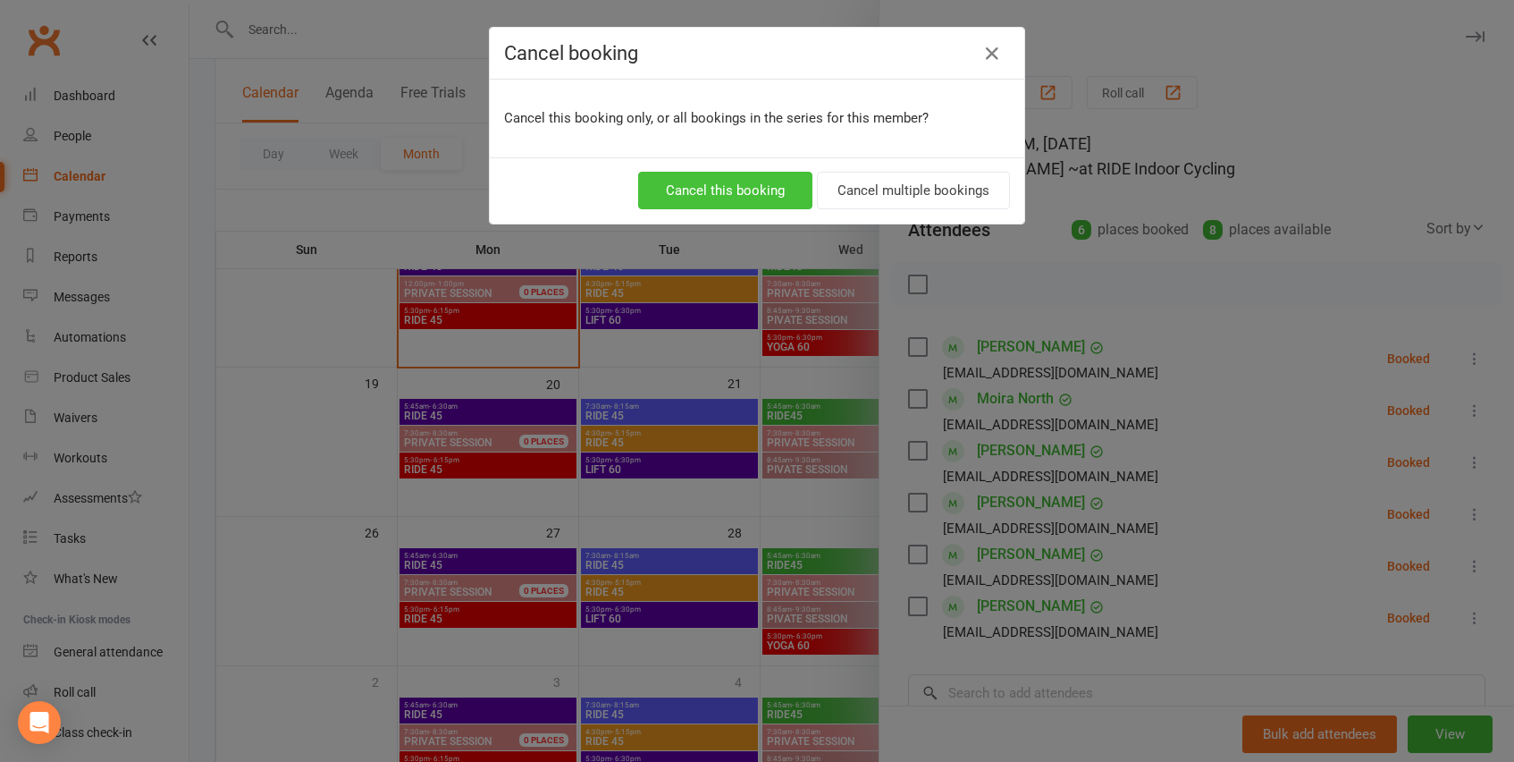
click at [763, 198] on button "Cancel this booking" at bounding box center [725, 191] width 174 height 38
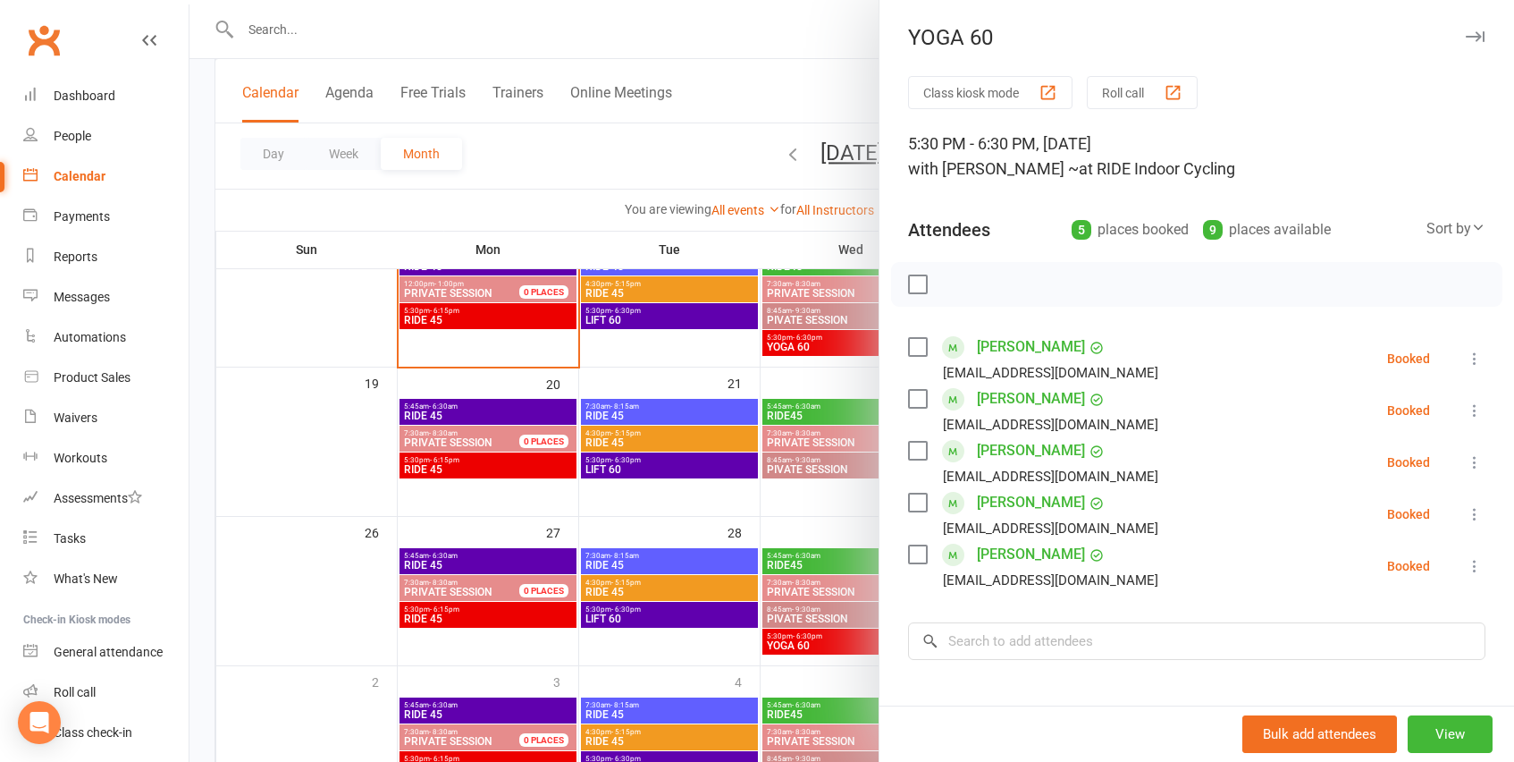
click at [1478, 462] on icon at bounding box center [1475, 462] width 18 height 18
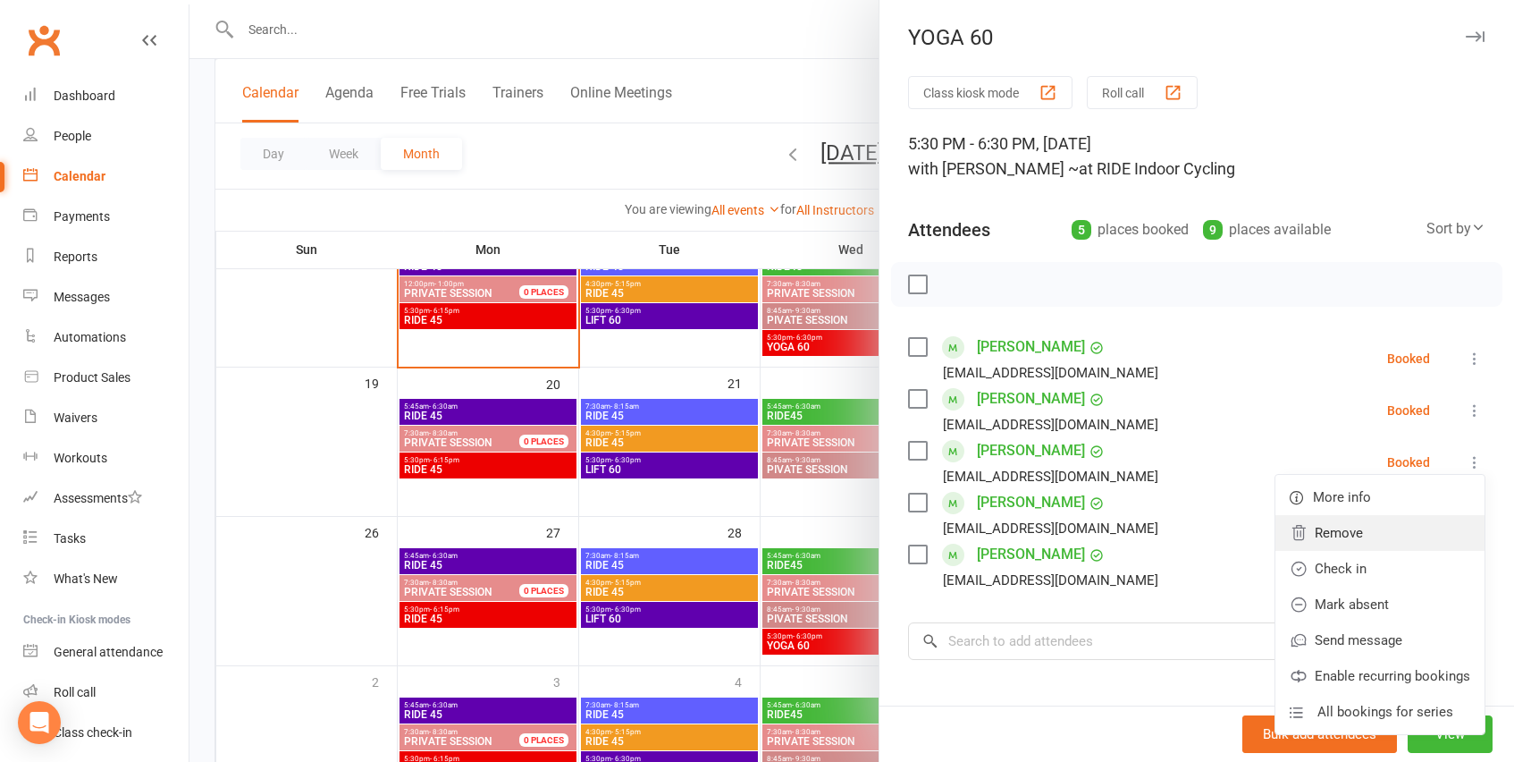
click at [1350, 532] on link "Remove" at bounding box center [1380, 533] width 209 height 36
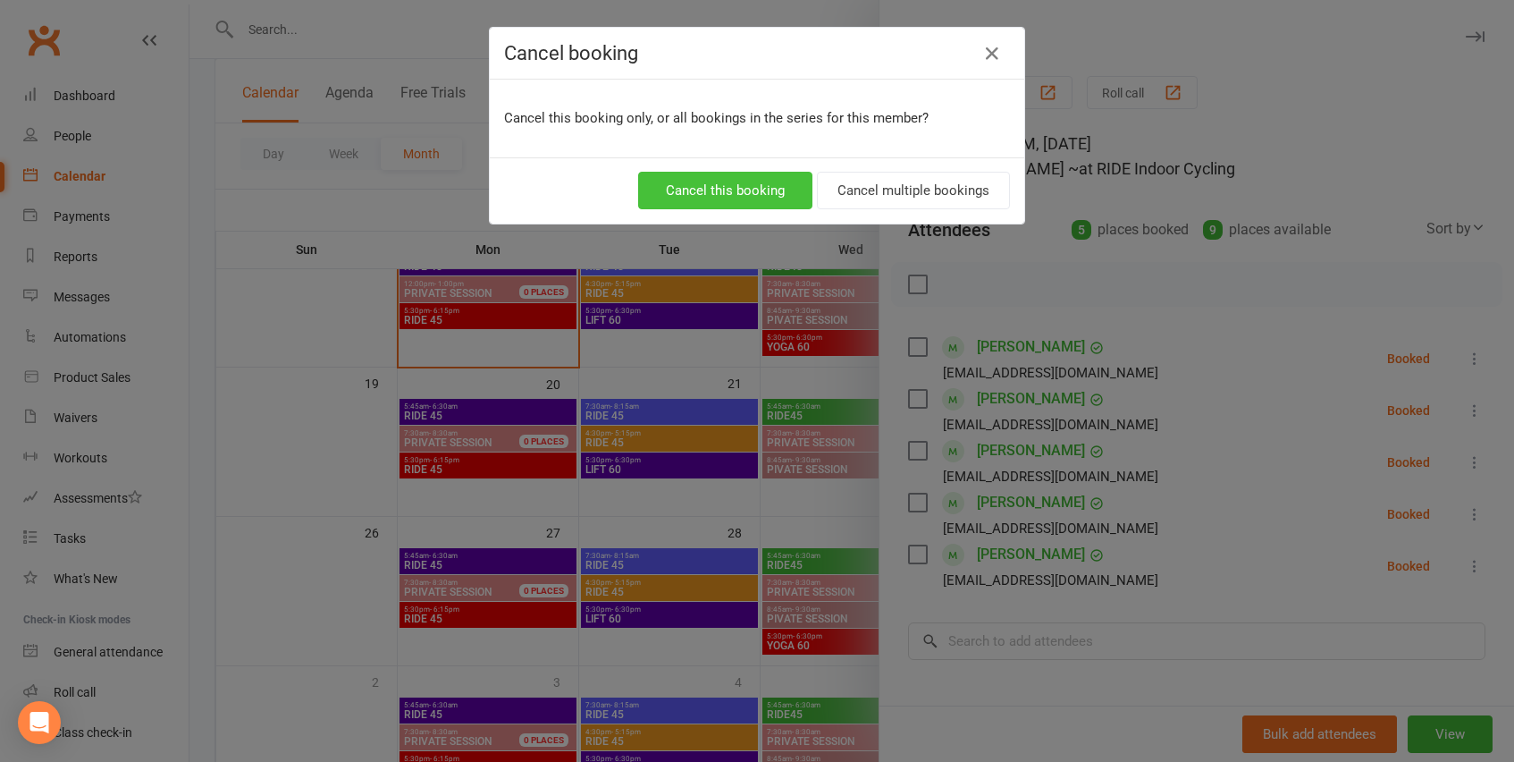
click at [777, 186] on button "Cancel this booking" at bounding box center [725, 191] width 174 height 38
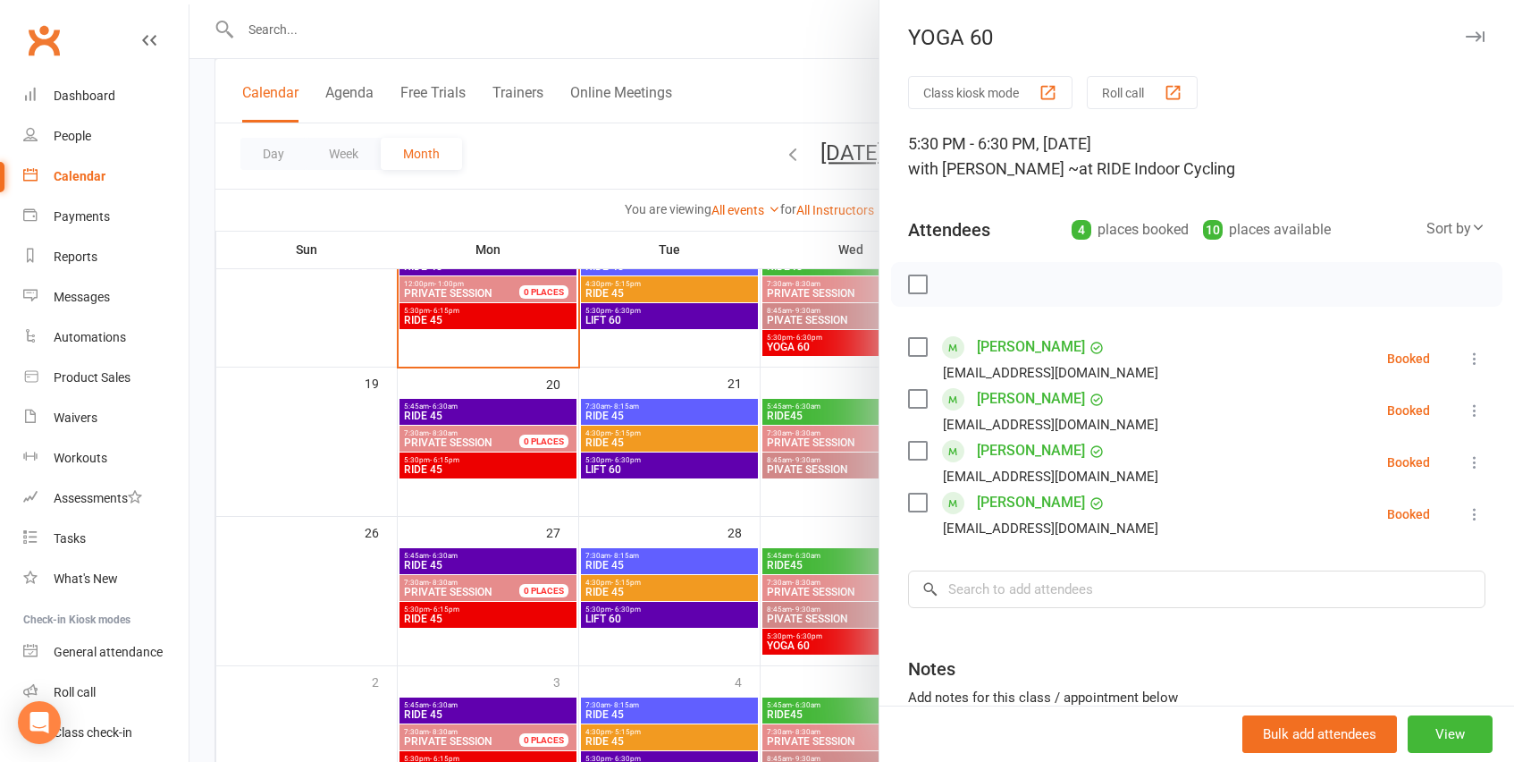
click at [1476, 460] on icon at bounding box center [1475, 462] width 18 height 18
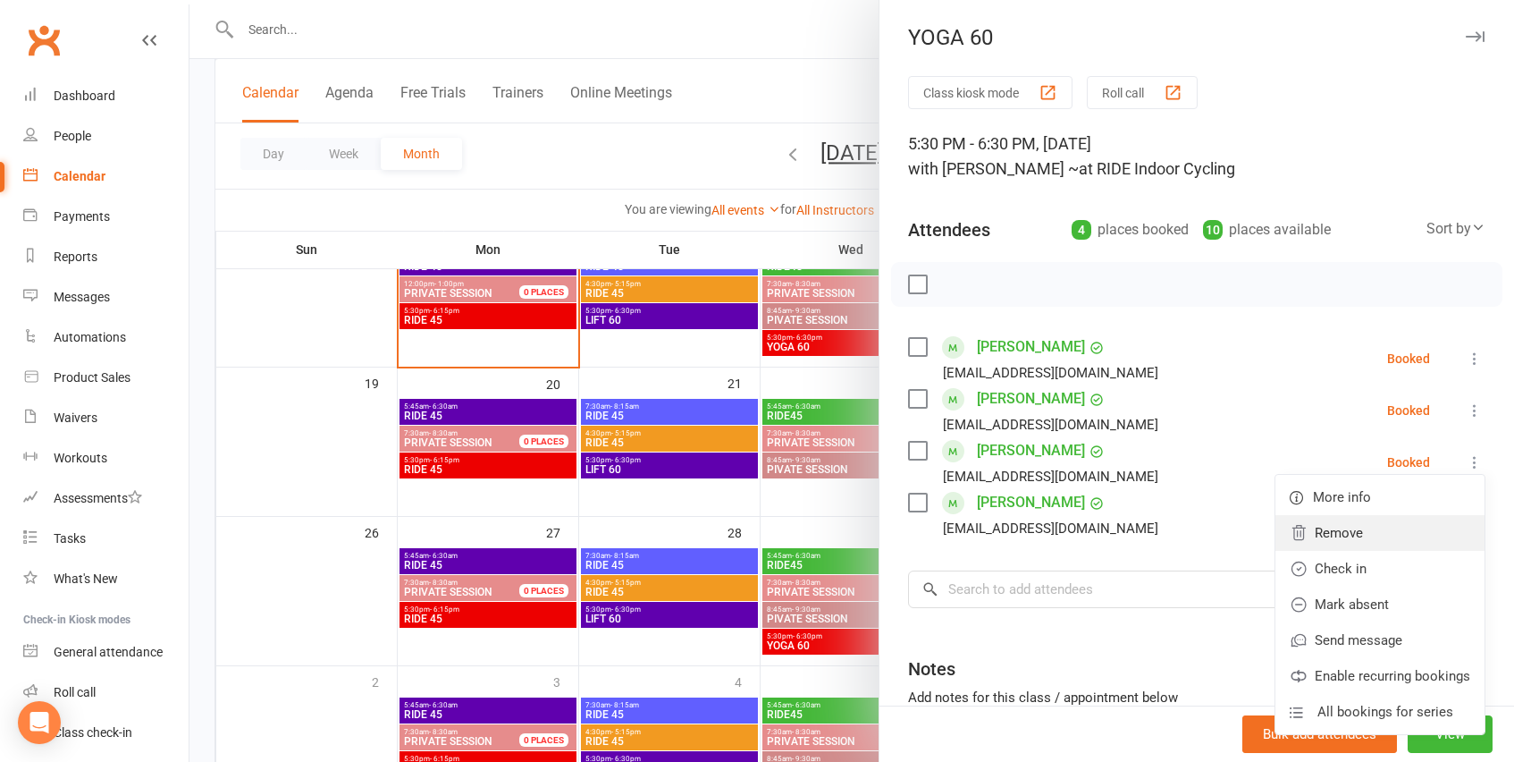
click at [1362, 536] on link "Remove" at bounding box center [1380, 533] width 209 height 36
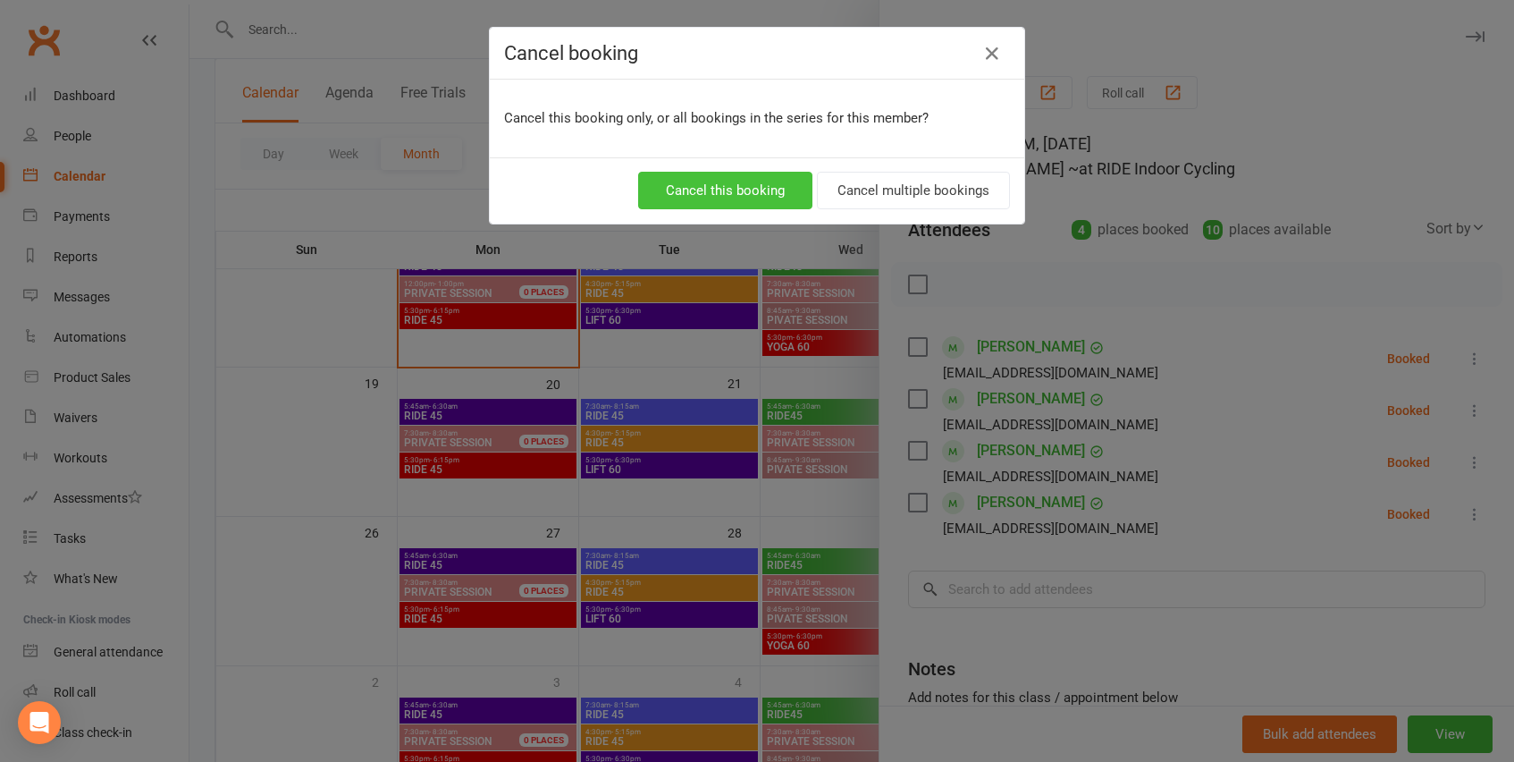
click at [721, 195] on button "Cancel this booking" at bounding box center [725, 191] width 174 height 38
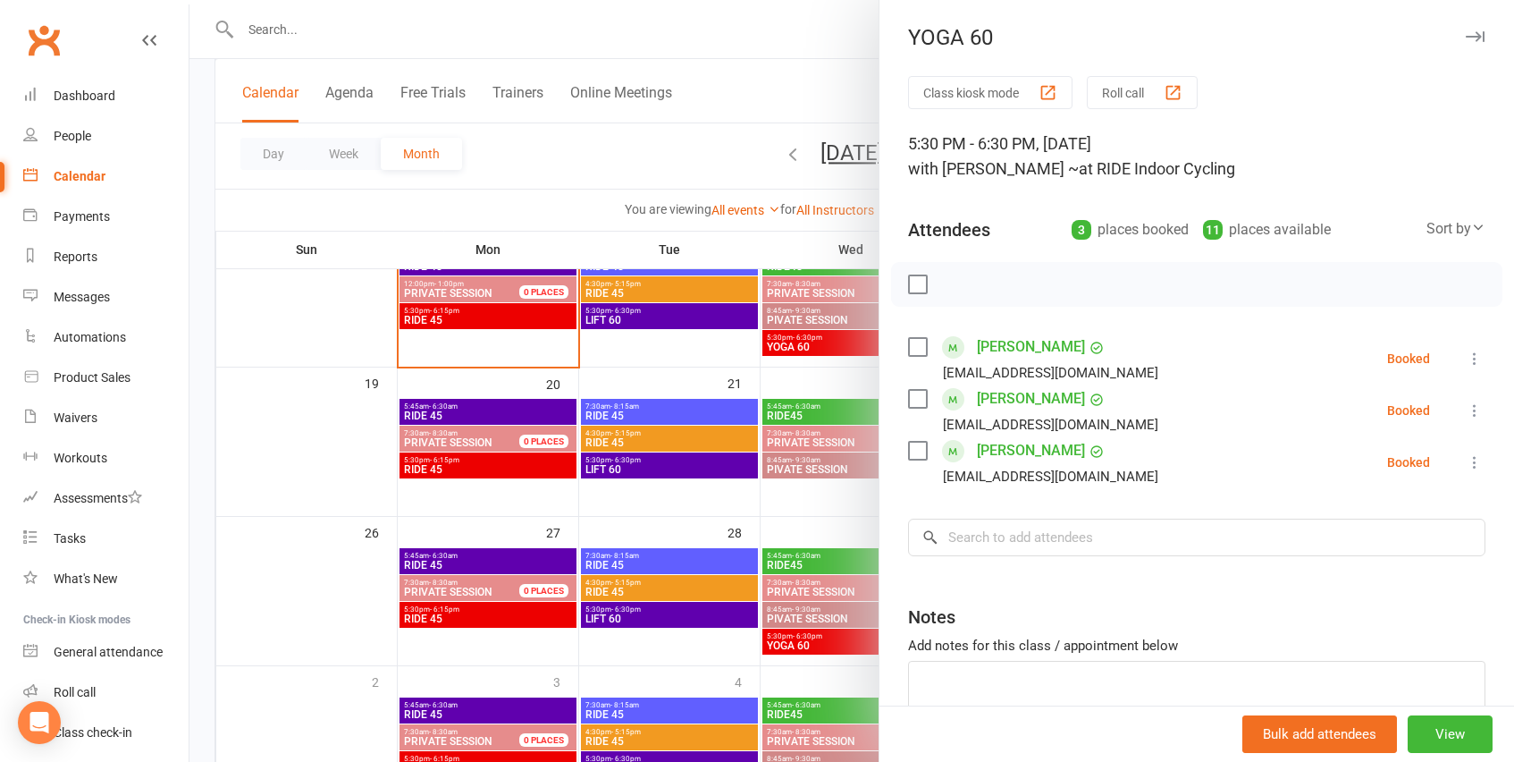
click at [1480, 358] on icon at bounding box center [1475, 359] width 18 height 18
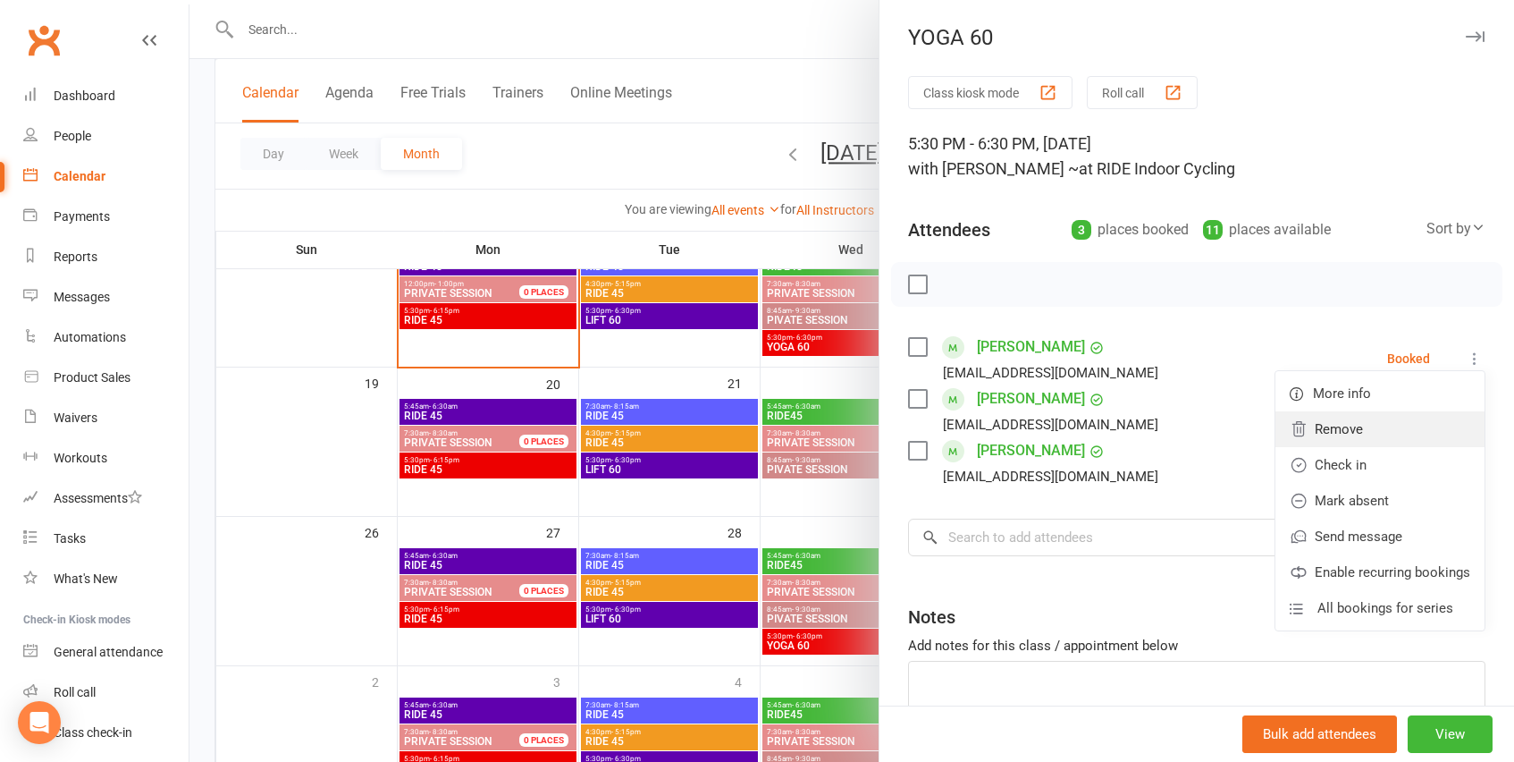
click at [1409, 426] on link "Remove" at bounding box center [1380, 429] width 209 height 36
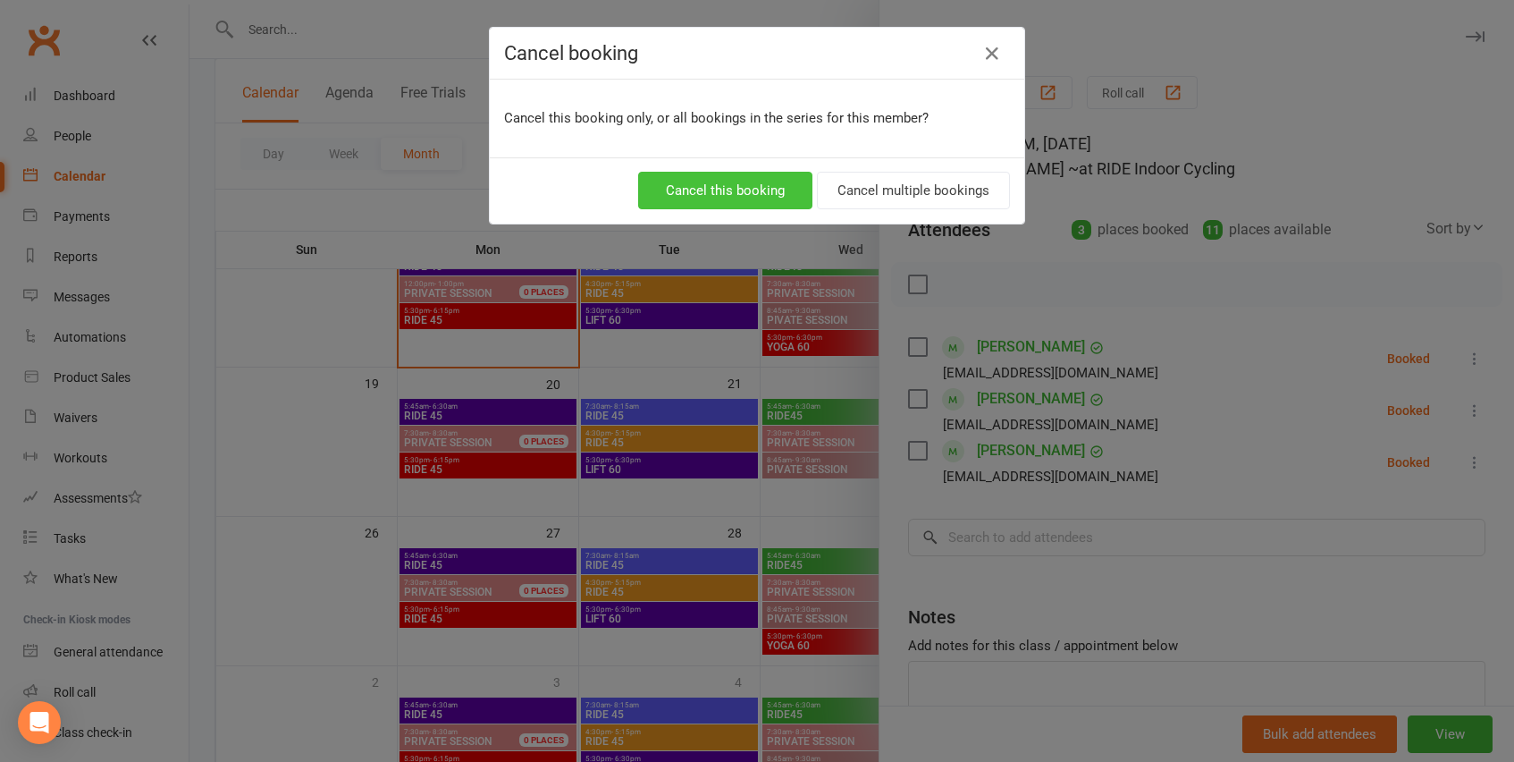
click at [787, 192] on button "Cancel this booking" at bounding box center [725, 191] width 174 height 38
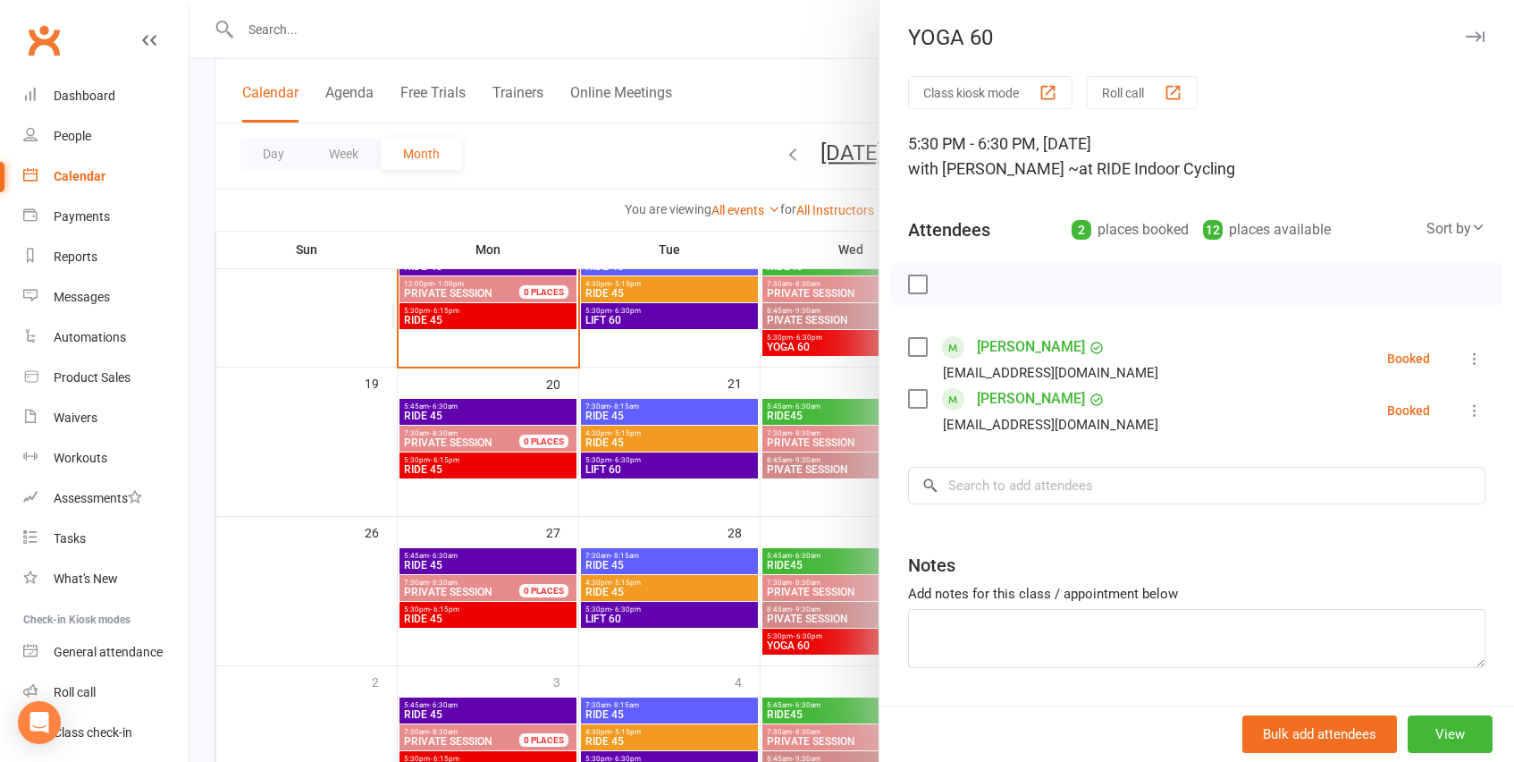
click at [1477, 355] on icon at bounding box center [1475, 359] width 18 height 18
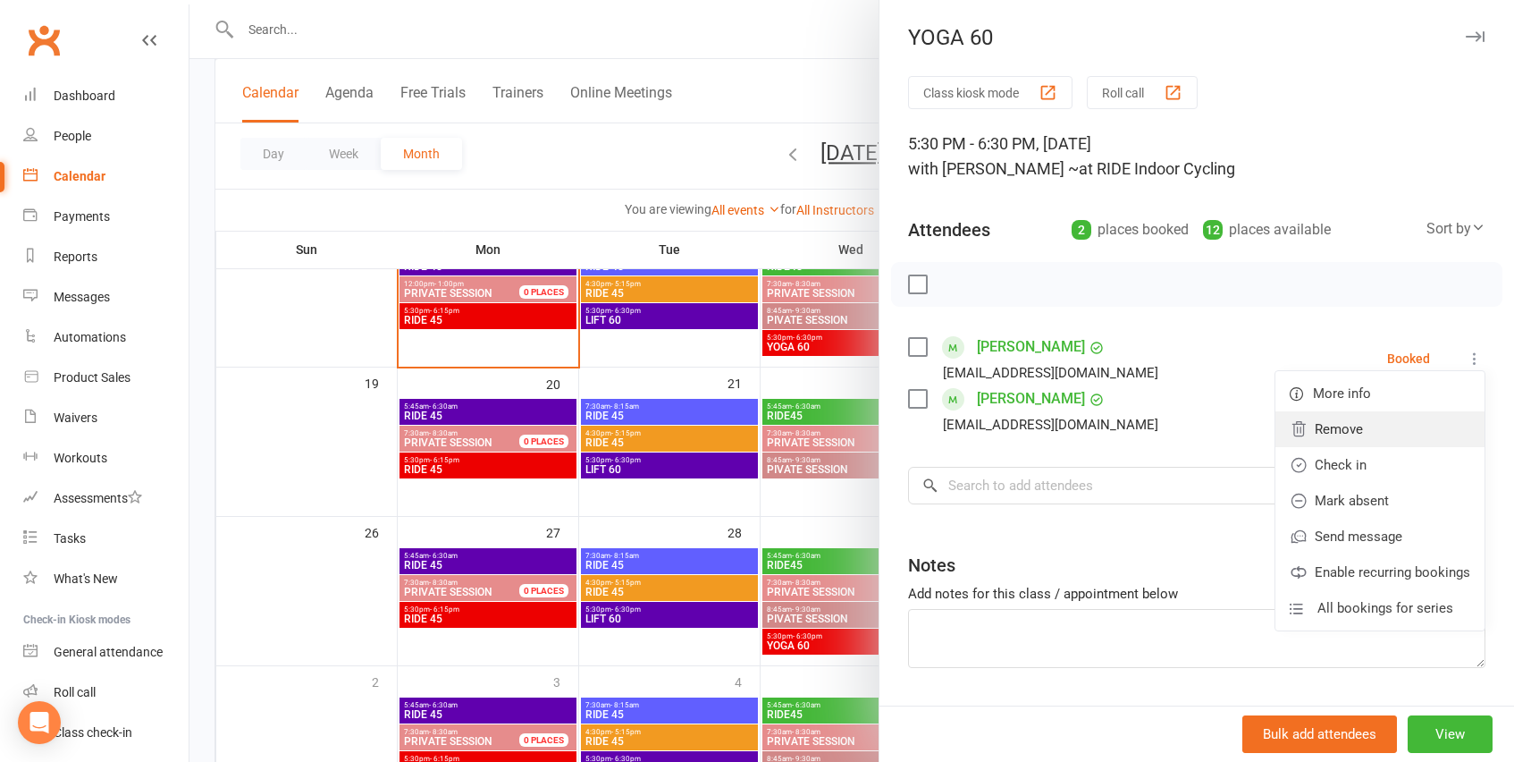
click at [1365, 427] on link "Remove" at bounding box center [1380, 429] width 209 height 36
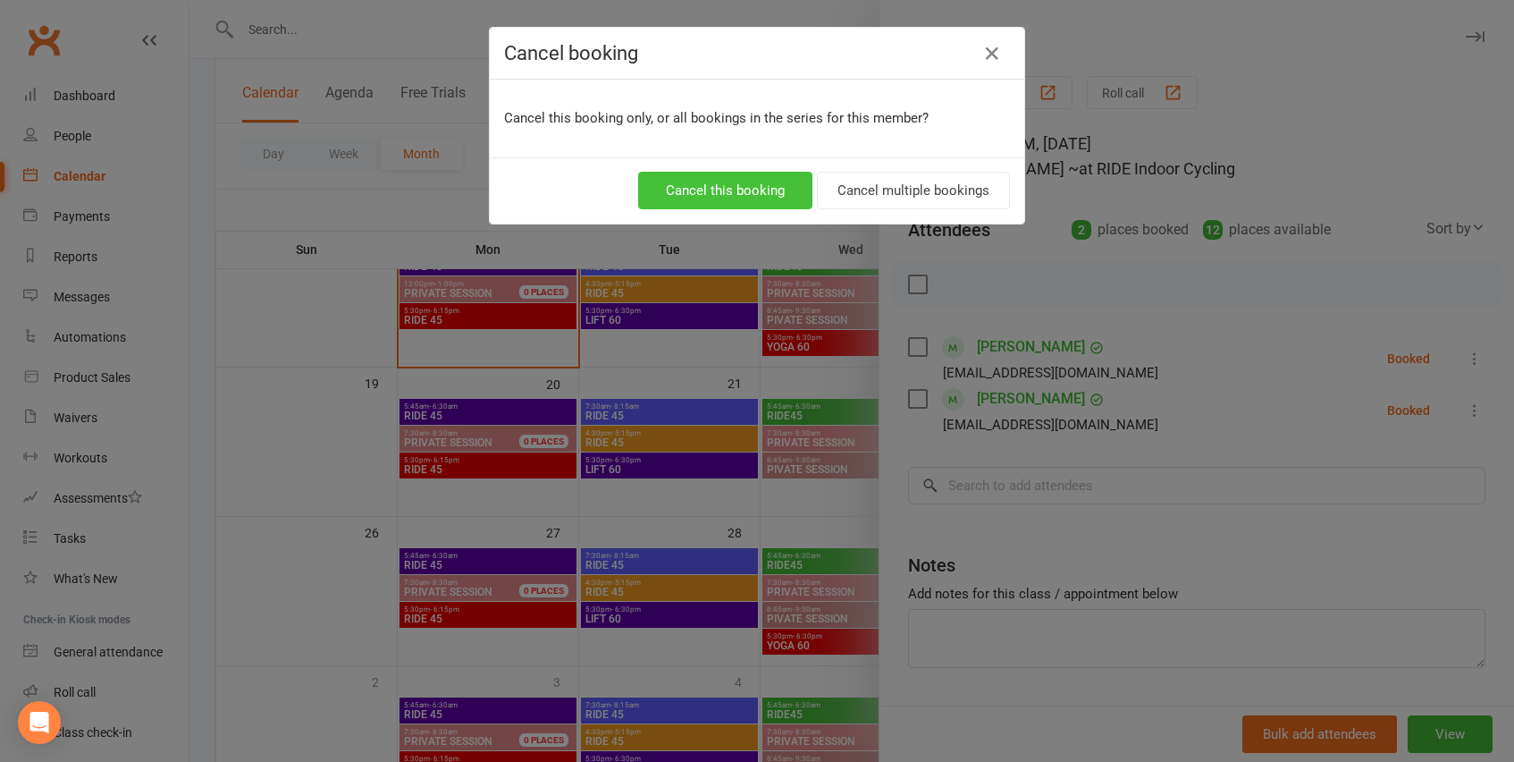
click at [709, 189] on button "Cancel this booking" at bounding box center [725, 191] width 174 height 38
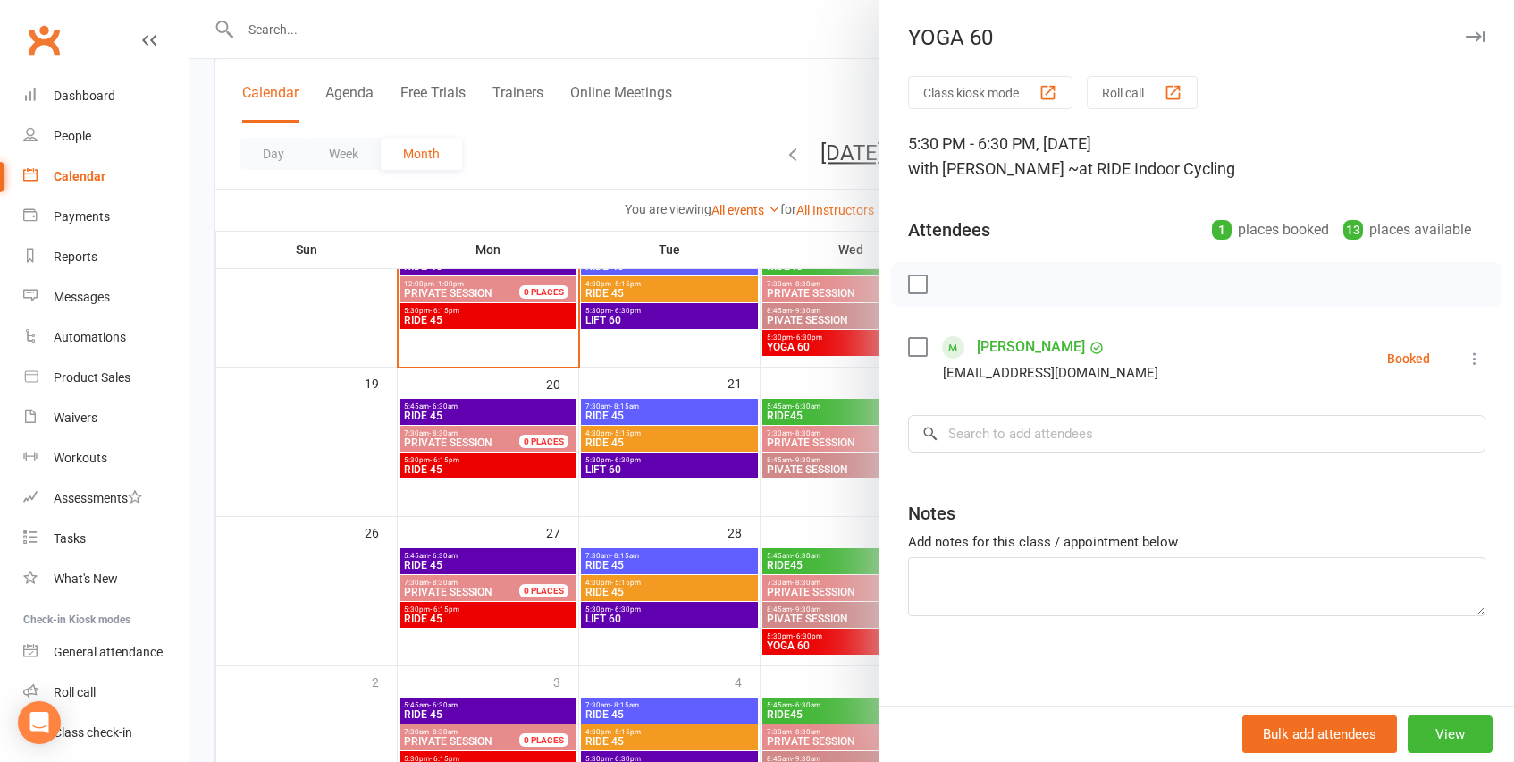
click at [1480, 366] on icon at bounding box center [1475, 359] width 18 height 18
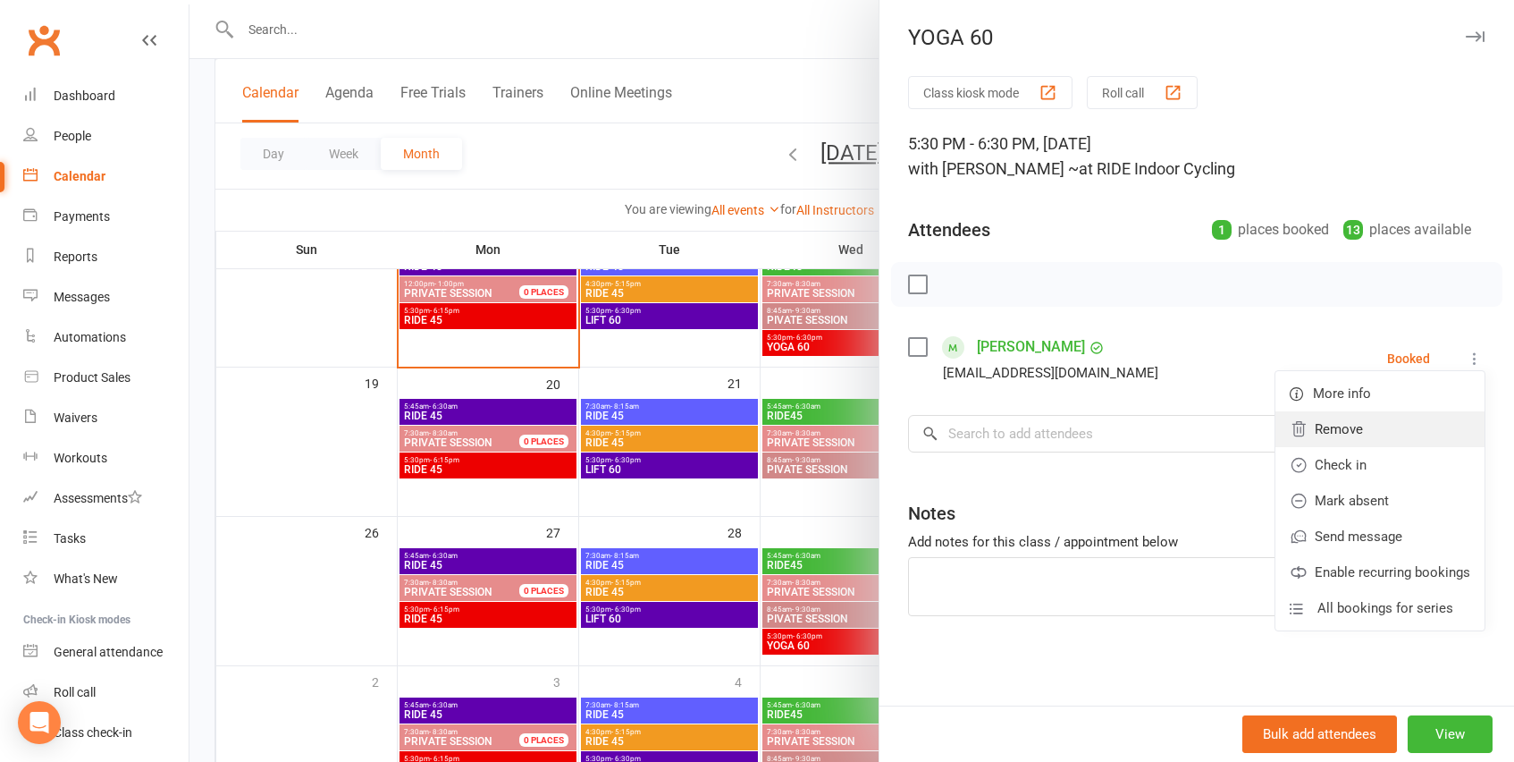
click at [1376, 426] on link "Remove" at bounding box center [1380, 429] width 209 height 36
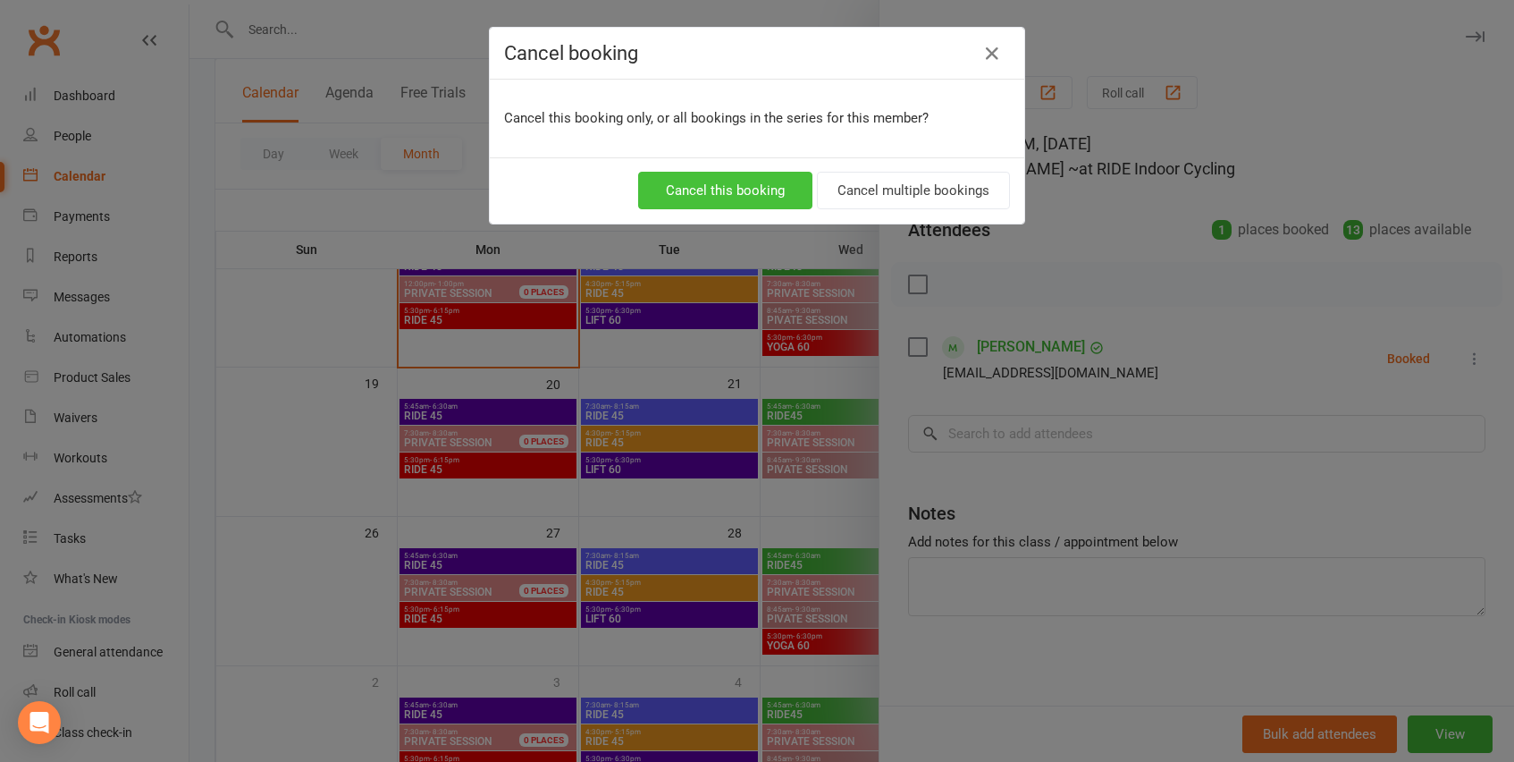
click at [762, 192] on button "Cancel this booking" at bounding box center [725, 191] width 174 height 38
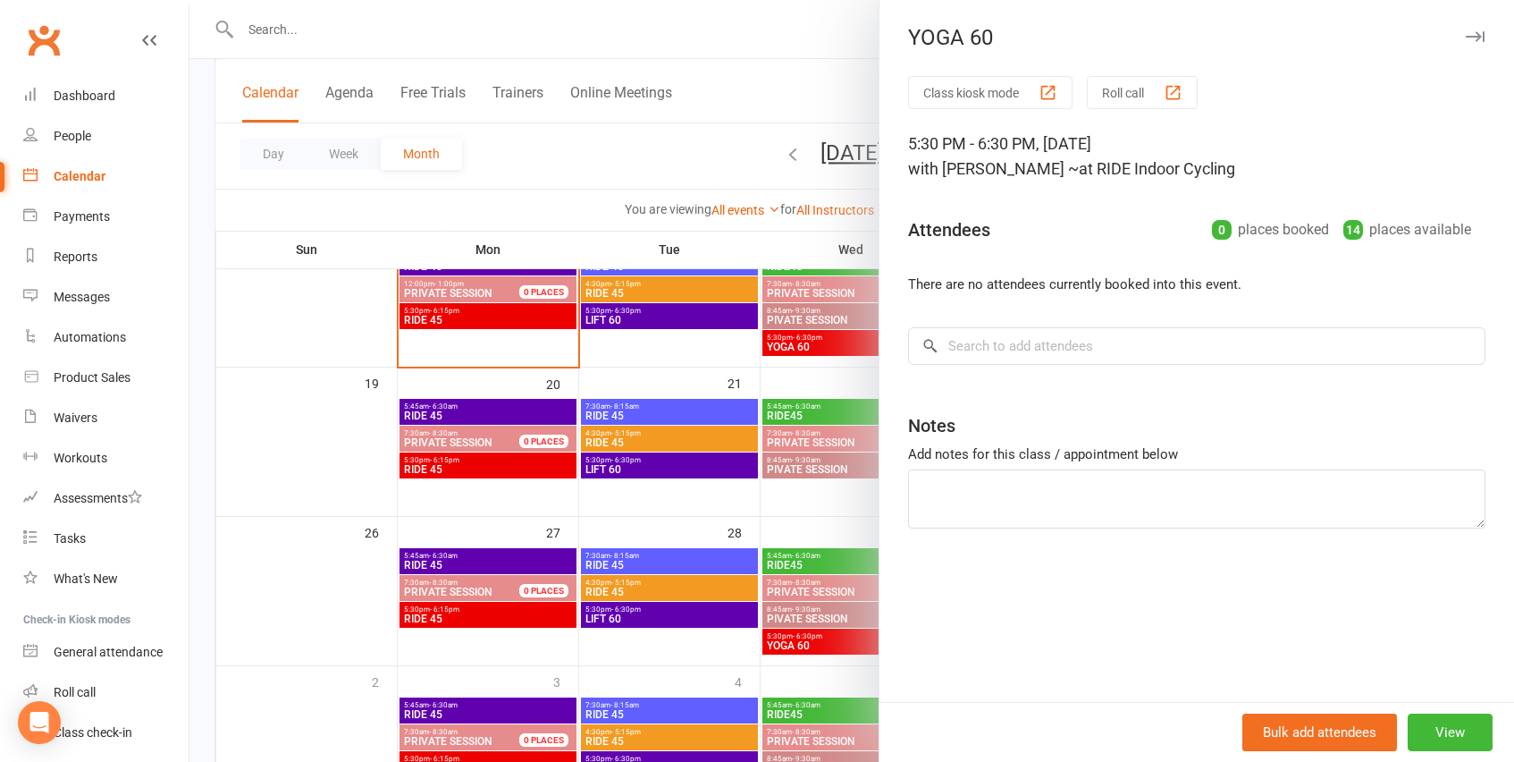
click at [838, 654] on div at bounding box center [852, 381] width 1325 height 762
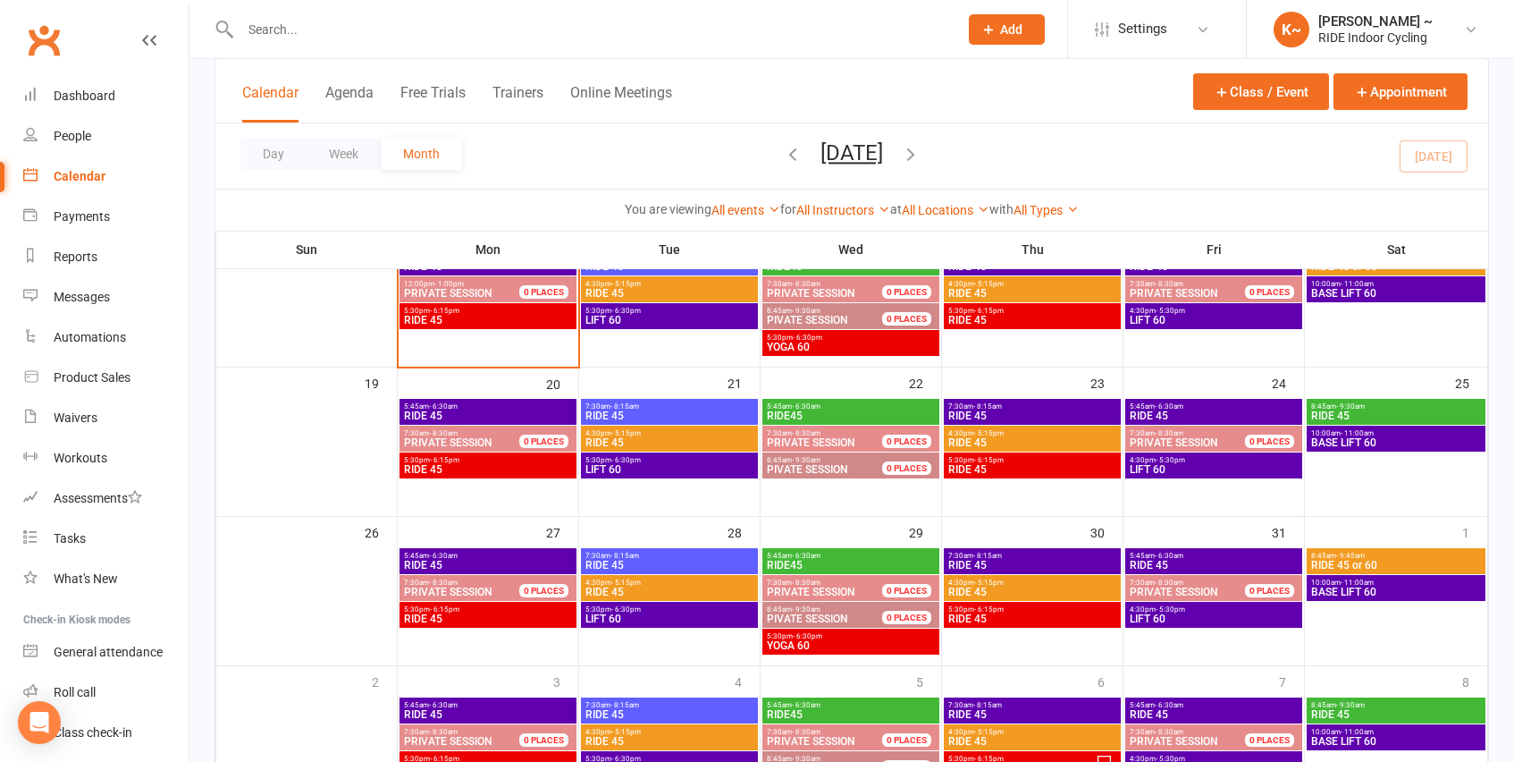
click at [839, 637] on span "5:30pm - 6:30pm" at bounding box center [851, 636] width 170 height 8
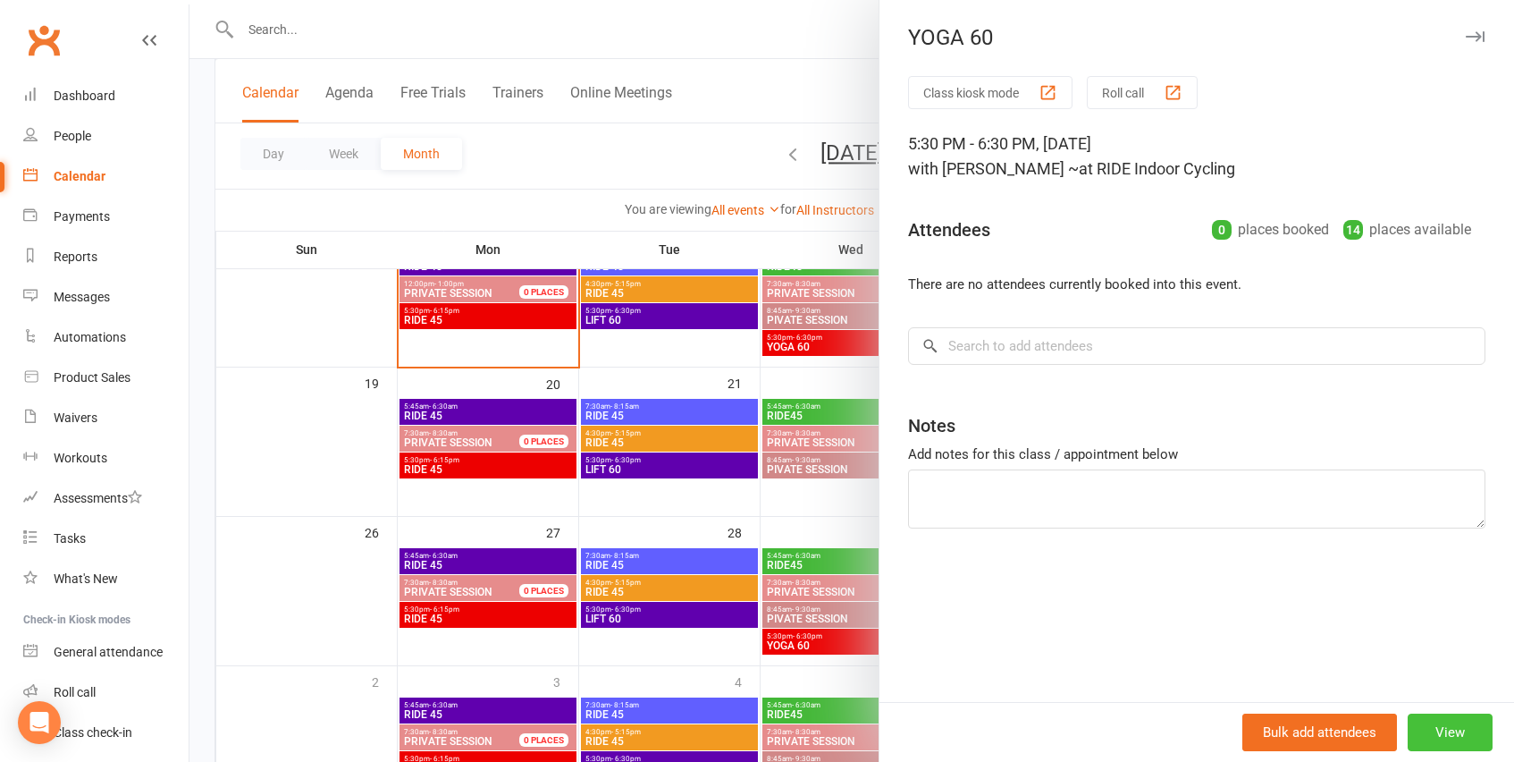
click at [1473, 729] on button "View" at bounding box center [1450, 732] width 85 height 38
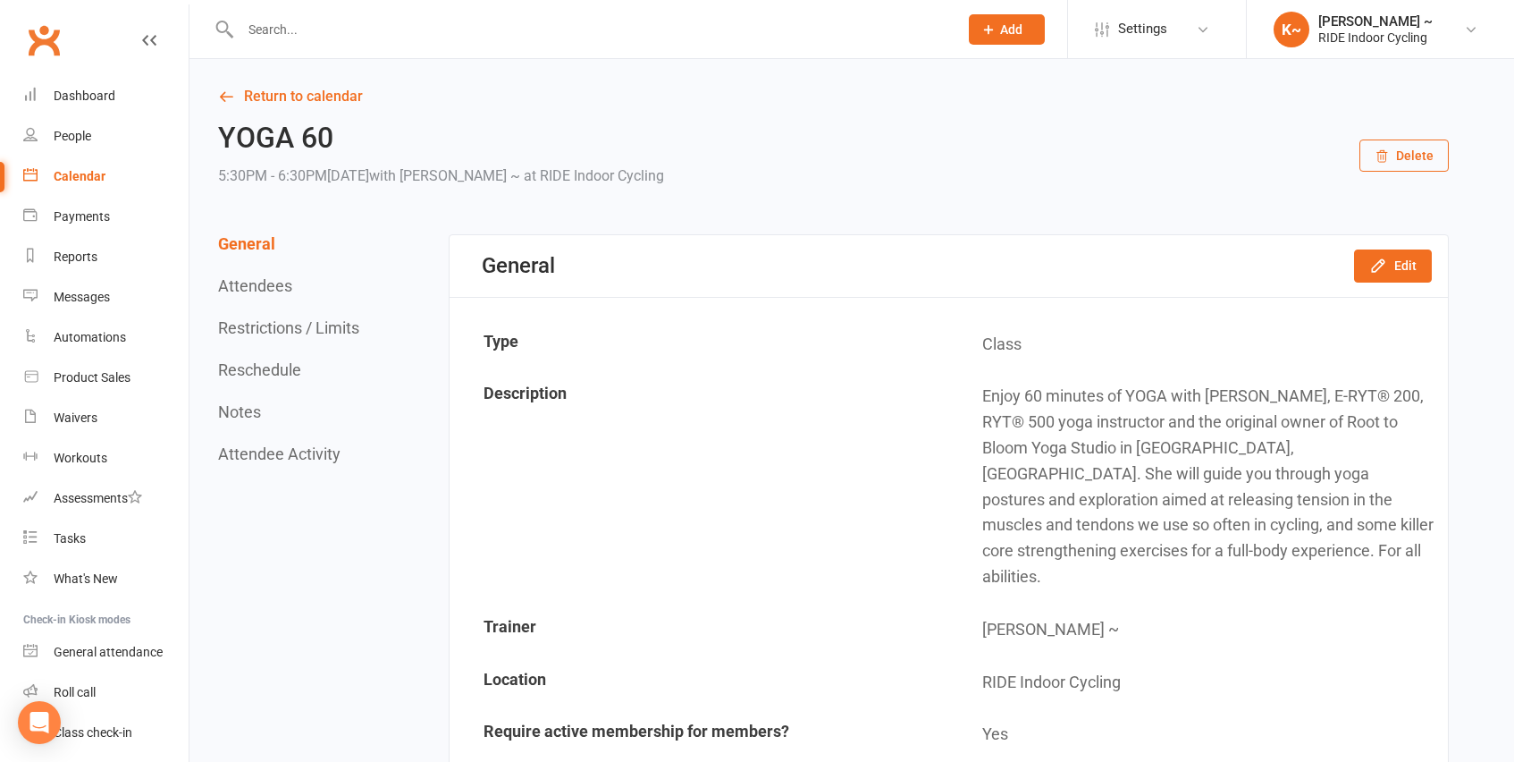
click at [1398, 145] on button "Delete" at bounding box center [1404, 155] width 89 height 32
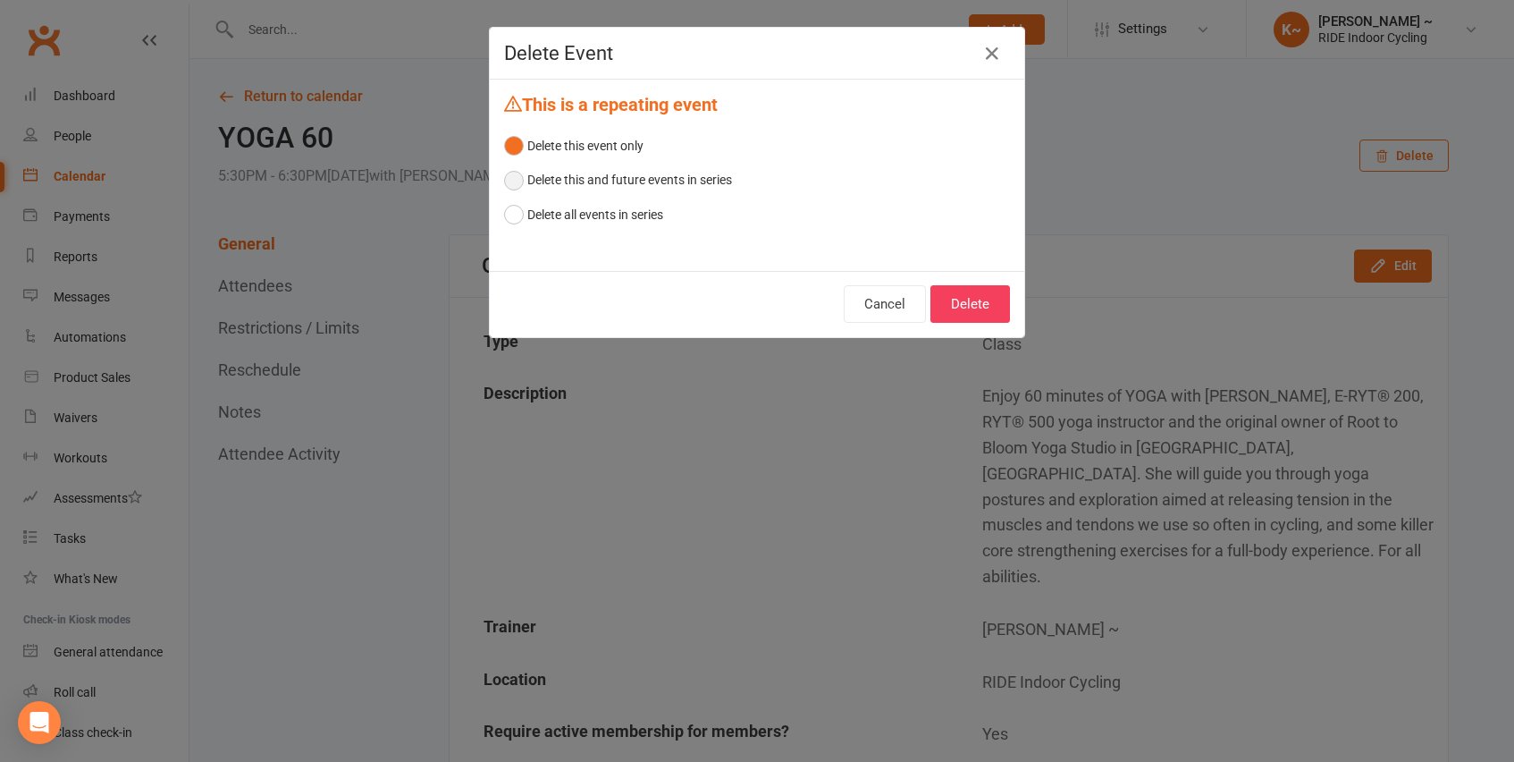
click at [620, 175] on button "Delete this and future events in series" at bounding box center [618, 180] width 228 height 34
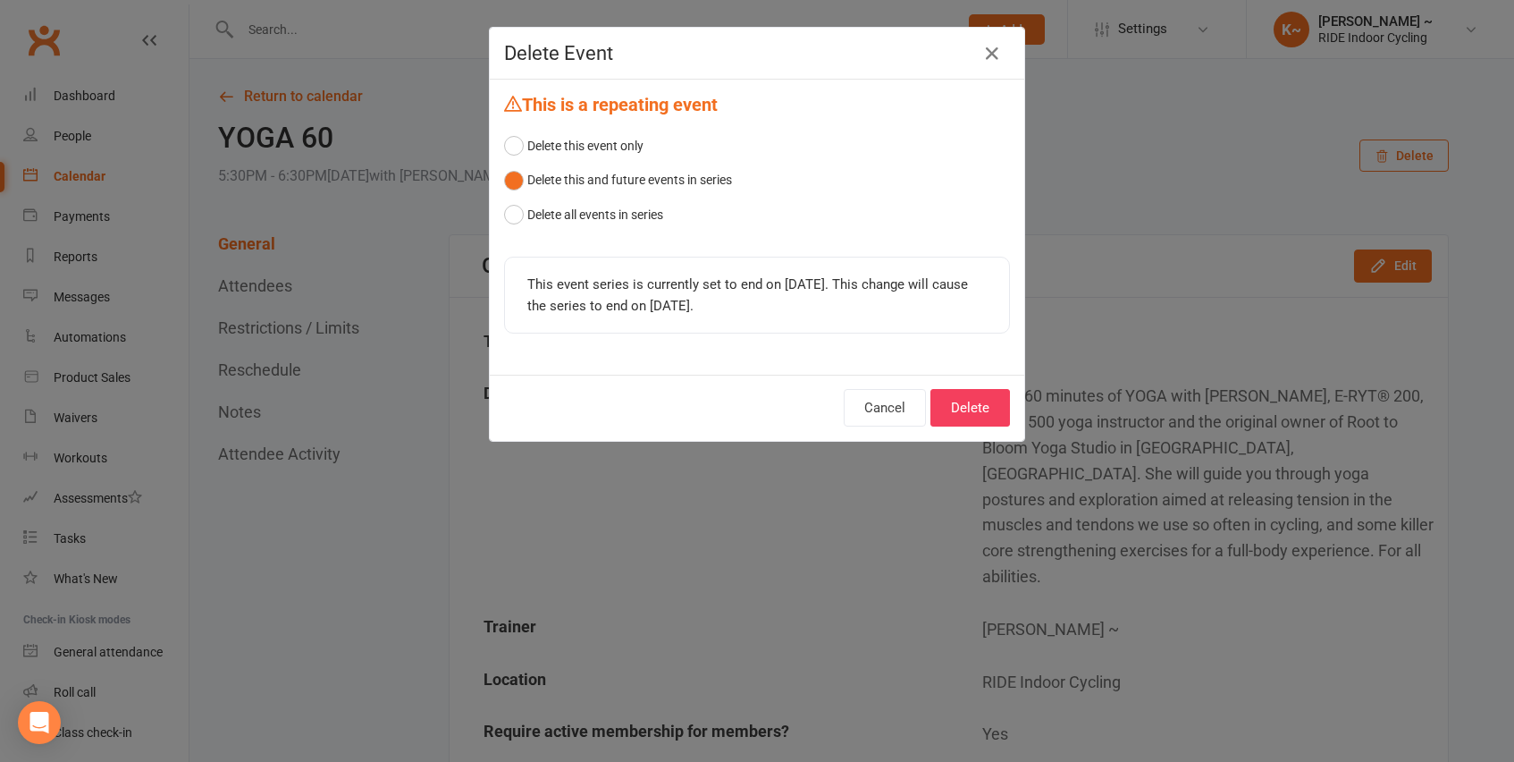
click at [974, 386] on div "Cancel Delete" at bounding box center [757, 408] width 535 height 66
click at [966, 409] on button "Delete" at bounding box center [971, 408] width 80 height 38
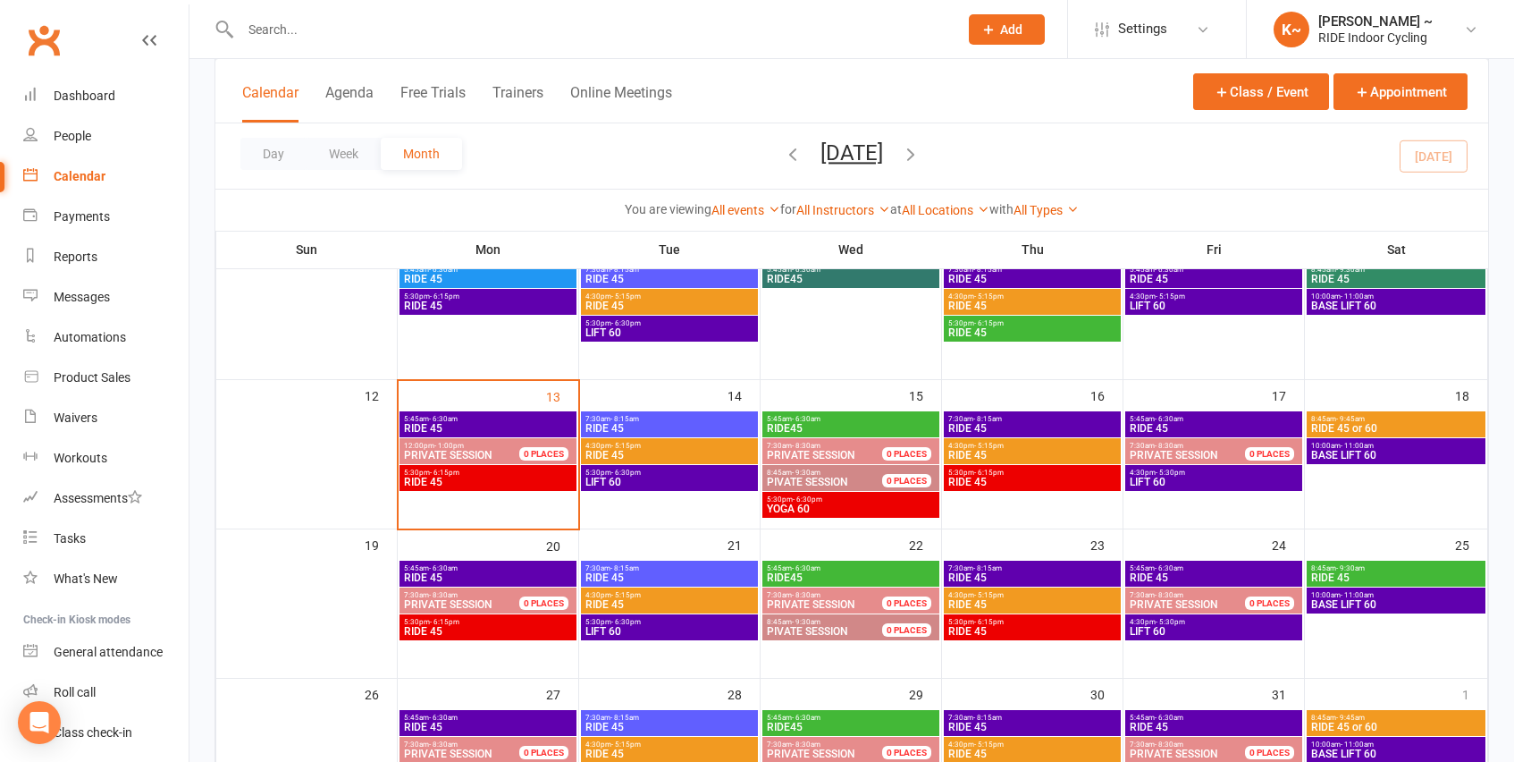
scroll to position [293, 0]
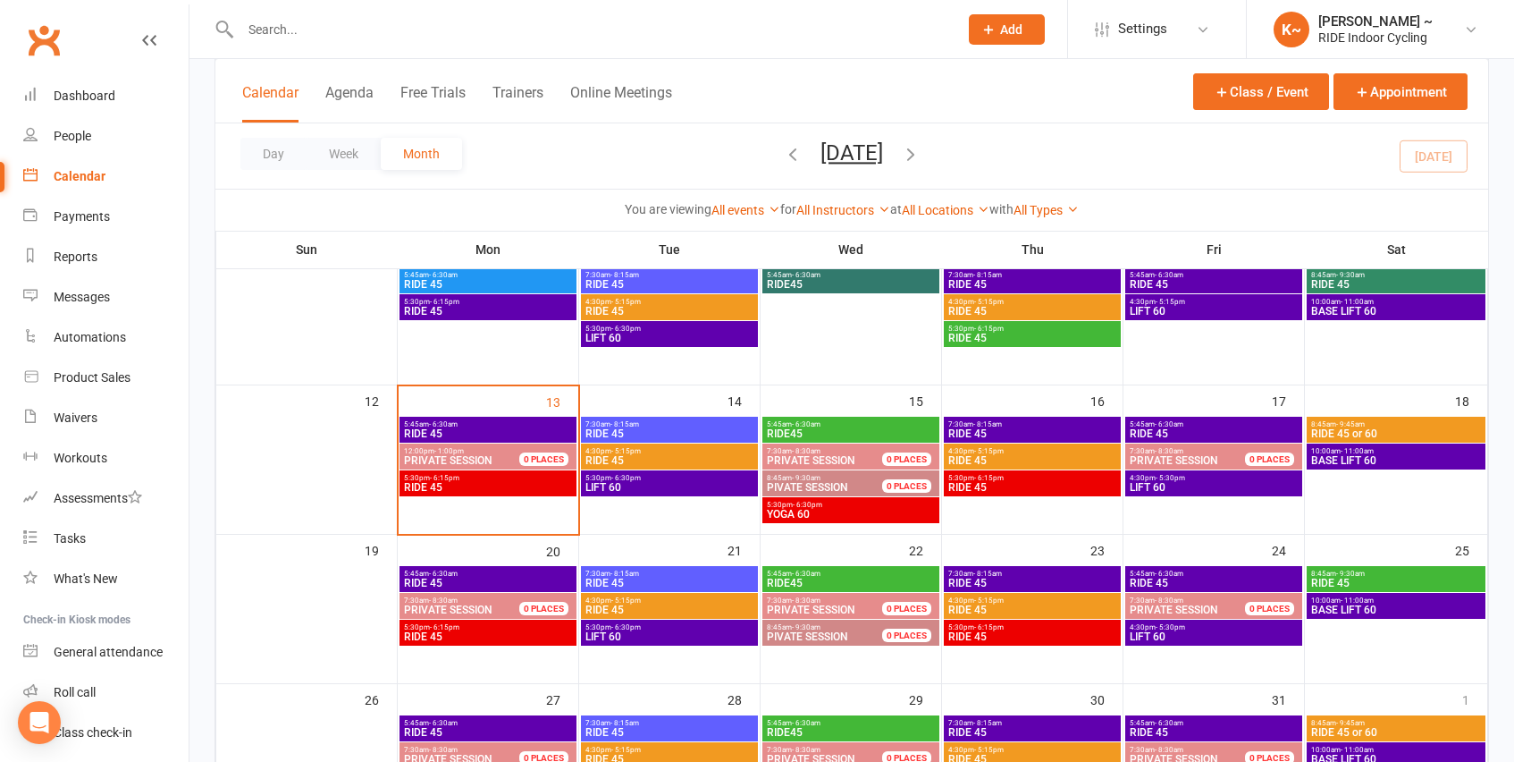
click at [826, 630] on span "PIVATE SESSION" at bounding box center [807, 636] width 81 height 13
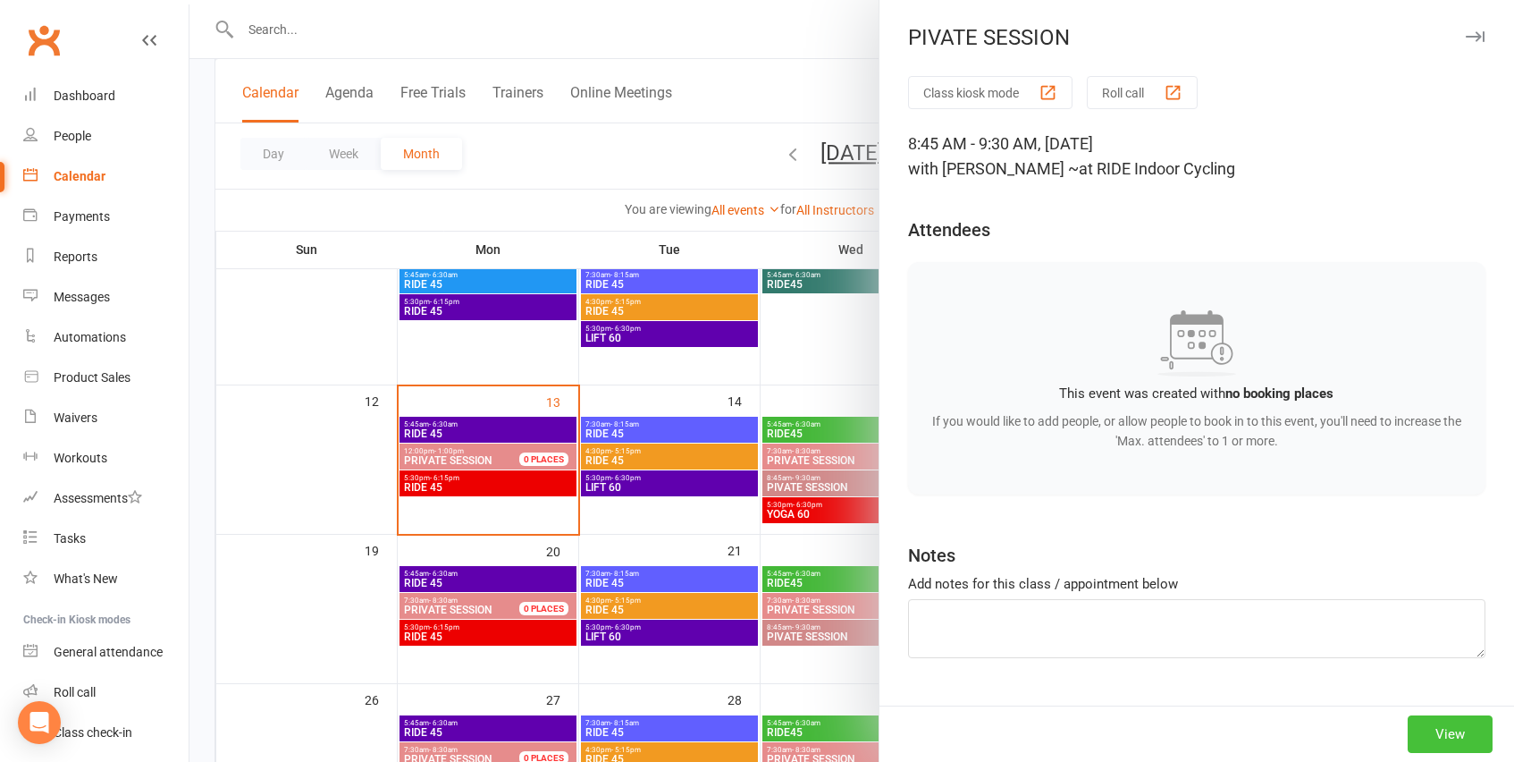
click at [1481, 738] on button "View" at bounding box center [1450, 734] width 85 height 38
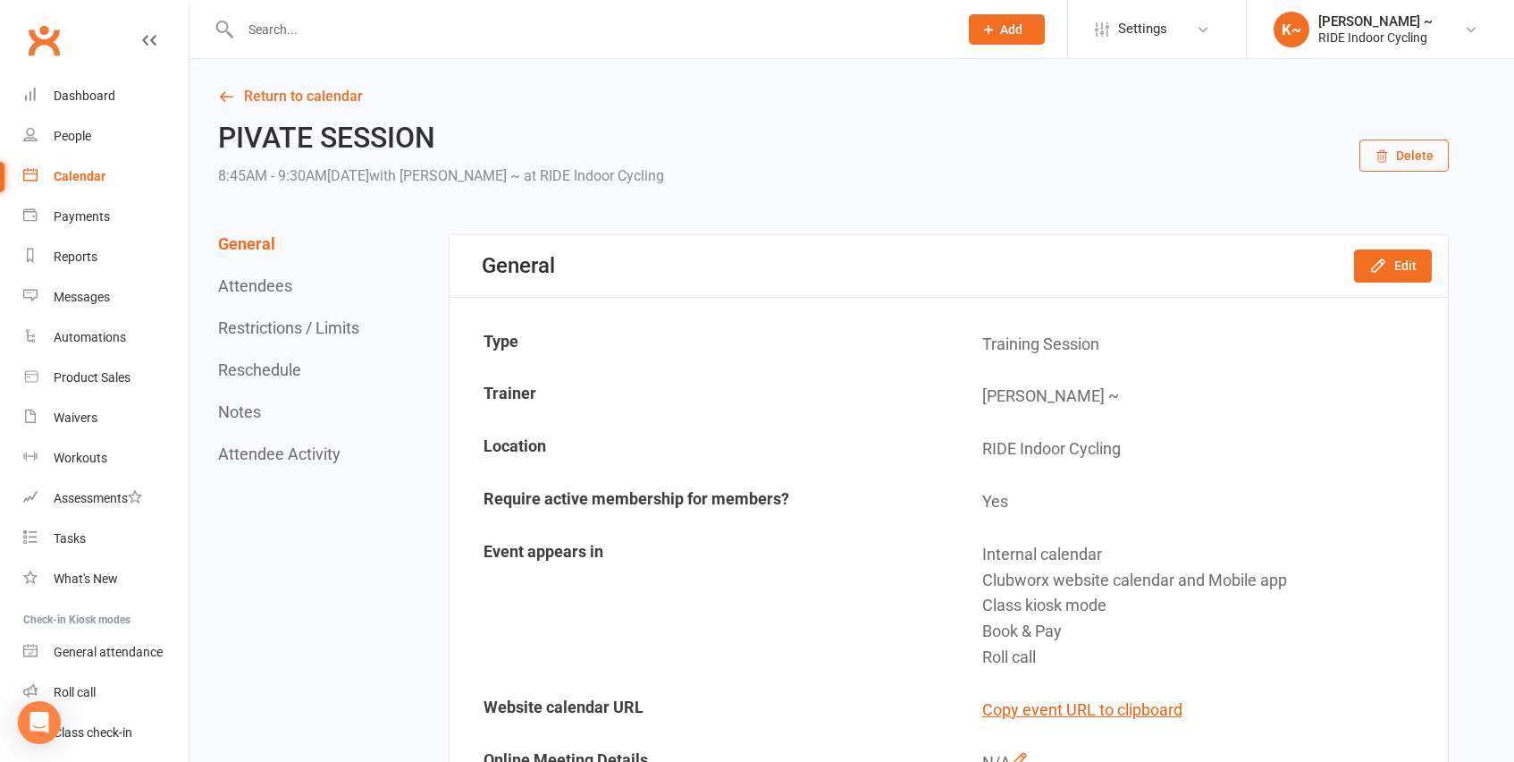
click at [1405, 156] on button "Delete" at bounding box center [1404, 155] width 89 height 32
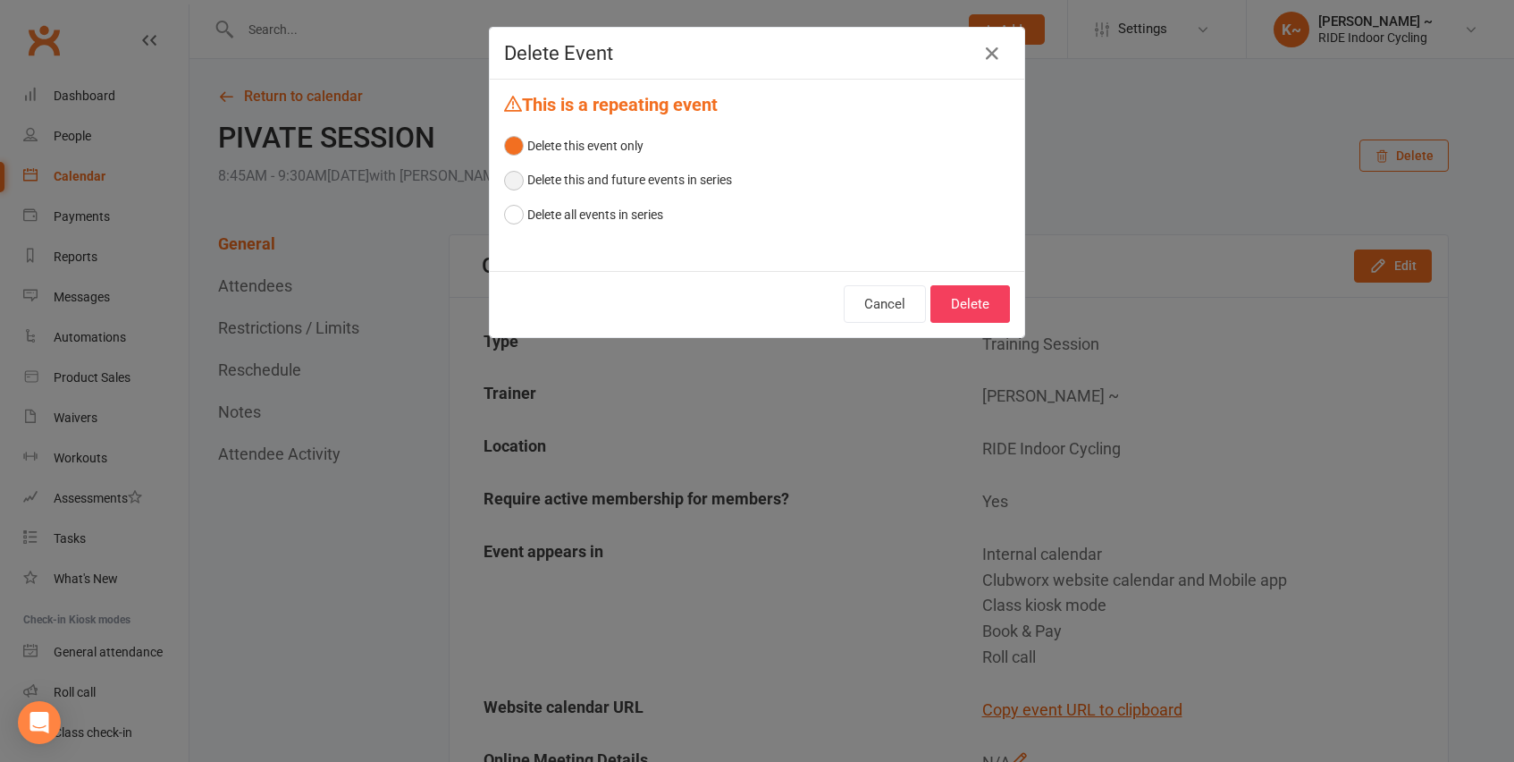
click at [689, 174] on button "Delete this and future events in series" at bounding box center [618, 180] width 228 height 34
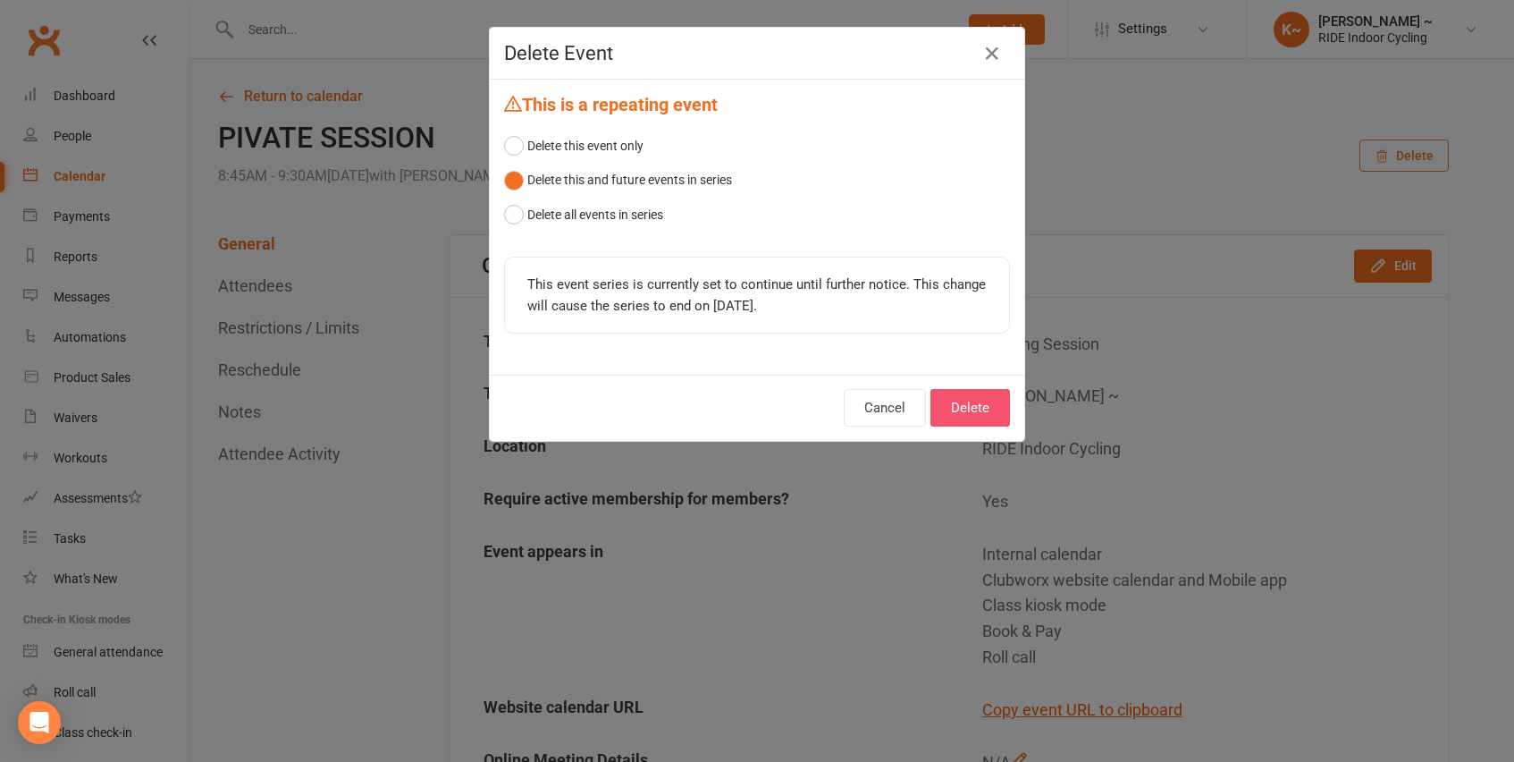
click at [951, 415] on button "Delete" at bounding box center [971, 408] width 80 height 38
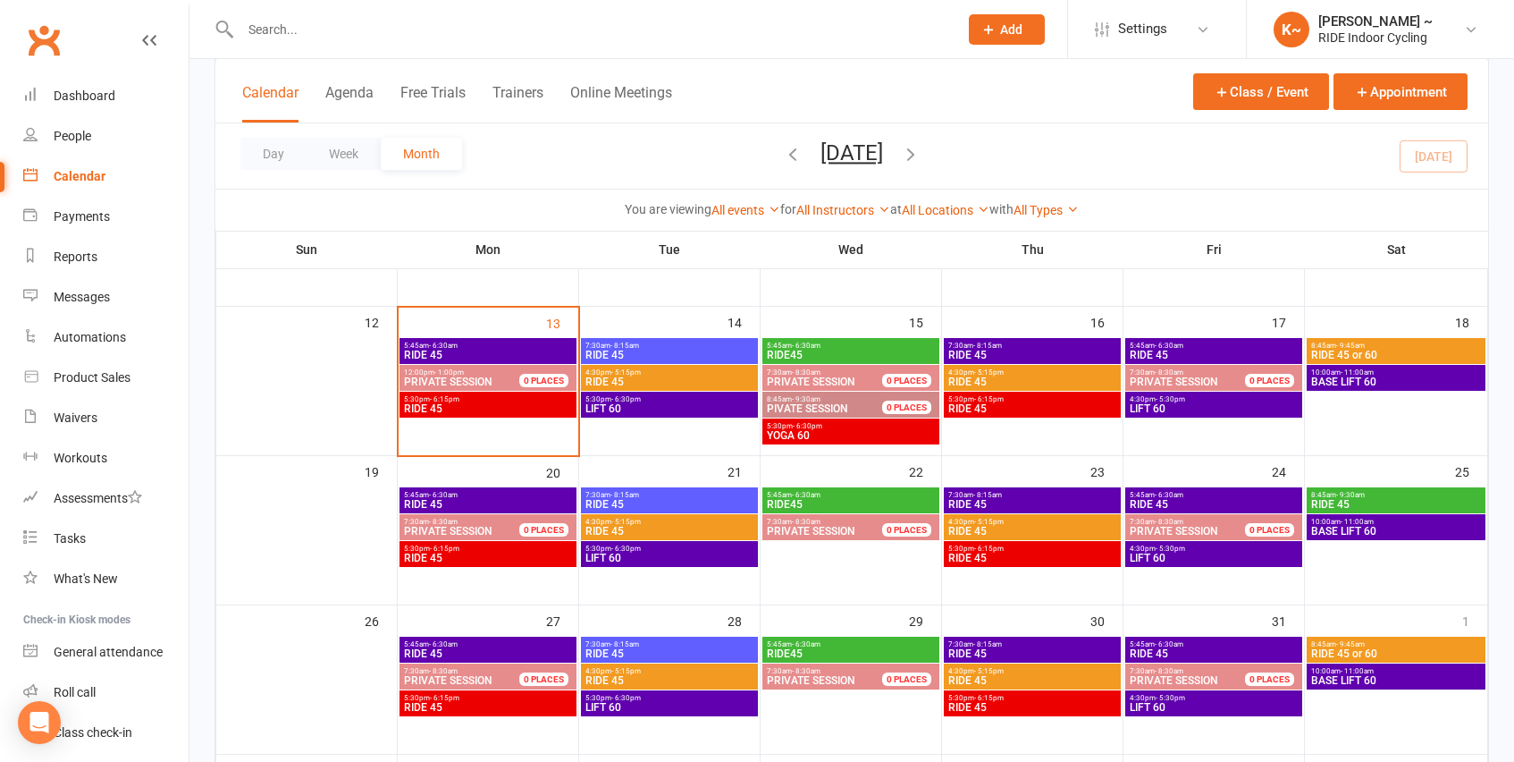
scroll to position [422, 0]
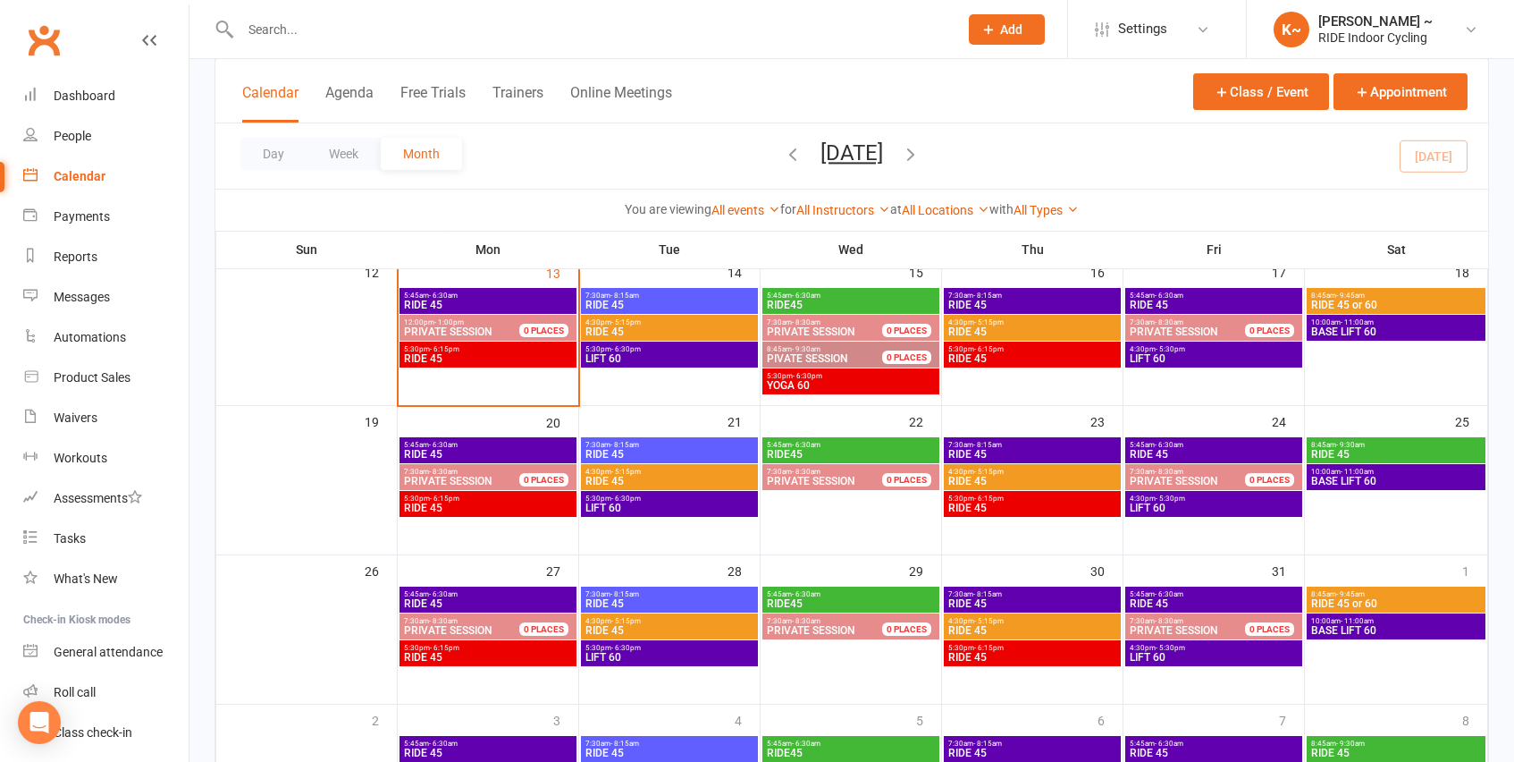
click at [840, 380] on span "YOGA 60" at bounding box center [851, 385] width 170 height 11
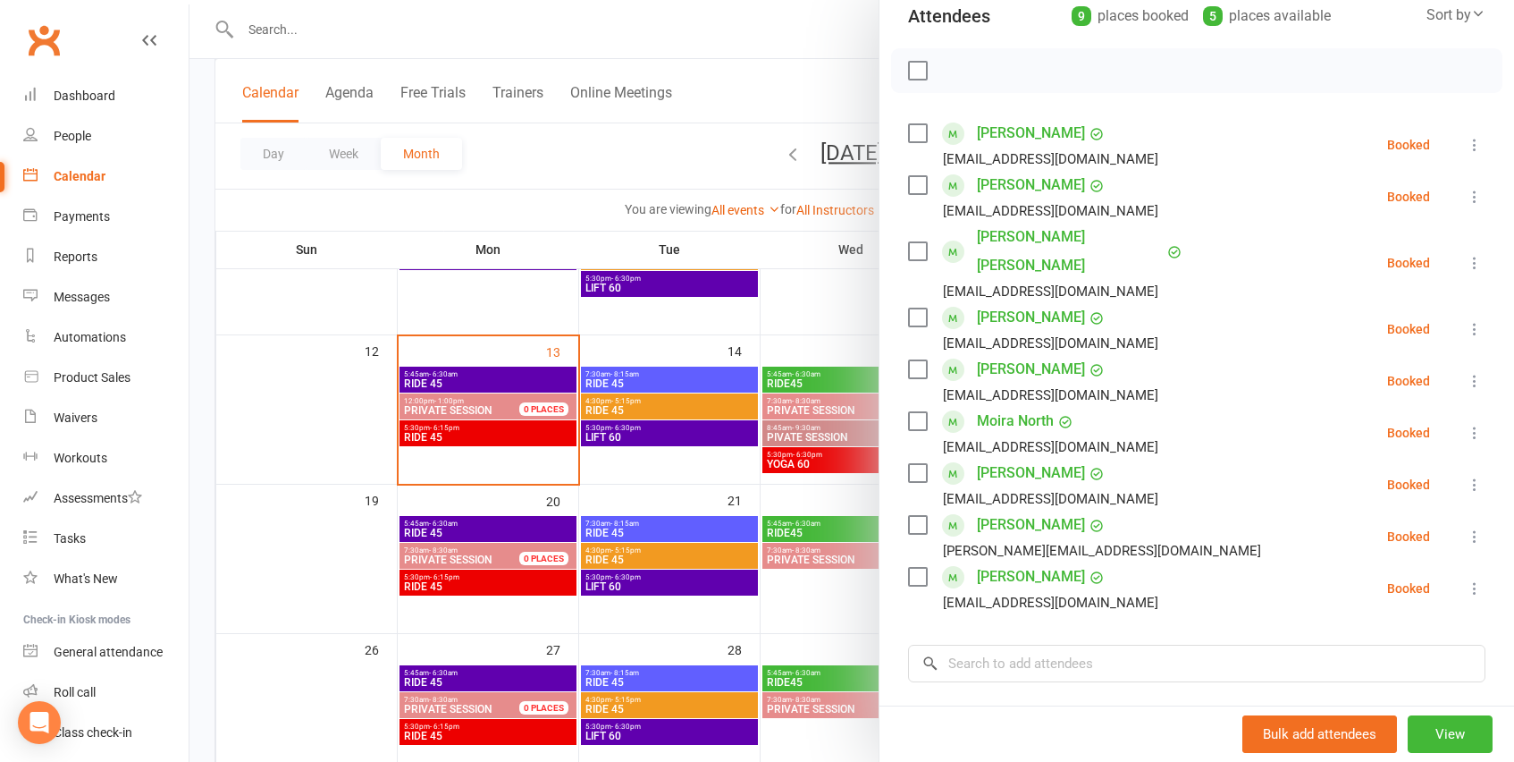
scroll to position [333, 0]
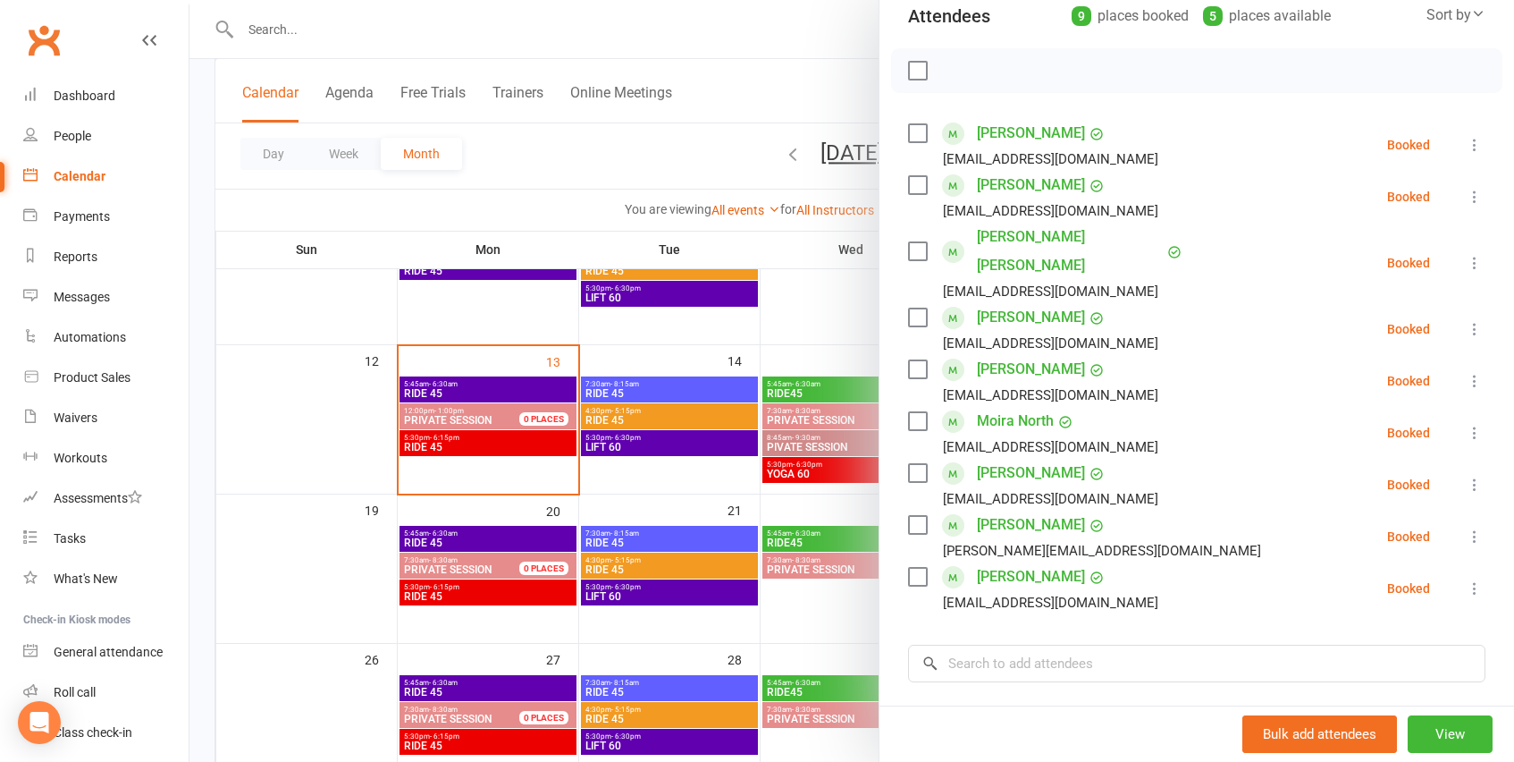
click at [624, 340] on div at bounding box center [852, 381] width 1325 height 762
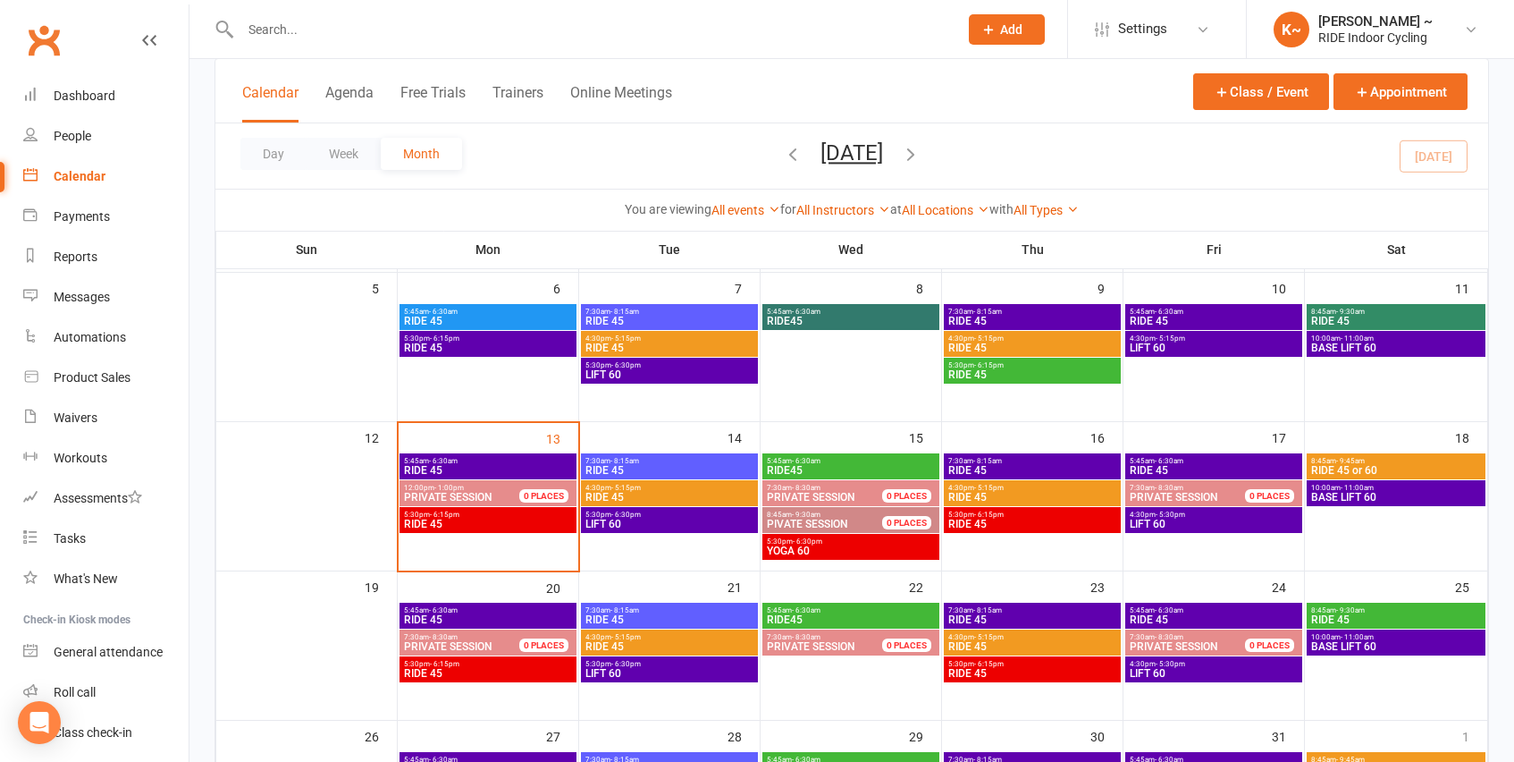
scroll to position [238, 0]
